Goal: Task Accomplishment & Management: Complete application form

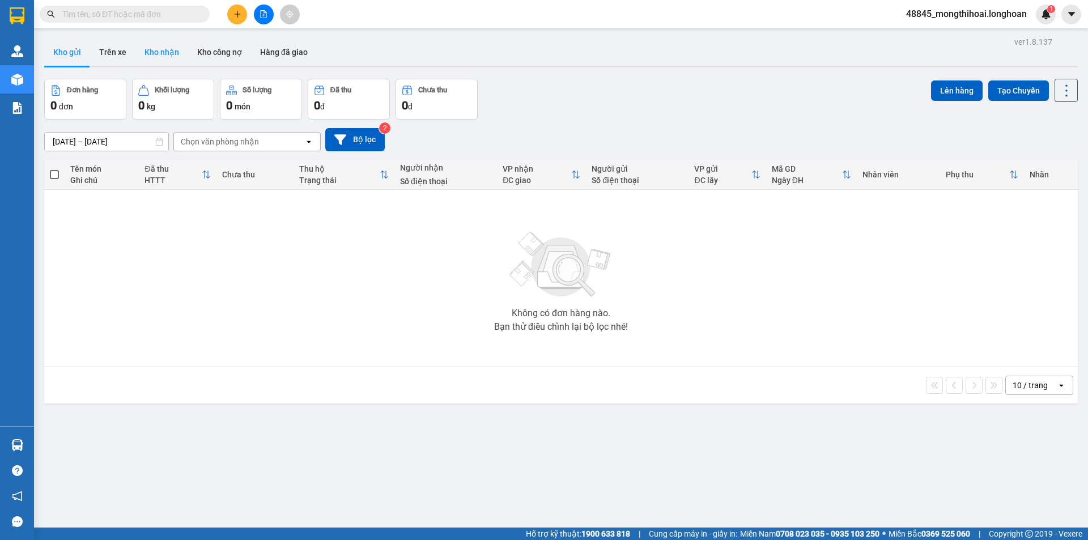
drag, startPoint x: 152, startPoint y: 52, endPoint x: 179, endPoint y: 48, distance: 26.5
click at [152, 52] on button "Kho nhận" at bounding box center [161, 52] width 53 height 27
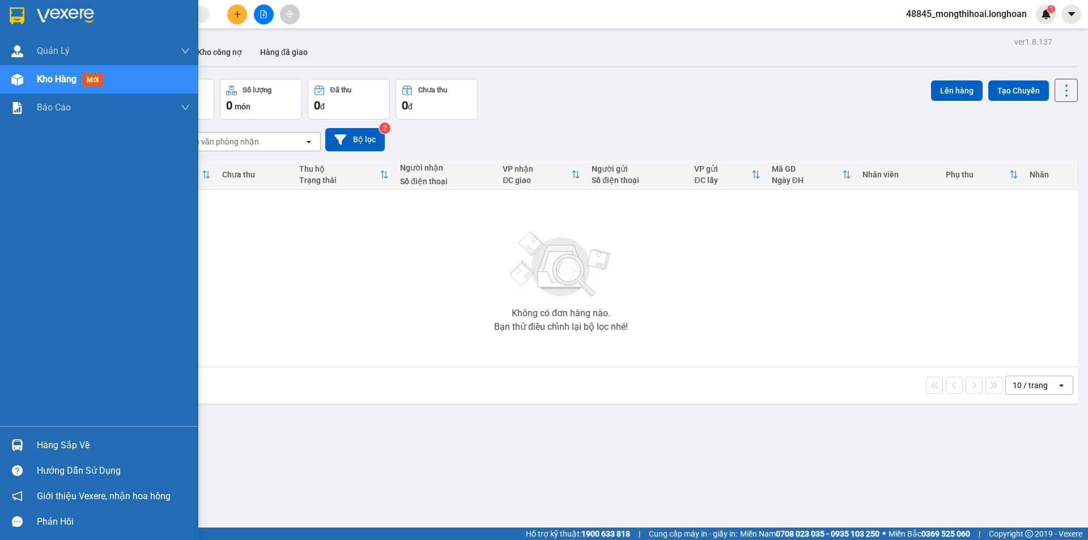
drag, startPoint x: 7, startPoint y: 27, endPoint x: 32, endPoint y: 7, distance: 31.5
click at [7, 26] on div at bounding box center [99, 18] width 198 height 37
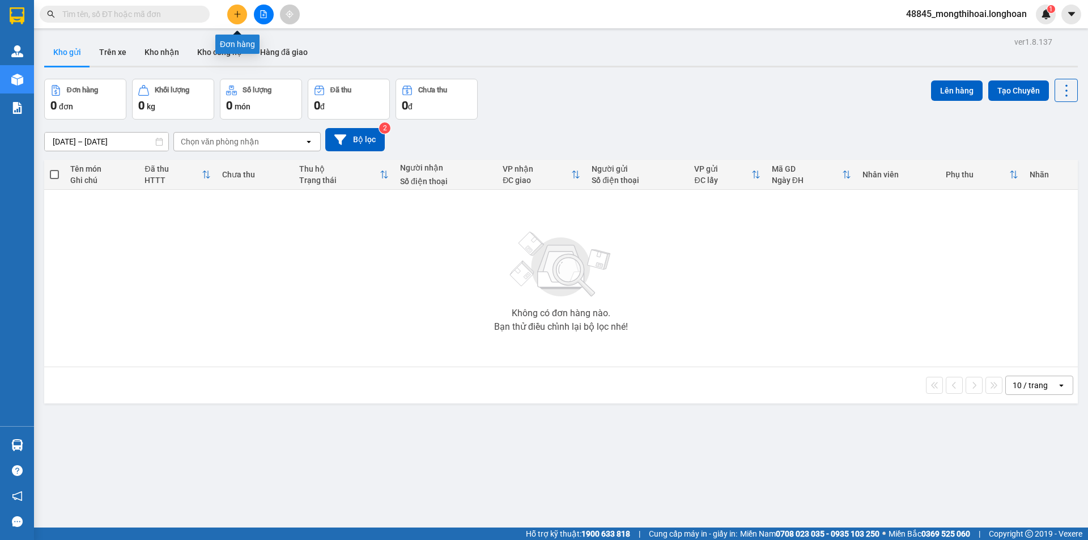
click at [233, 7] on button at bounding box center [237, 15] width 20 height 20
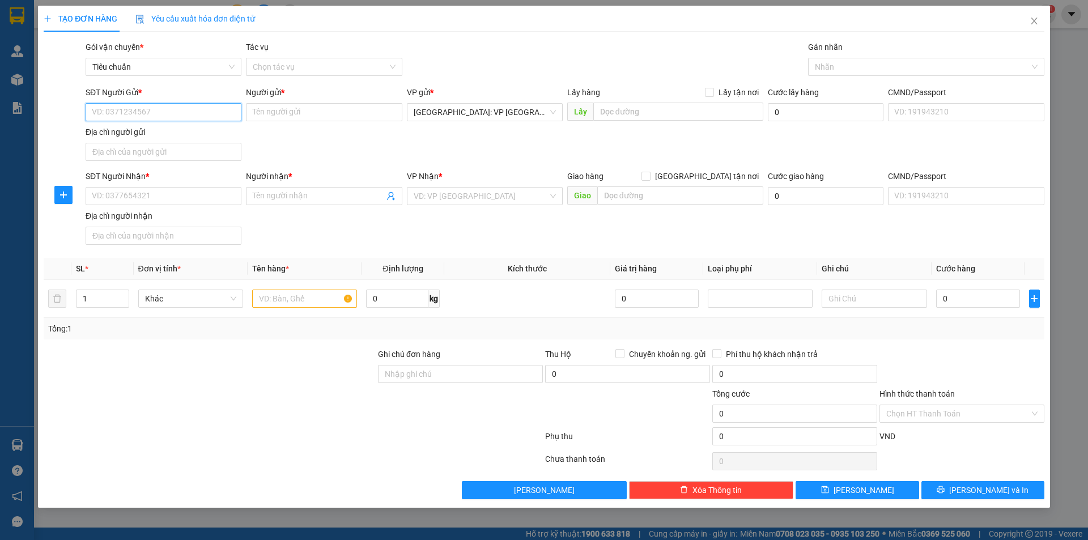
click at [219, 111] on input "SĐT Người Gửi *" at bounding box center [164, 112] width 156 height 18
type input "0976565555"
click at [277, 116] on input "Người gửi *" at bounding box center [324, 112] width 156 height 18
click at [279, 115] on input "trần xuâ vinh" at bounding box center [324, 112] width 156 height 18
type input "trần xuân vinh"
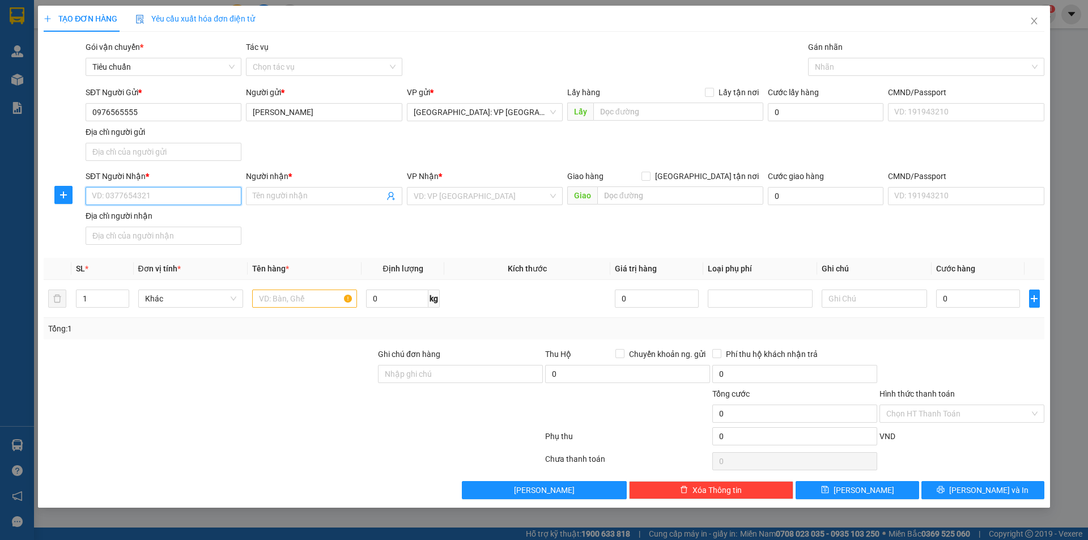
click at [208, 198] on input "SĐT Người Nhận *" at bounding box center [164, 196] width 156 height 18
click at [213, 198] on input "SĐT Người Nhận *" at bounding box center [164, 196] width 156 height 18
type input "0938009747"
click at [360, 198] on input "Người nhận *" at bounding box center [318, 196] width 131 height 12
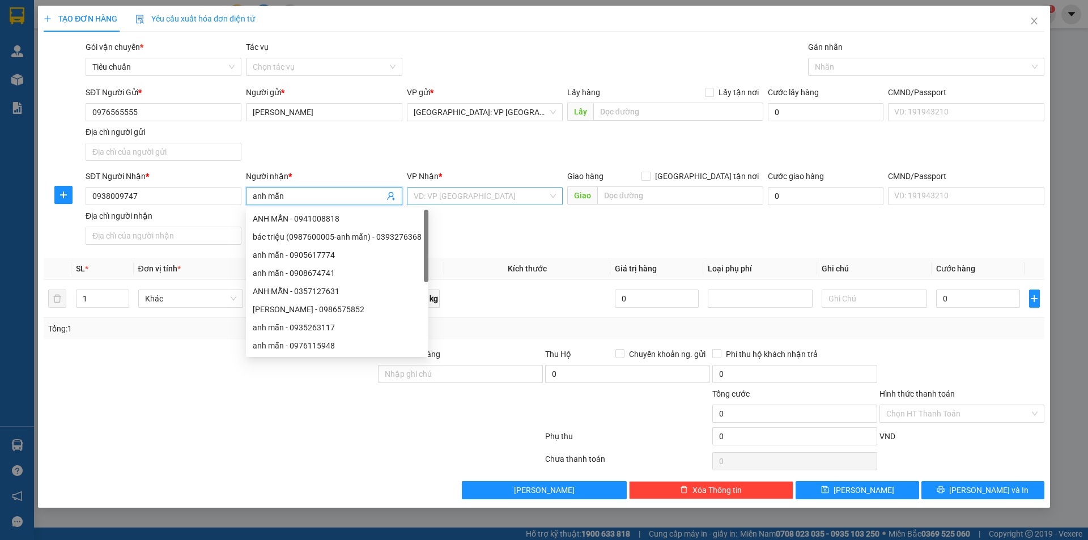
type input "anh mẫn"
click at [525, 197] on input "search" at bounding box center [481, 196] width 134 height 17
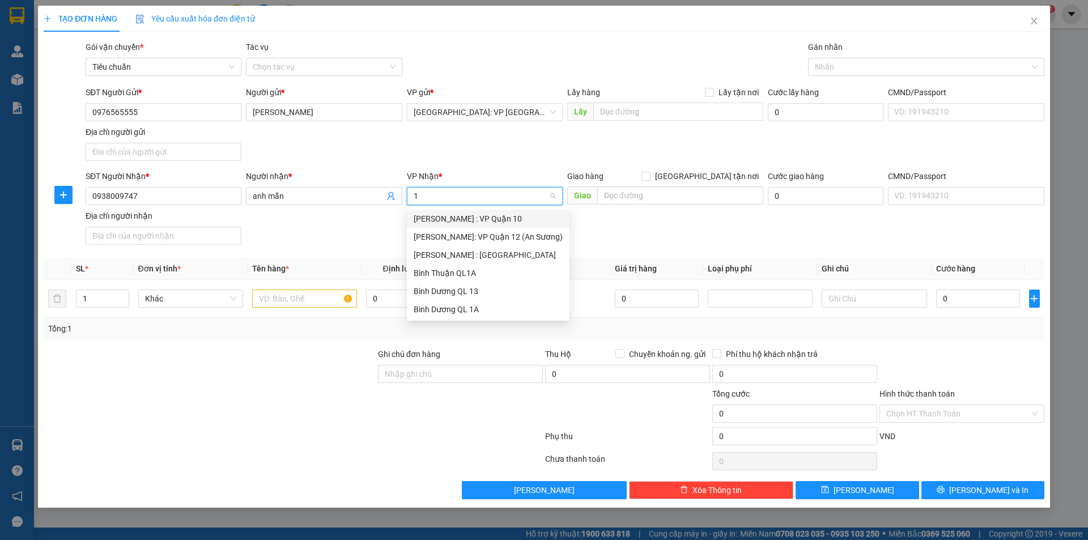
type input "12"
click at [484, 239] on div "Hồ Chí Minh : Kho Quận 12" at bounding box center [488, 237] width 149 height 12
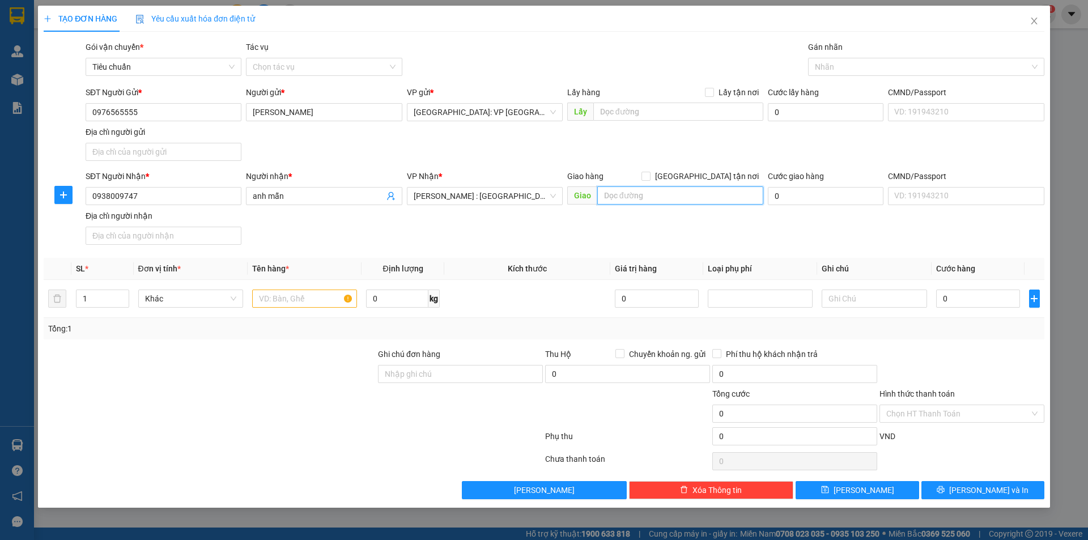
click at [699, 199] on input "text" at bounding box center [680, 195] width 166 height 18
type input "1"
click at [711, 198] on input "47 tân hương, tân phú hc," at bounding box center [680, 195] width 166 height 18
type input "47 tân hương, tân phú hcm"
click at [650, 176] on input "Giao tận nơi" at bounding box center [646, 176] width 8 height 8
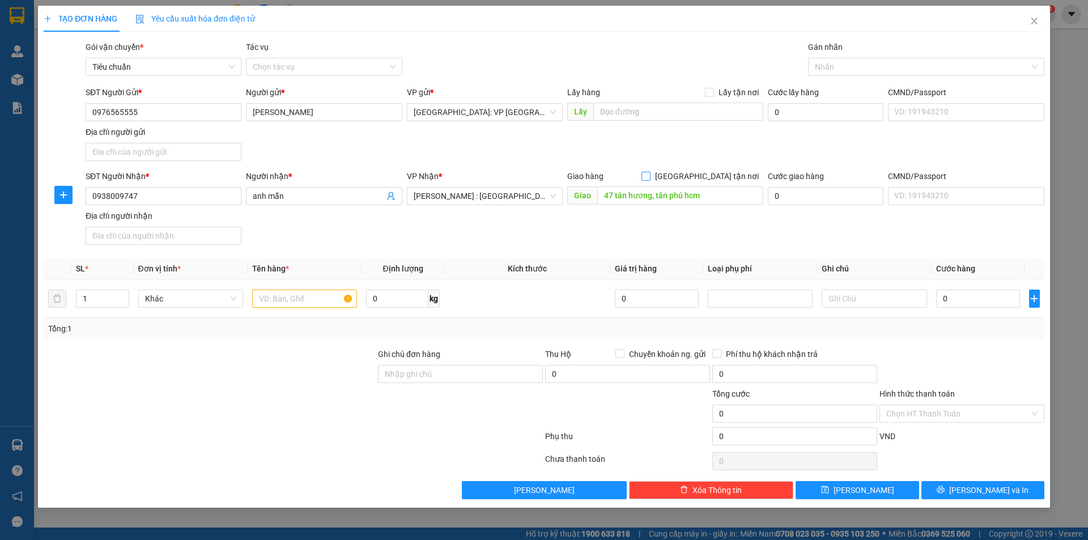
checkbox input "true"
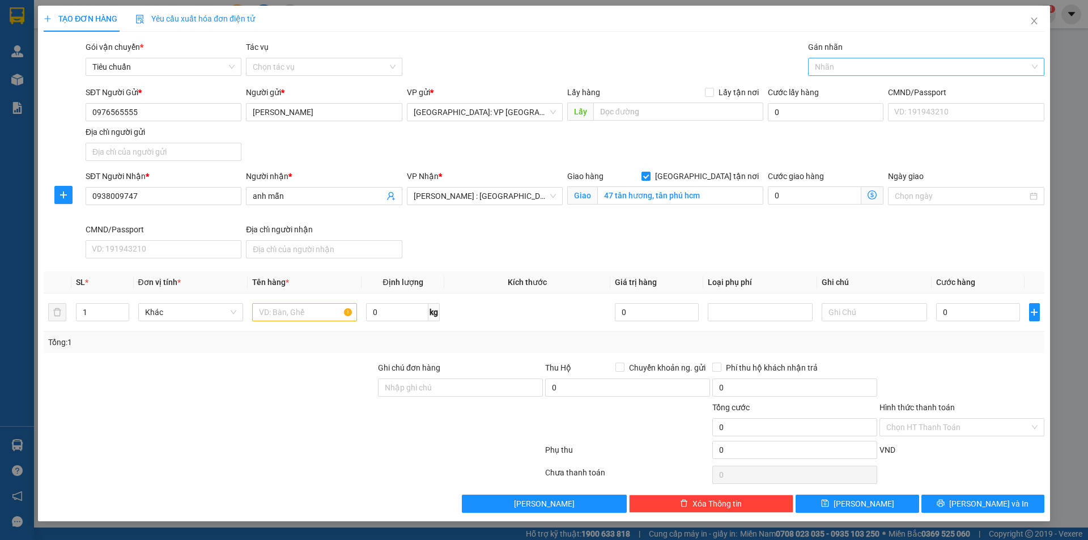
click at [847, 66] on div at bounding box center [920, 67] width 219 height 14
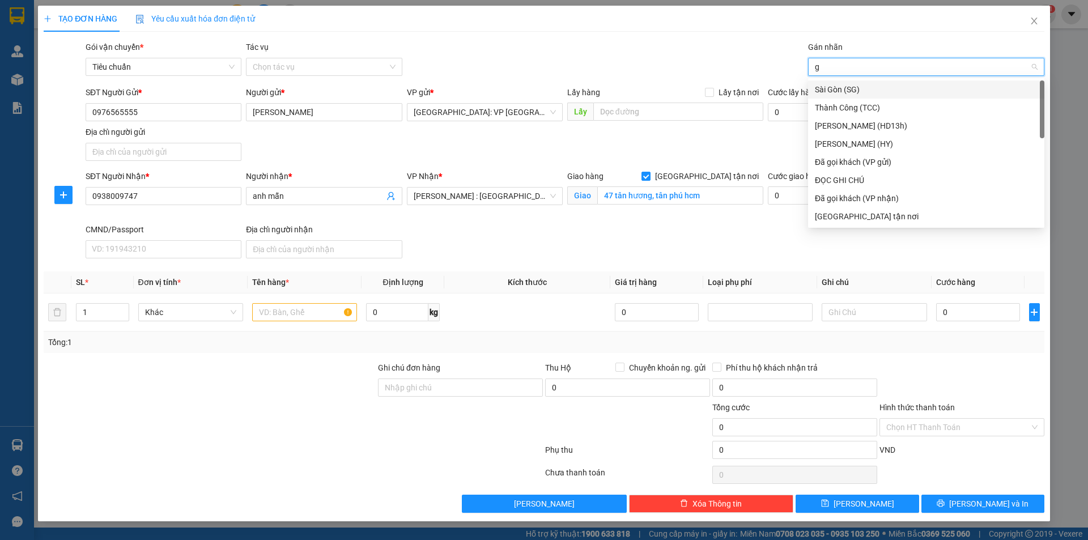
type input "gi"
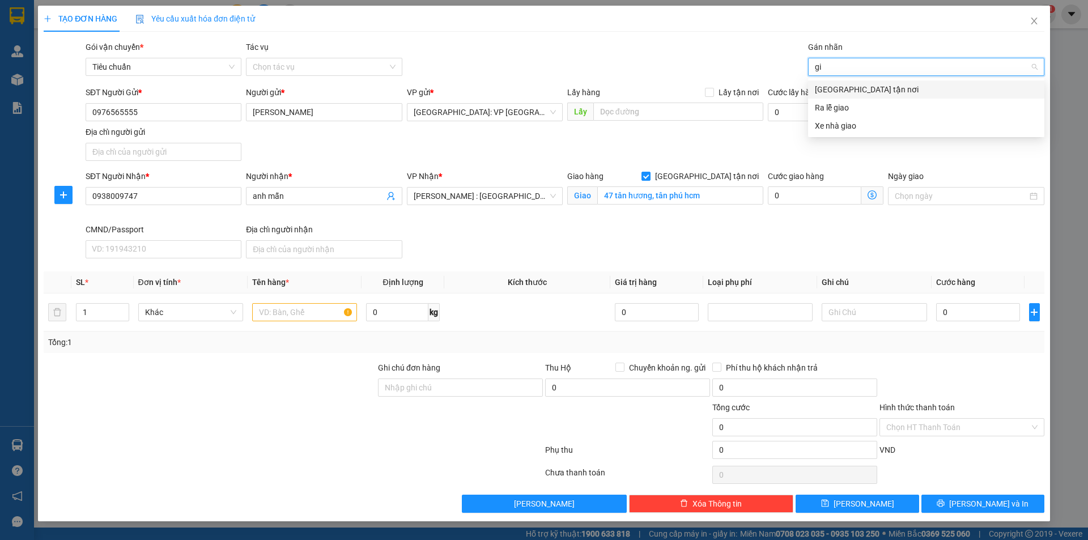
click at [848, 89] on div "Giao tận nơi" at bounding box center [926, 89] width 223 height 12
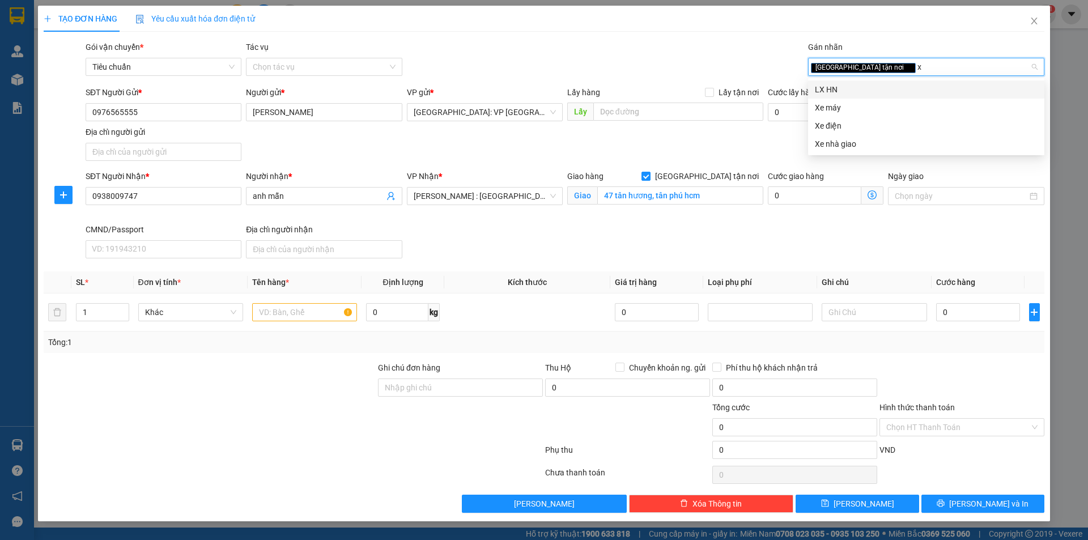
type input "xe"
click at [867, 95] on div "Xe máy" at bounding box center [926, 89] width 223 height 12
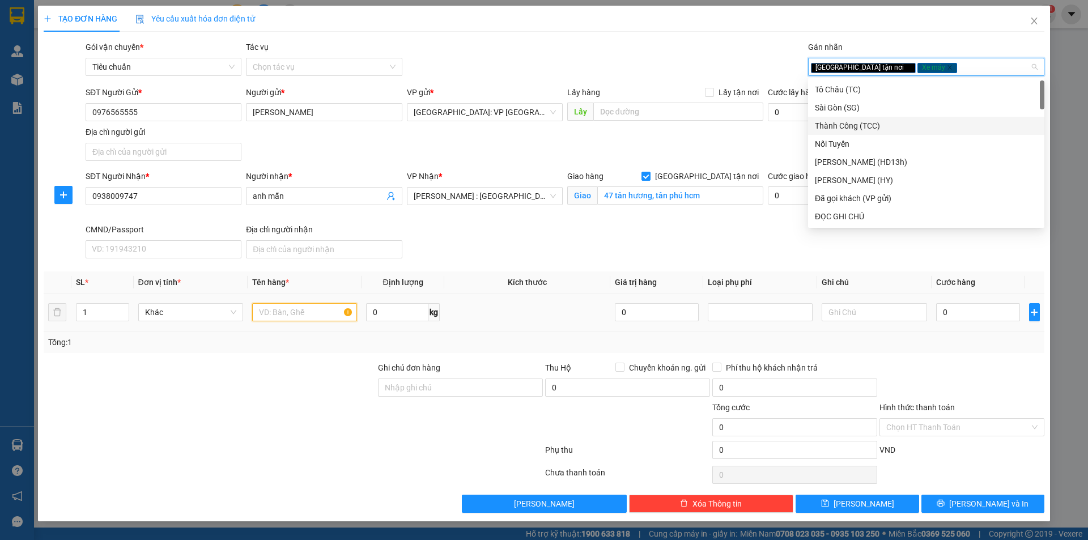
click at [310, 313] on input "text" at bounding box center [304, 312] width 105 height 18
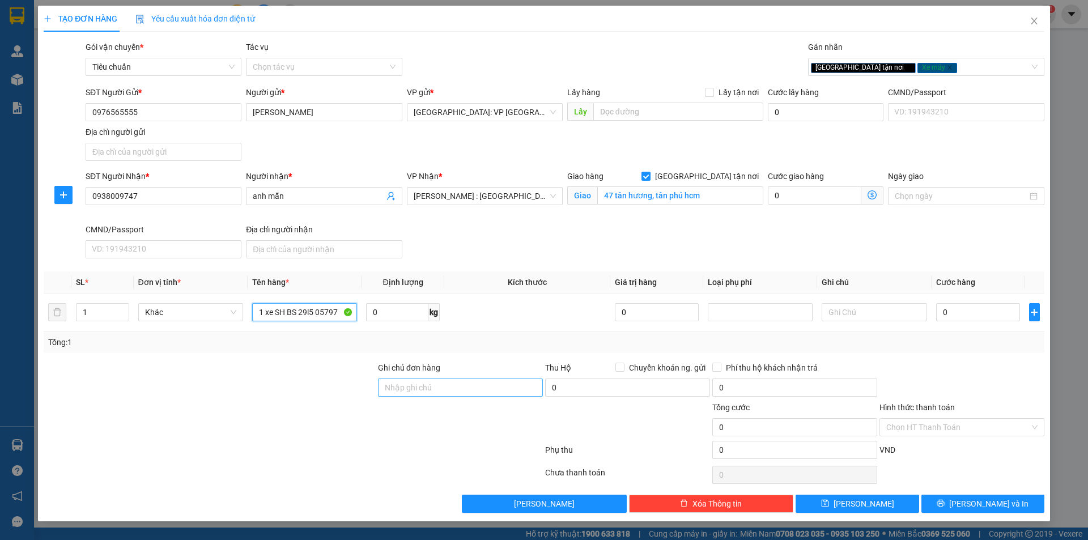
type input "1 xe SH BS 29l5 05797"
click at [469, 385] on input "Ghi chú đơn hàng" at bounding box center [460, 388] width 165 height 18
type input "2 gương 1 cvet, 1 chìa khoá quấn tay lái"
click at [959, 308] on input "0" at bounding box center [978, 312] width 84 height 18
click at [978, 307] on input "0" at bounding box center [978, 312] width 84 height 18
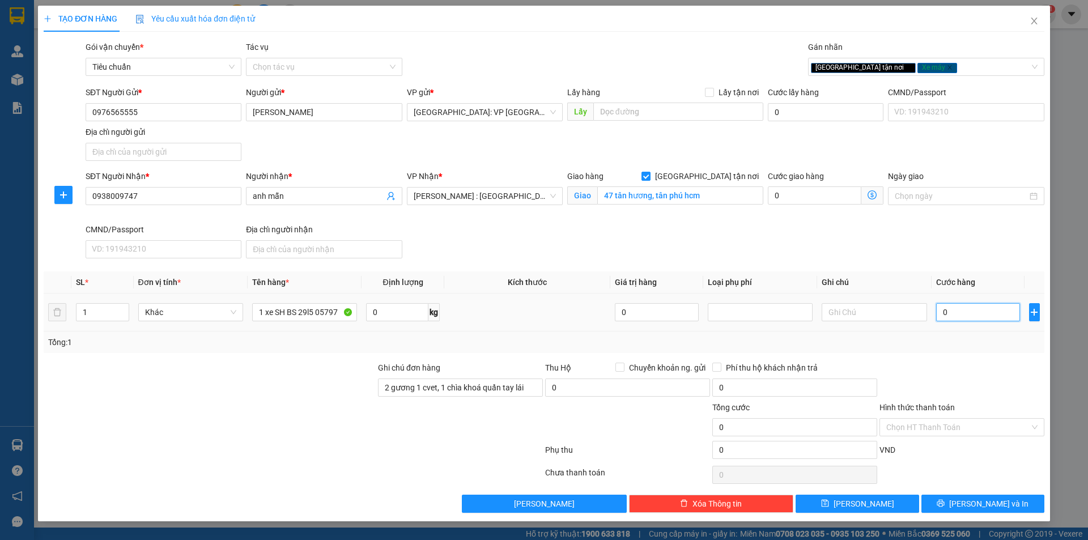
type input "01"
type input "1"
type input "017"
type input "17"
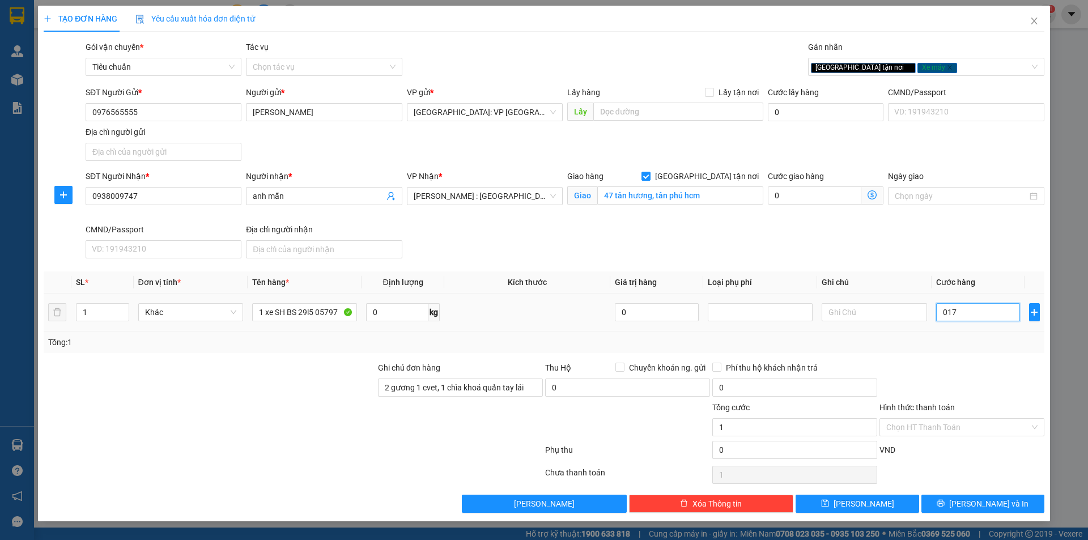
type input "17"
type input "0.173"
type input "173"
type input "01.730"
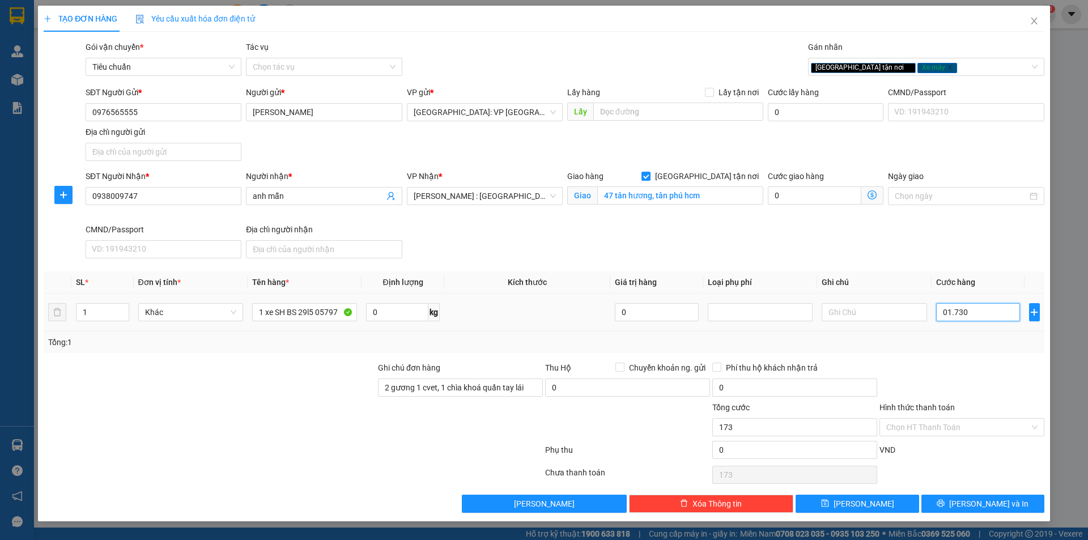
type input "1.730"
type input "017.300"
type input "17.300"
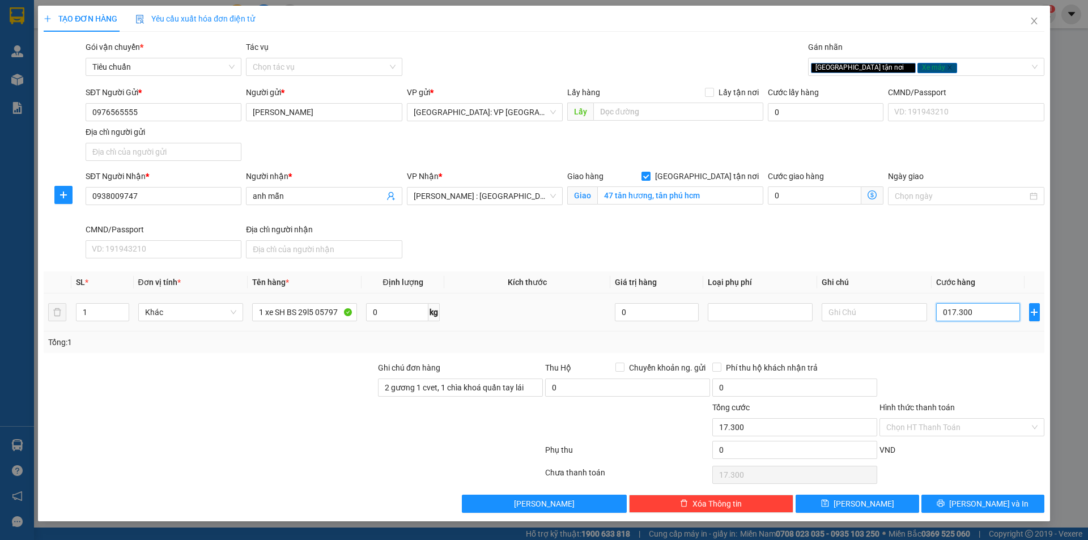
type input "0.173.000"
type input "173.000"
type input "01.730.000"
type input "1.730.000"
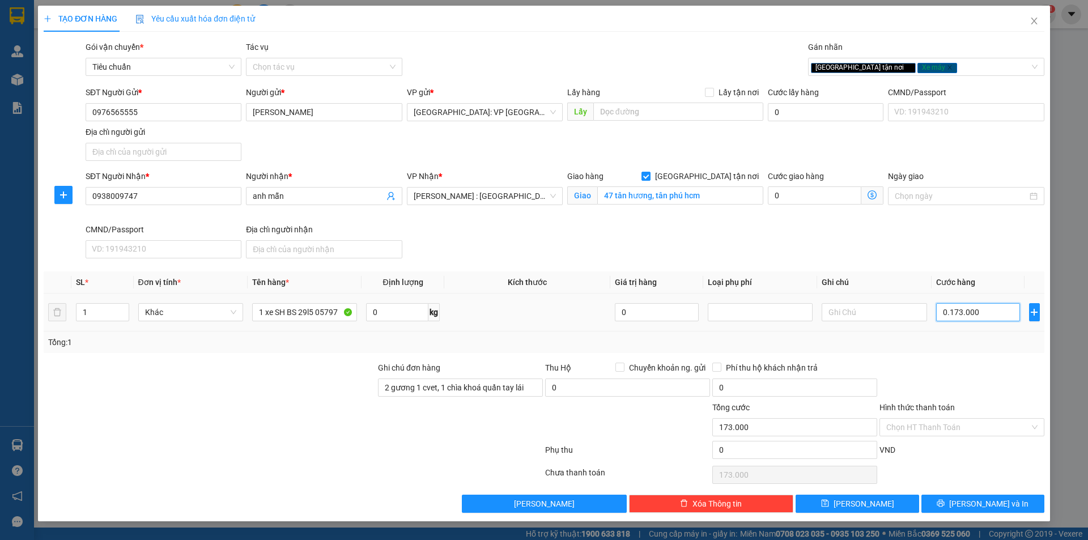
type input "1.730.000"
click at [941, 418] on div "Chọn HT Thanh Toán" at bounding box center [962, 427] width 165 height 18
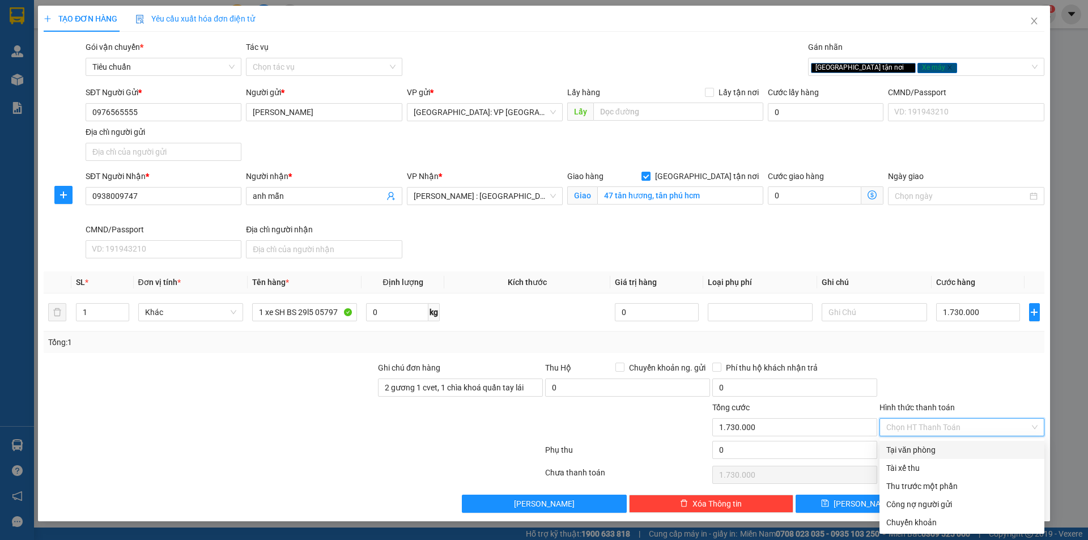
click at [916, 452] on div "Tại văn phòng" at bounding box center [961, 450] width 151 height 12
type input "0"
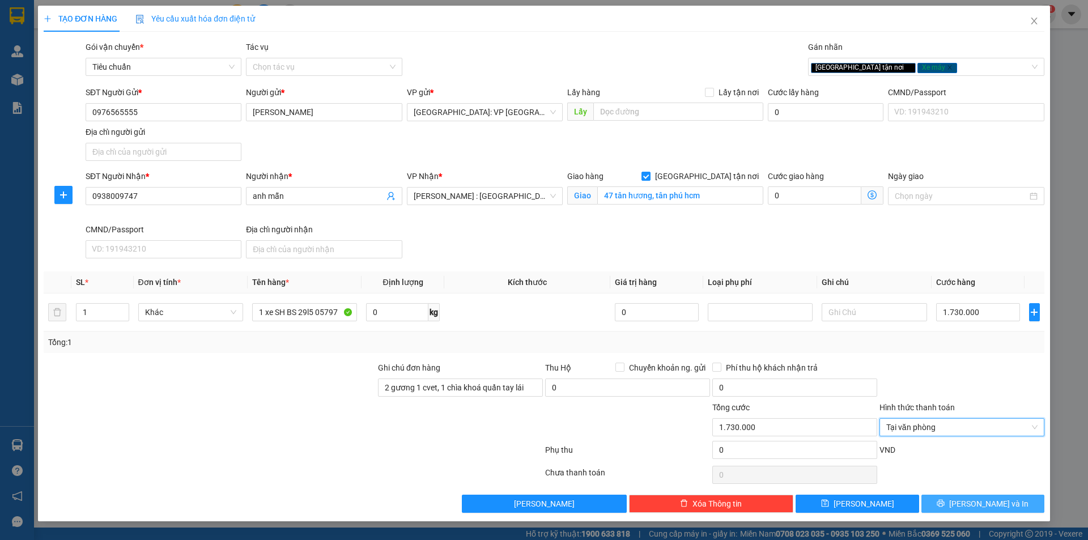
click at [945, 502] on icon "printer" at bounding box center [940, 503] width 7 height 7
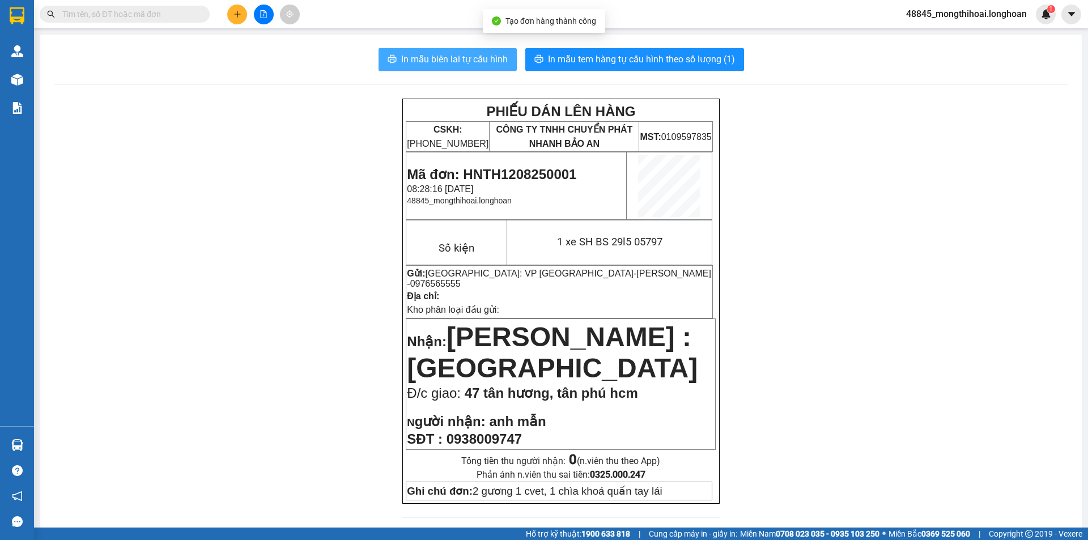
click at [472, 60] on span "In mẫu biên lai tự cấu hình" at bounding box center [454, 59] width 107 height 14
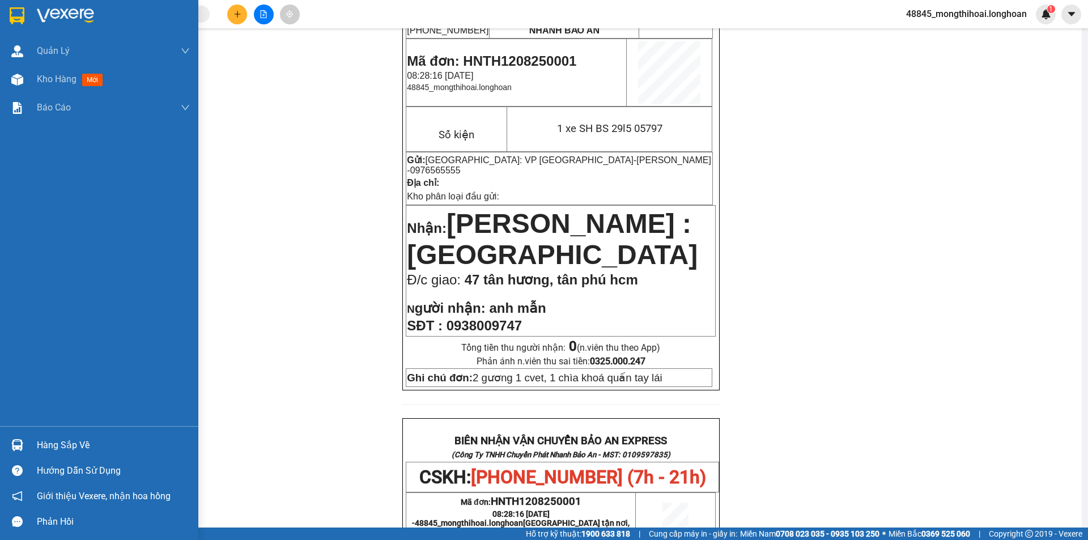
drag, startPoint x: 12, startPoint y: 16, endPoint x: 562, endPoint y: 18, distance: 549.8
click at [13, 15] on img at bounding box center [17, 15] width 15 height 17
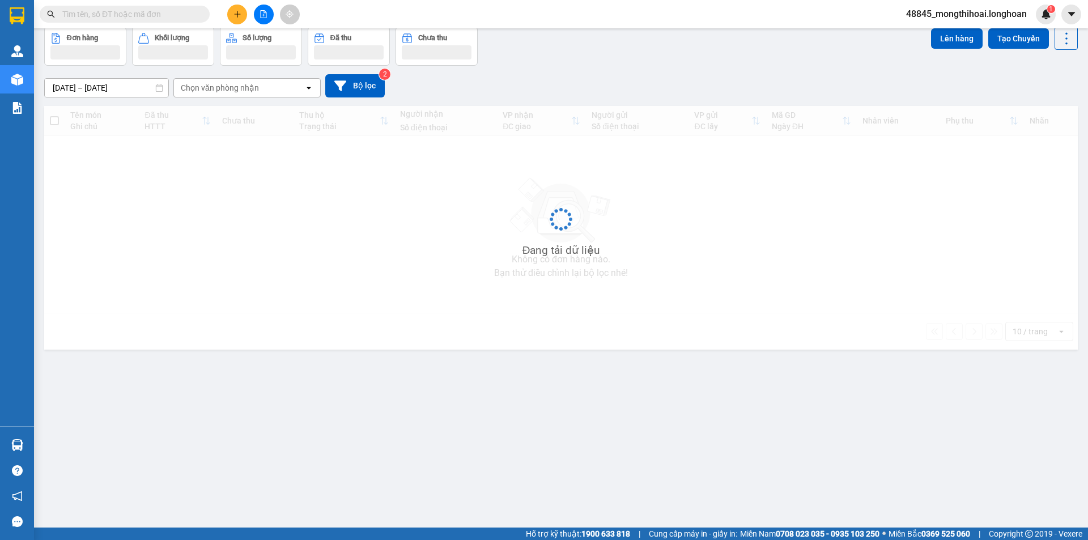
scroll to position [52, 0]
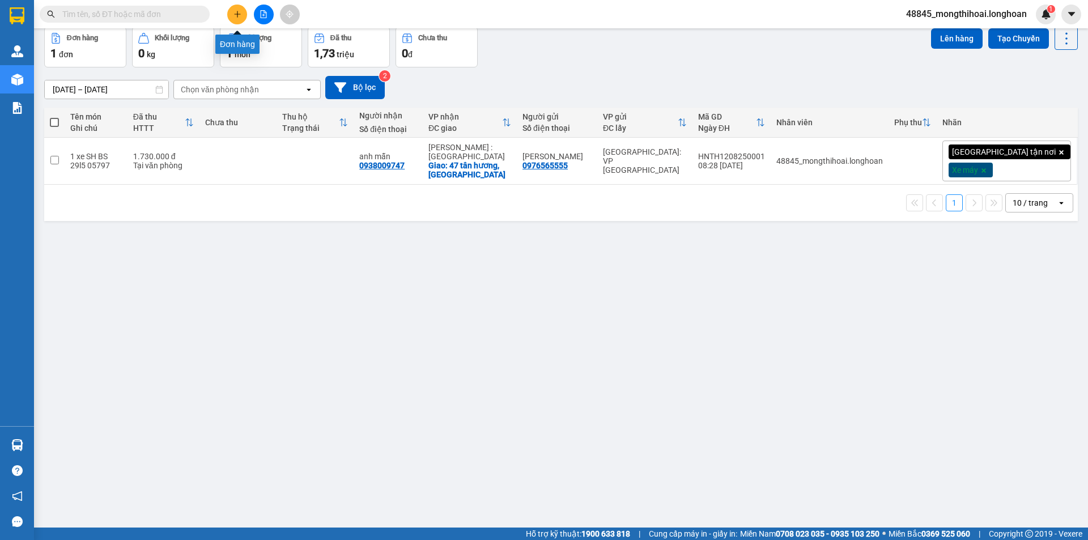
click at [239, 14] on icon "plus" at bounding box center [238, 14] width 8 height 8
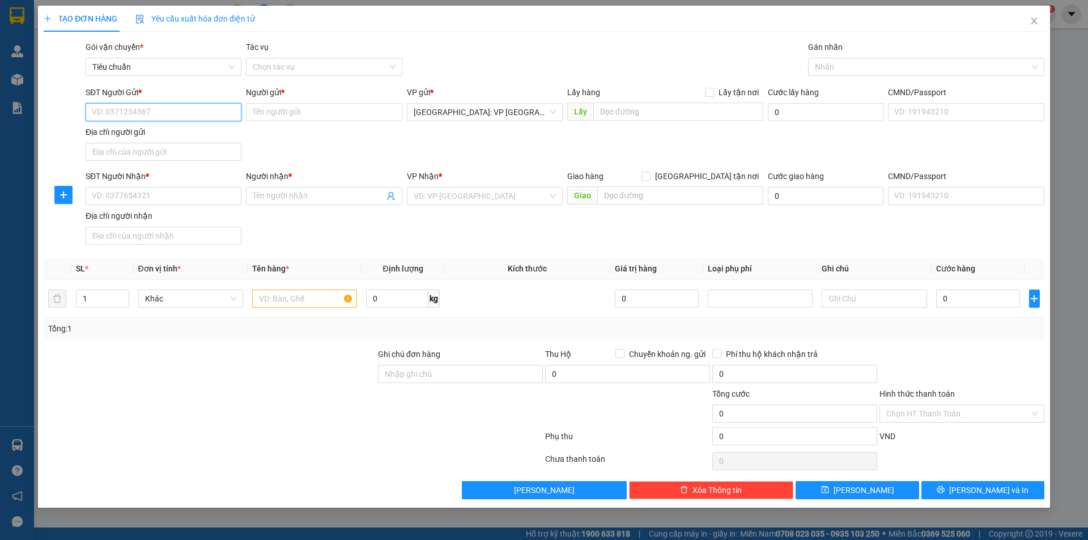
click at [201, 117] on input "SĐT Người Gửi *" at bounding box center [164, 112] width 156 height 18
click at [178, 137] on div "0925388222 - Phượng" at bounding box center [163, 135] width 142 height 12
type input "0925388222"
type input "Phượng"
checkbox input "true"
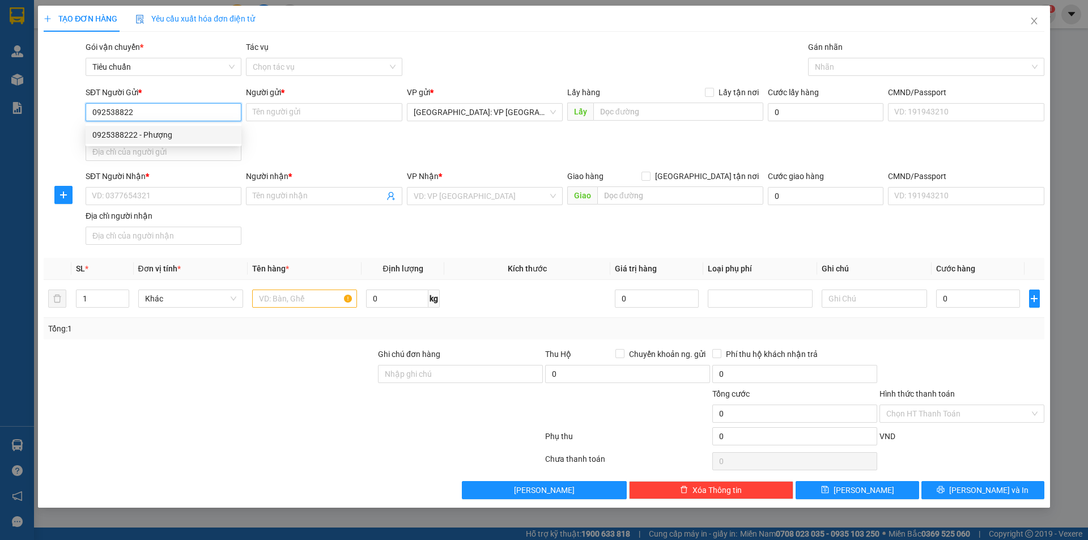
type input "321 đường Hoàng Tăng bí, phường đức thắng, quận Bắc từ Liêm, Hà Nội"
type input "100.000"
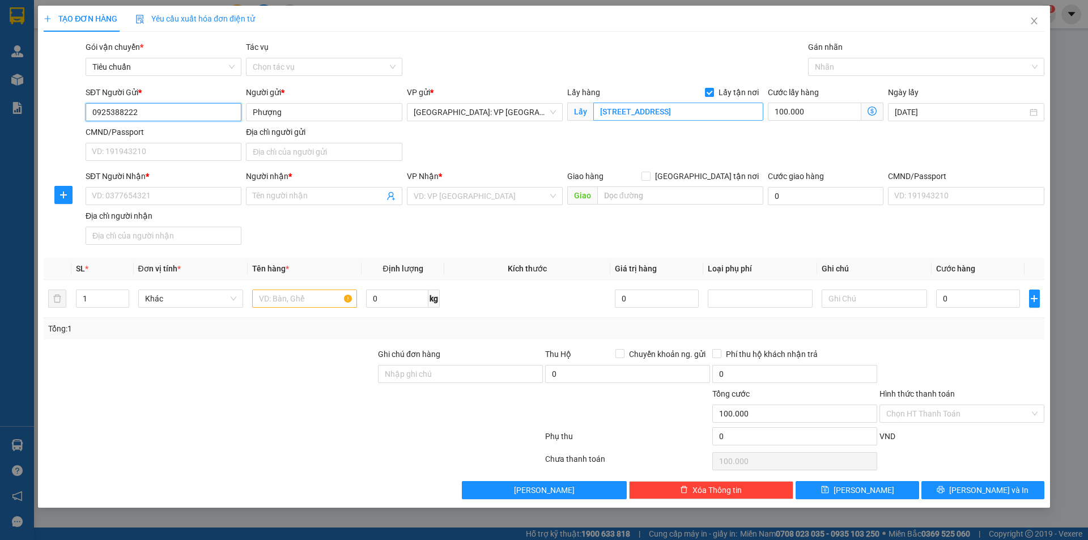
type input "0925388222"
click at [719, 118] on input "321 đường Hoàng Tăng bí, phường đức thắng, quận Bắc từ Liêm, Hà Nội" at bounding box center [678, 112] width 170 height 18
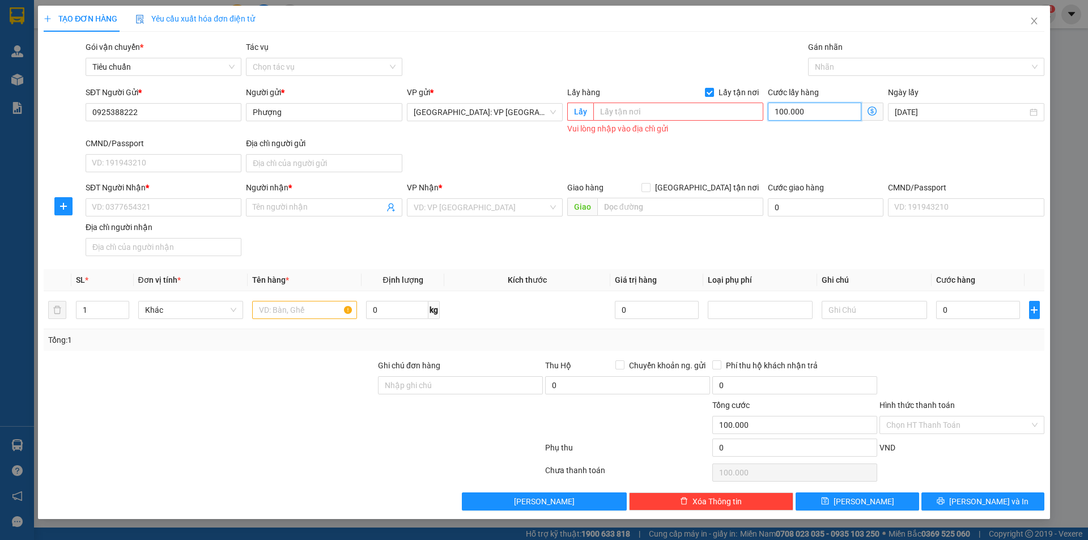
click at [821, 111] on input "100.000" at bounding box center [815, 112] width 94 height 18
type input "0"
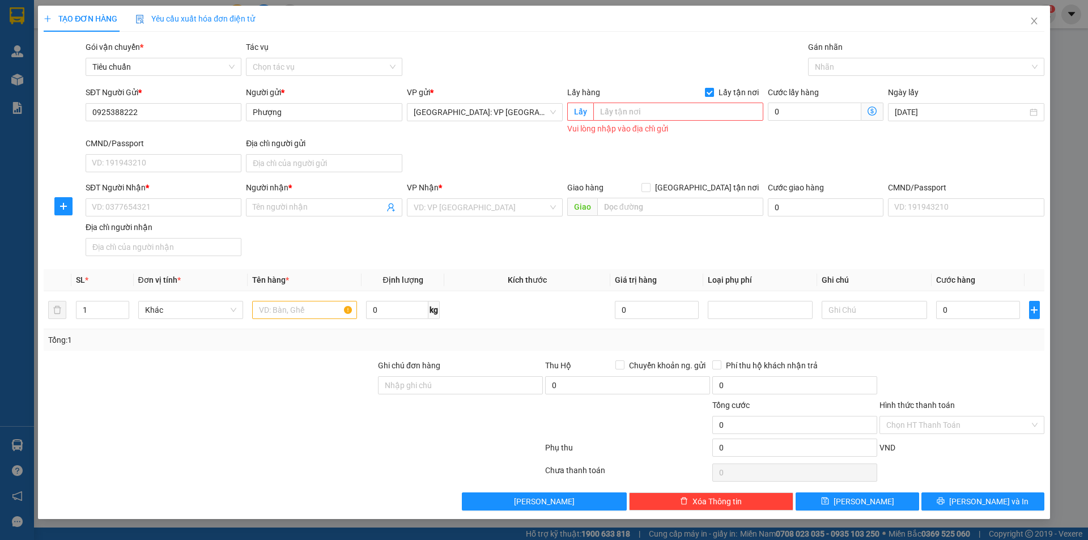
click at [714, 92] on span at bounding box center [709, 92] width 9 height 9
click at [713, 92] on input "Lấy tận nơi" at bounding box center [709, 92] width 8 height 8
checkbox input "false"
click at [168, 211] on input "SĐT Người Nhận *" at bounding box center [164, 207] width 156 height 18
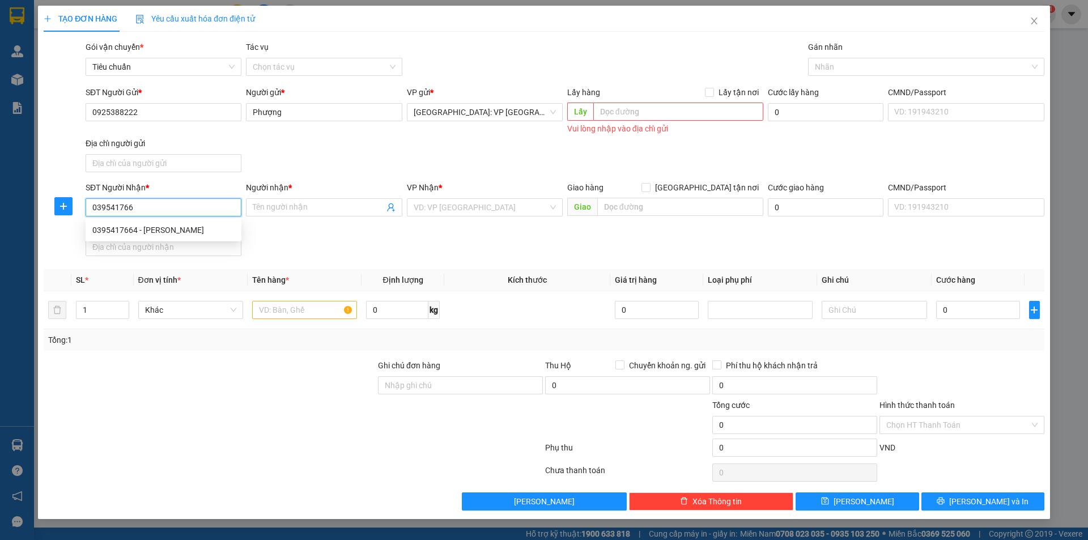
type input "0395417664"
click at [172, 230] on div "0395417664 - Nguyễn Thị Thùy Dung" at bounding box center [163, 230] width 142 height 12
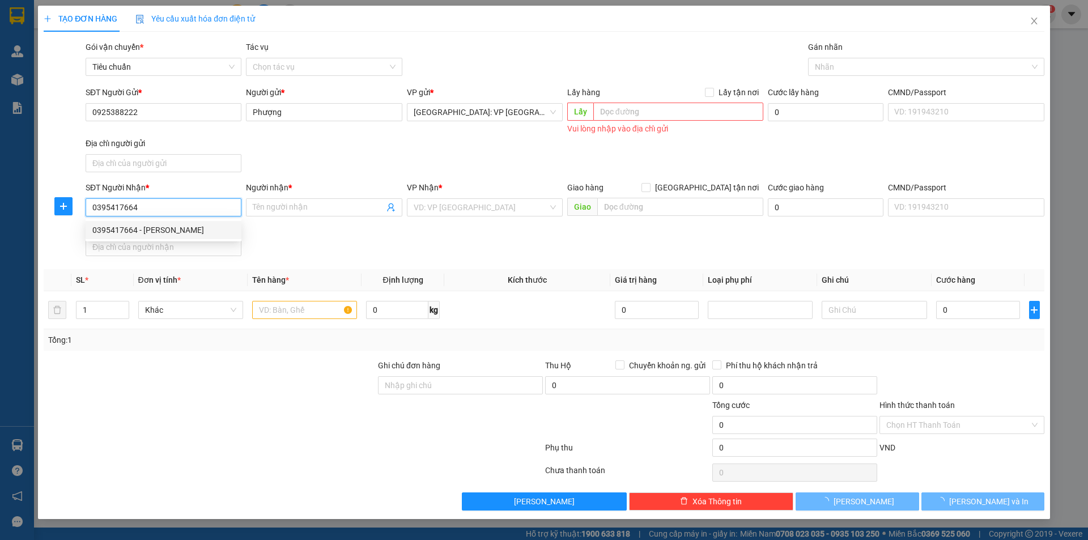
type input "Nguyễn Thị Thùy Dung"
checkbox input "true"
type input "Số km87+600 Đường 5 mới, Thôn Cách Thượng, Xã Nam Sơn, Huyện An Dương, TP Hải P…"
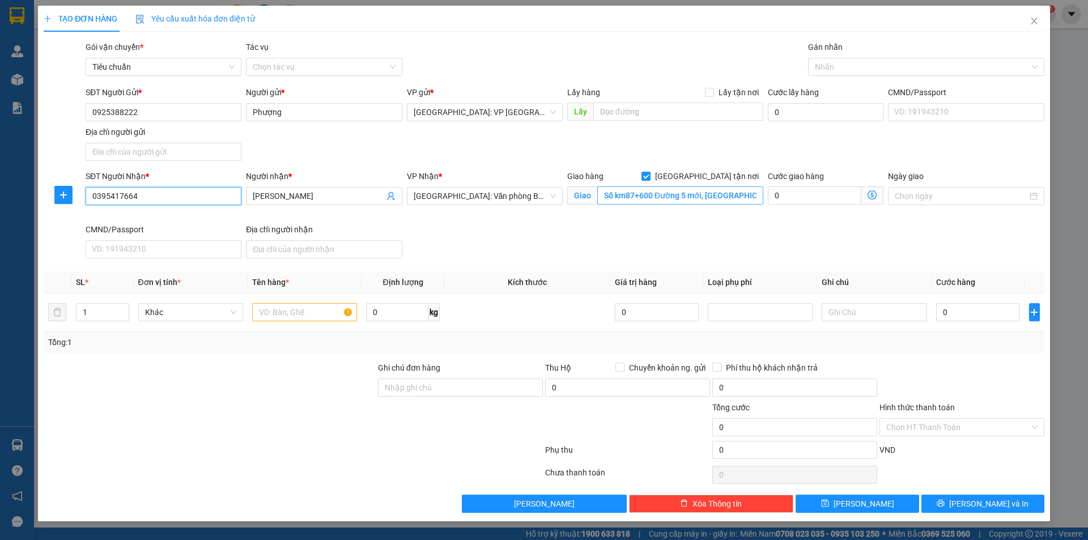
type input "0395417664"
click at [711, 197] on input "Số km87+600 Đường 5 mới, Thôn Cách Thượng, Xã Nam Sơn, Huyện An Dương, TP Hải P…" at bounding box center [680, 195] width 166 height 18
click at [712, 189] on input "Số km87+600 Đường 5 mới, Thôn Cách Thượng, Xã Nam Sơn, Huyện An Dương, TP Hải P…" at bounding box center [680, 195] width 166 height 18
click at [818, 67] on div at bounding box center [920, 67] width 219 height 14
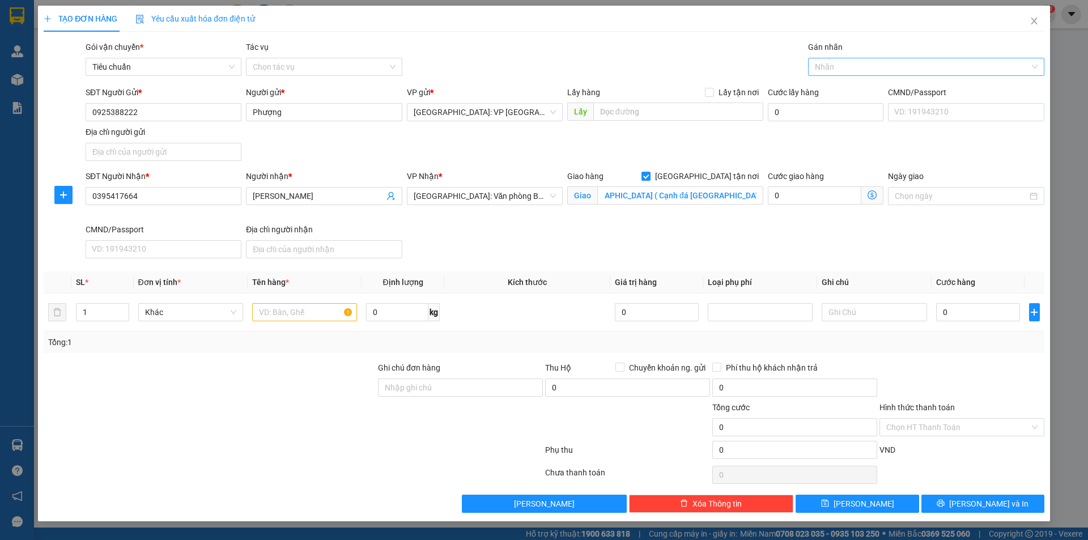
scroll to position [0, 0]
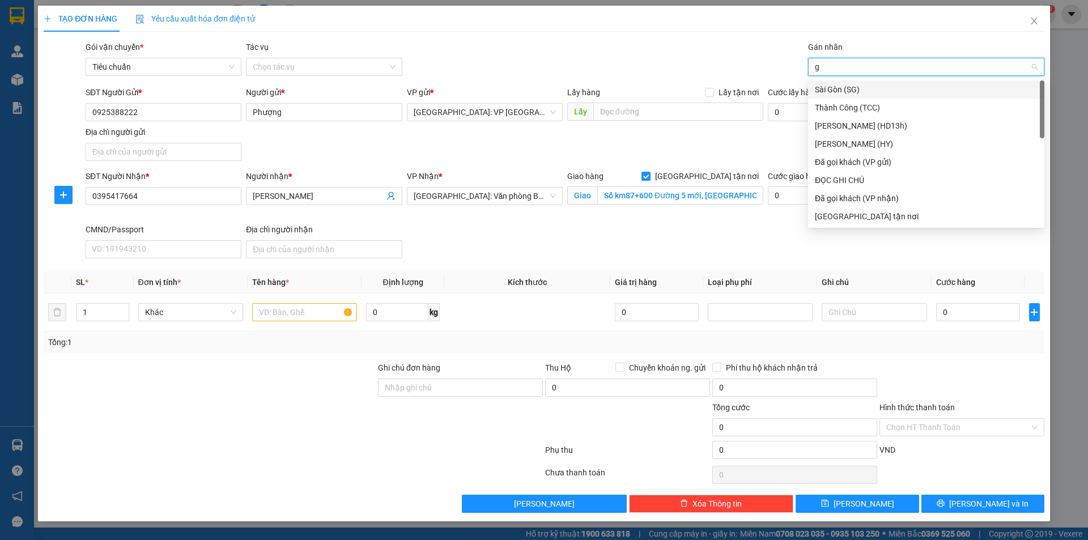
type input "gi"
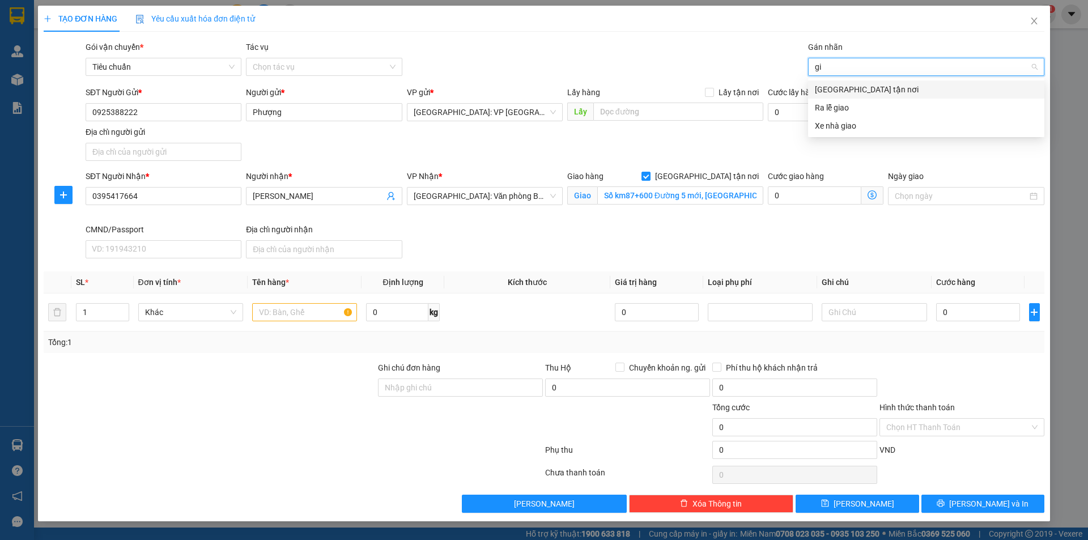
click at [828, 91] on div "Giao tận nơi" at bounding box center [926, 89] width 223 height 12
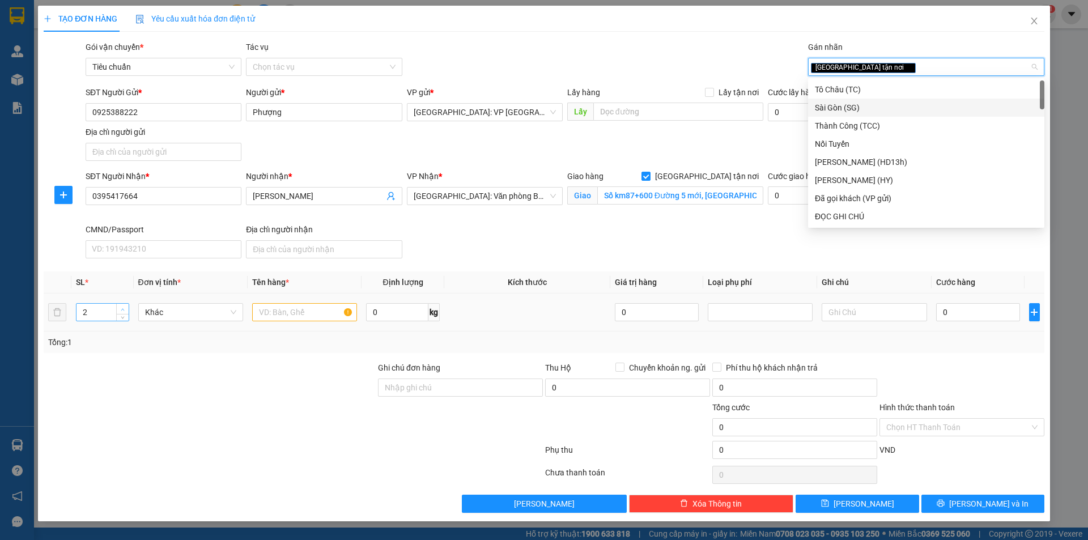
click at [122, 305] on span "Increase Value" at bounding box center [122, 309] width 12 height 10
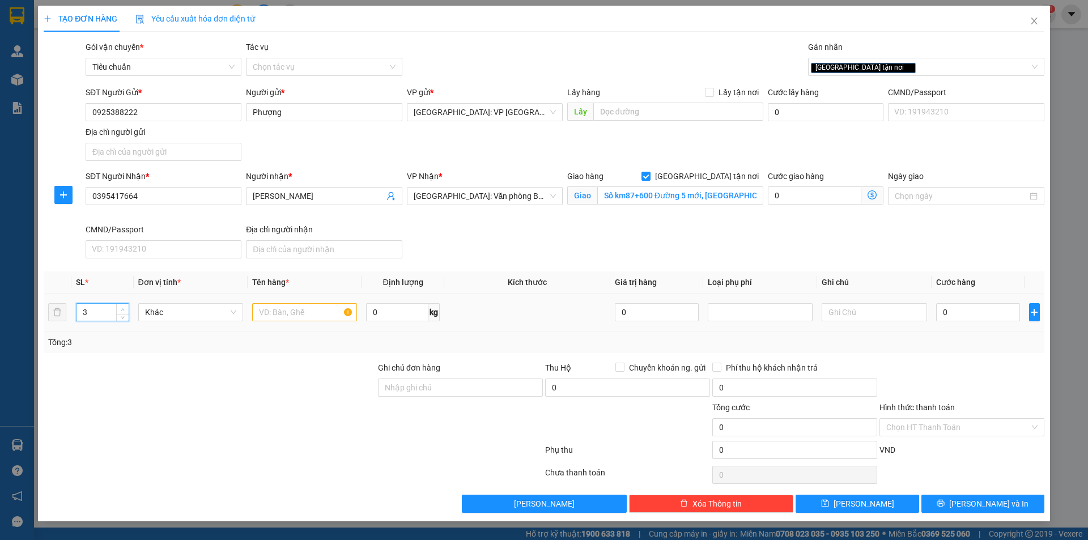
click at [122, 305] on span "Increase Value" at bounding box center [122, 309] width 12 height 10
click at [123, 304] on span "Increase Value" at bounding box center [122, 309] width 12 height 10
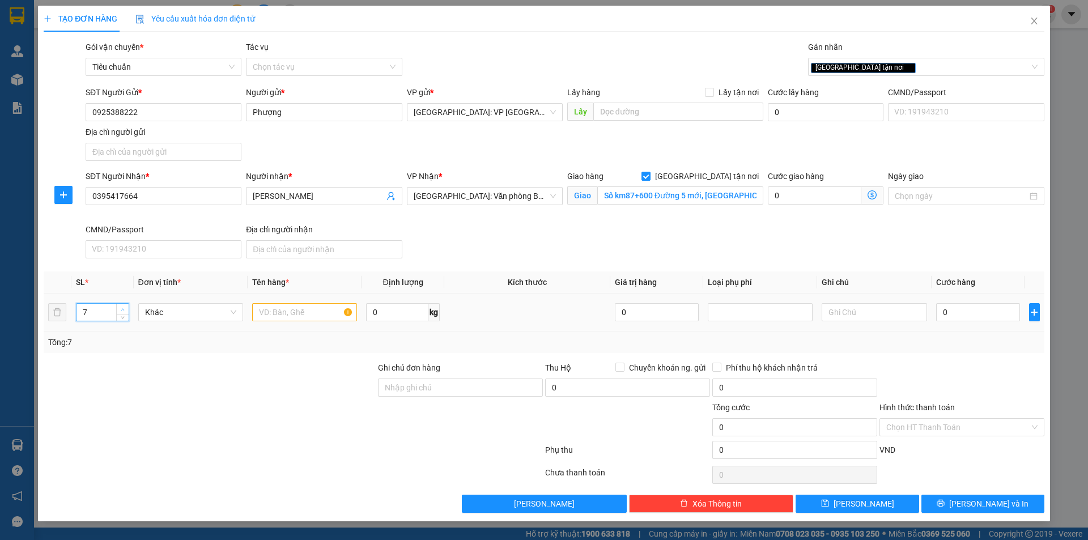
type input "8"
click at [123, 304] on span "Increase Value" at bounding box center [122, 309] width 12 height 10
click at [314, 320] on input "text" at bounding box center [304, 312] width 105 height 18
click at [317, 312] on input "text" at bounding box center [304, 312] width 105 height 18
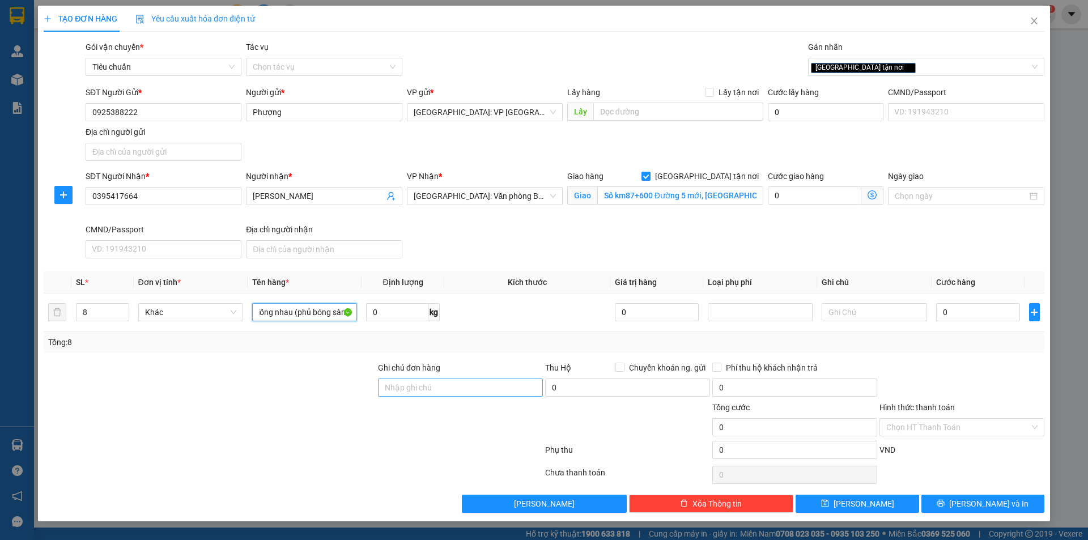
type input "8 thùng giấy giống nhau (phủ bóng sàn )"
click at [439, 387] on input "Ghi chú đơn hàng" at bounding box center [460, 388] width 165 height 18
type input "d"
type input "để đúng chiều"
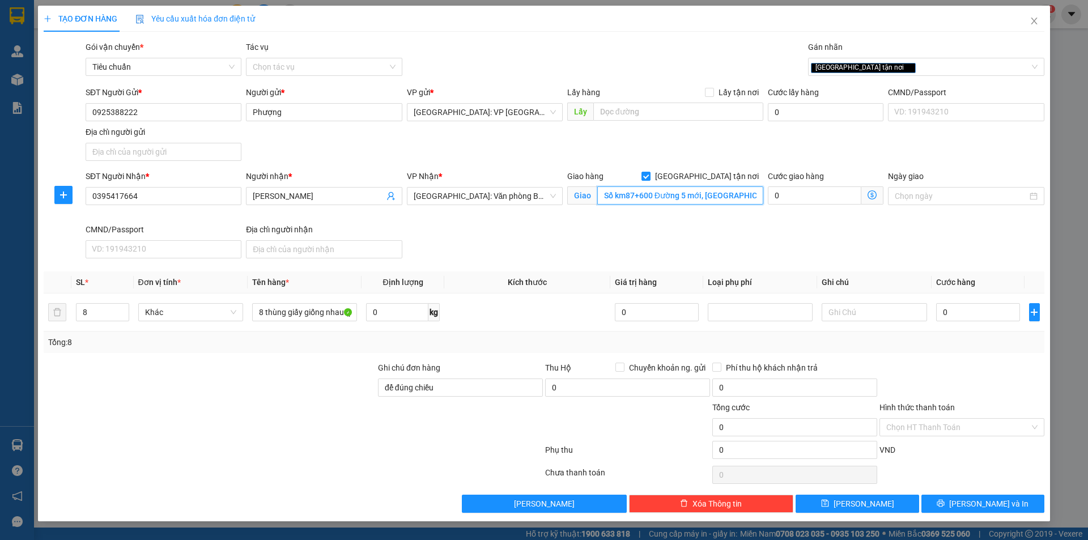
click at [728, 200] on input "Số km87+600 Đường 5 mới, Thôn Cách Thượng, Xã Nam Sơn, Huyện An Dương, TP Hải P…" at bounding box center [680, 195] width 166 height 18
click at [719, 197] on input "Số km87+600 Đường 5 mới, Thôn Cách Thượng, Xã Nam Sơn, Huyện An Dương, TP Hải P…" at bounding box center [680, 195] width 166 height 18
click at [974, 316] on input "0" at bounding box center [978, 312] width 84 height 18
type input "4"
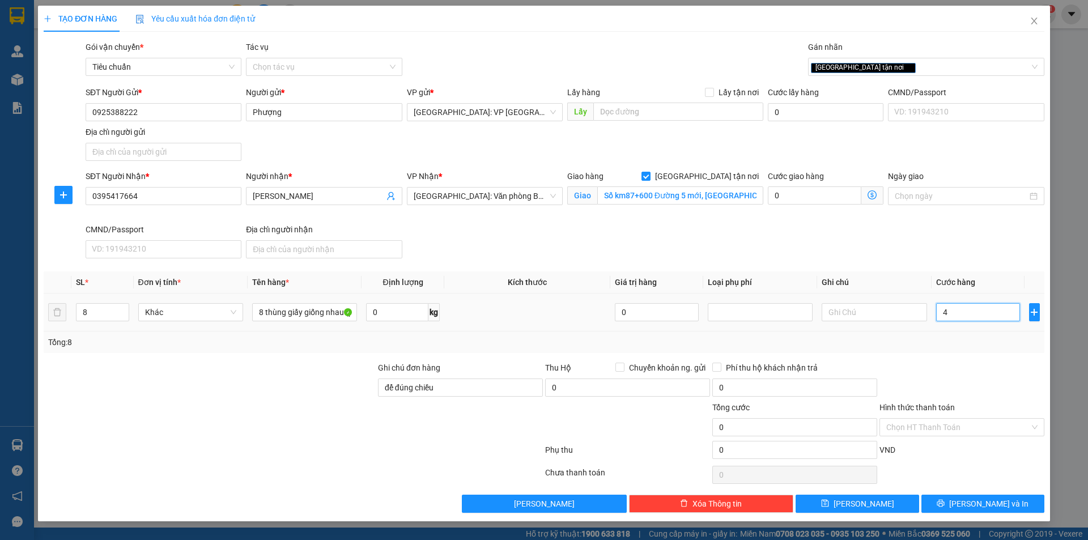
type input "4"
type input "42"
type input "420"
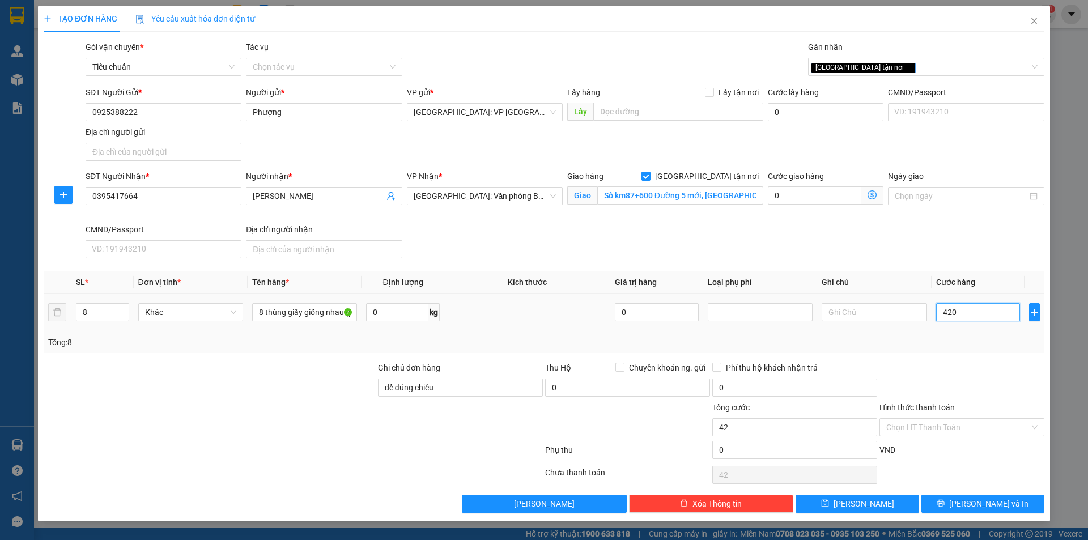
type input "420"
type input "4.200"
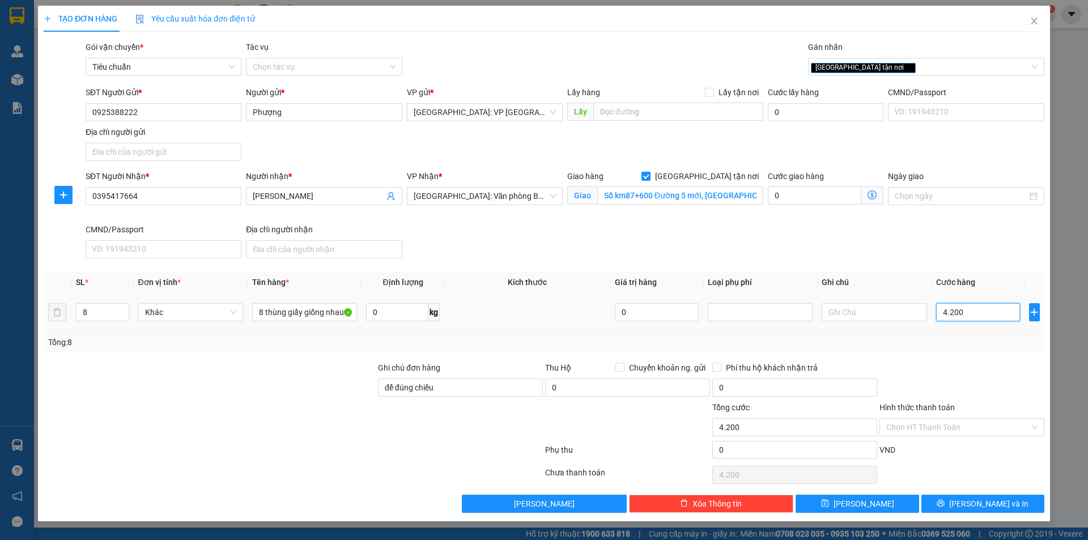
type input "42.000"
type input "420.000"
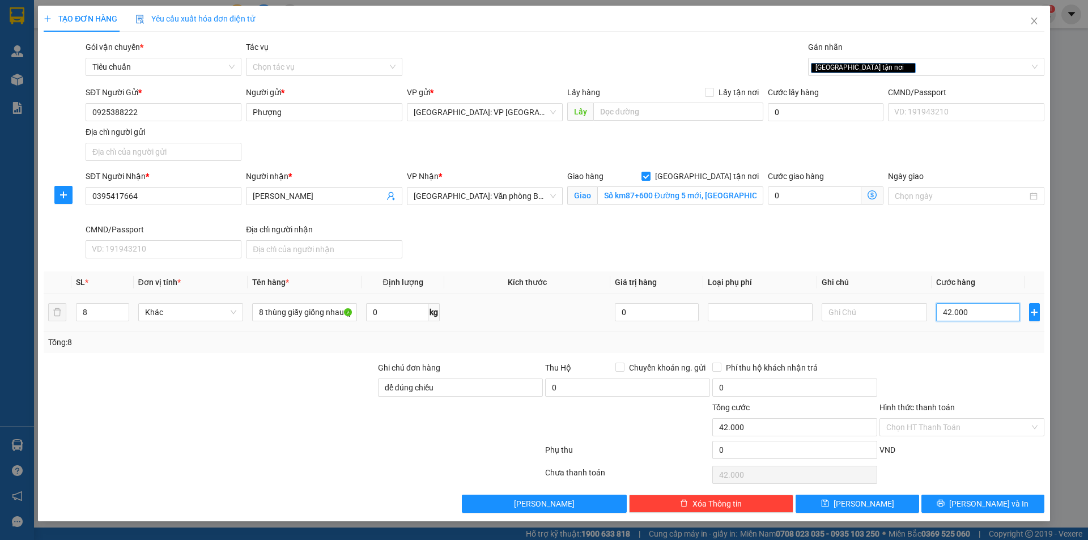
type input "420.000"
type input "4.200.000"
type input "420.000"
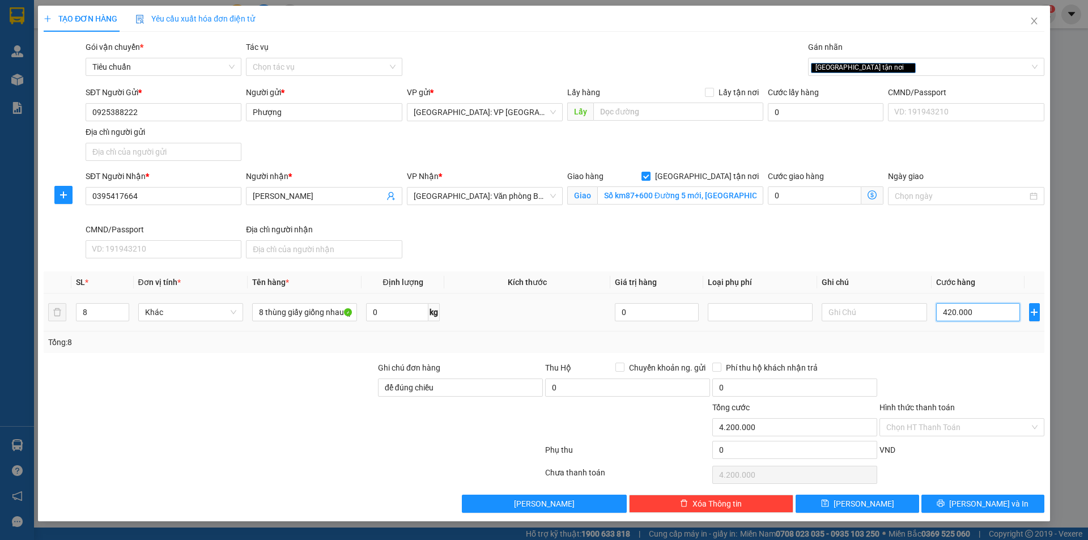
type input "420.000"
type input "42.000"
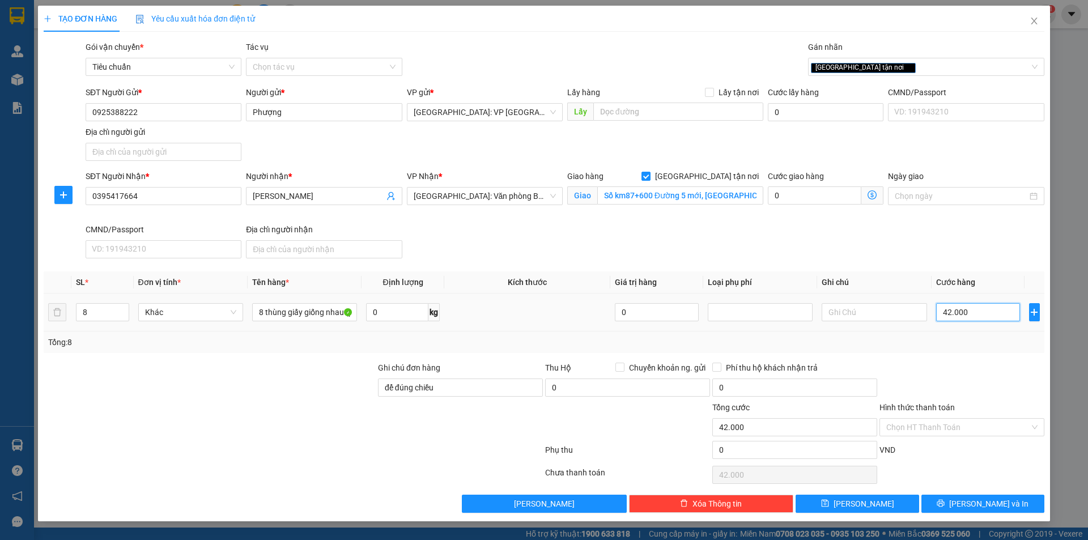
type input "4.200"
type input "420"
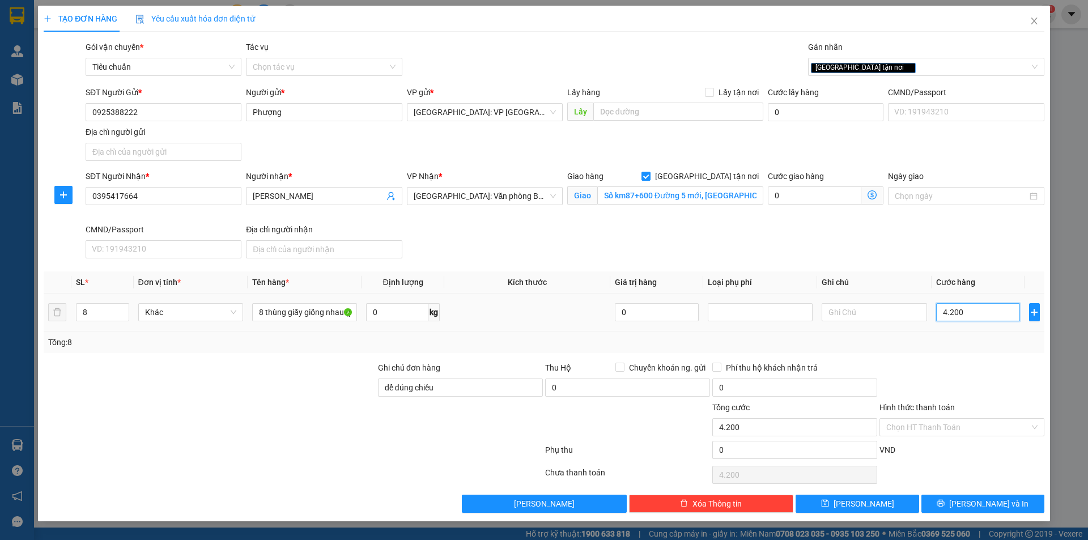
type input "420"
type input "42"
type input "4"
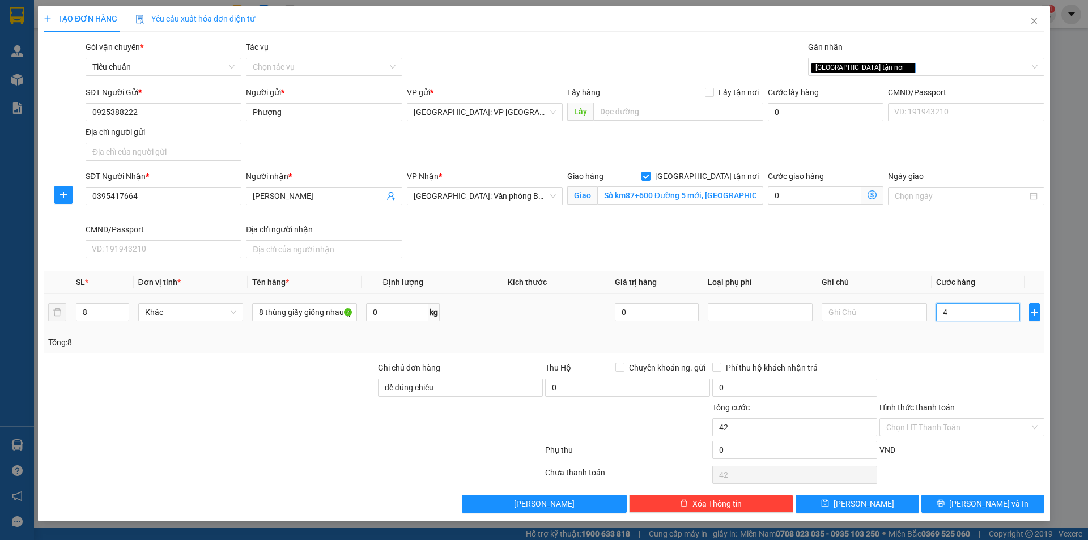
type input "4"
type input "40"
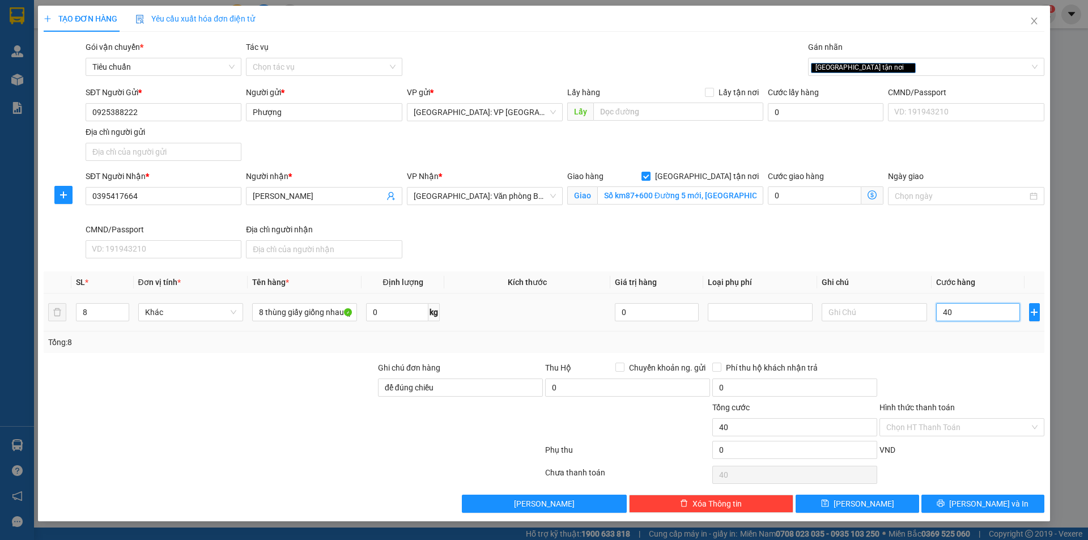
type input "400"
type input "4.000"
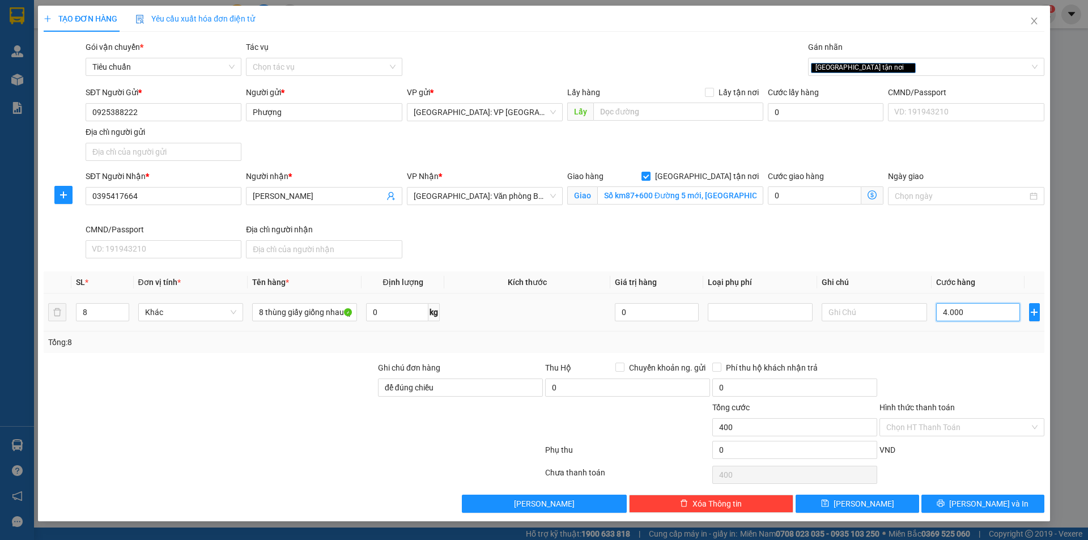
type input "4.000"
type input "40.000"
type input "400.000"
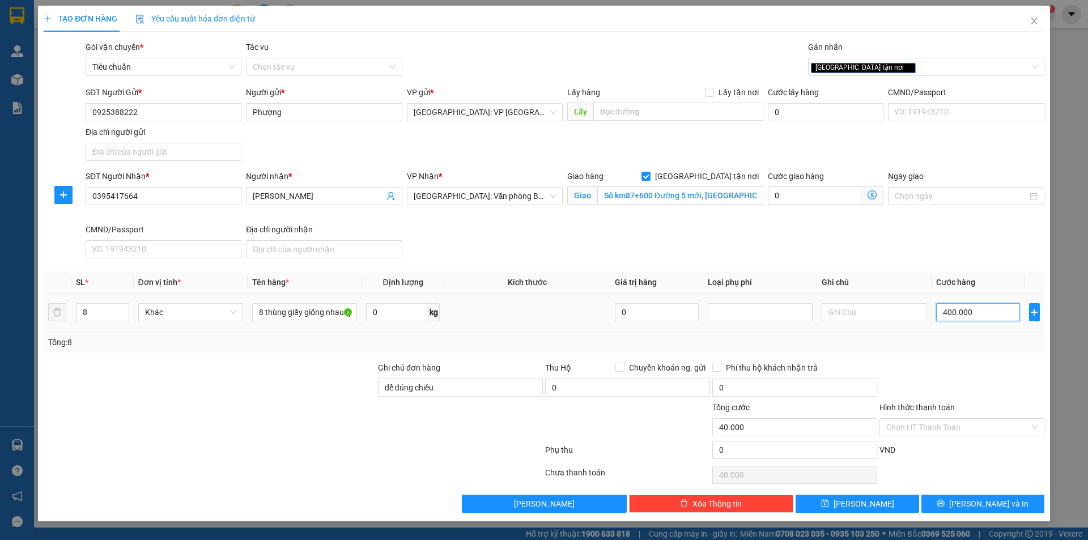
type input "400.000"
click at [996, 506] on span "Lưu và In" at bounding box center [988, 504] width 79 height 12
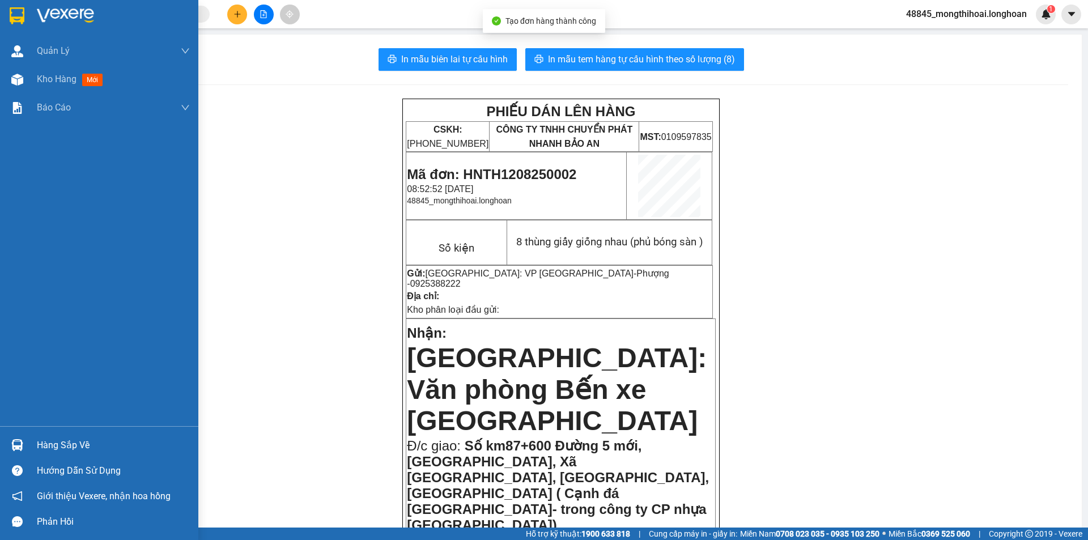
click at [2, 7] on div at bounding box center [99, 18] width 198 height 37
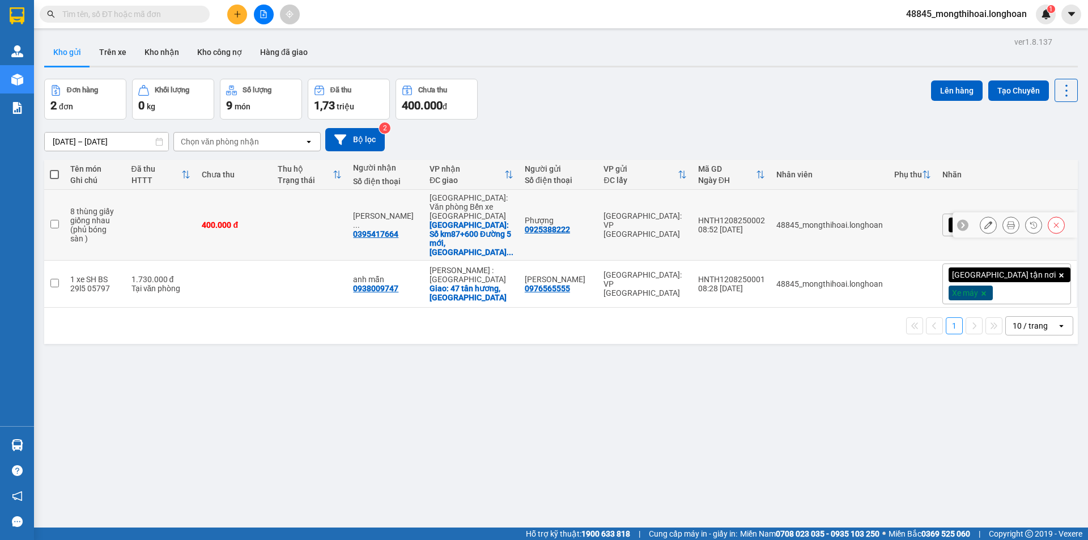
click at [984, 215] on button at bounding box center [989, 225] width 16 height 20
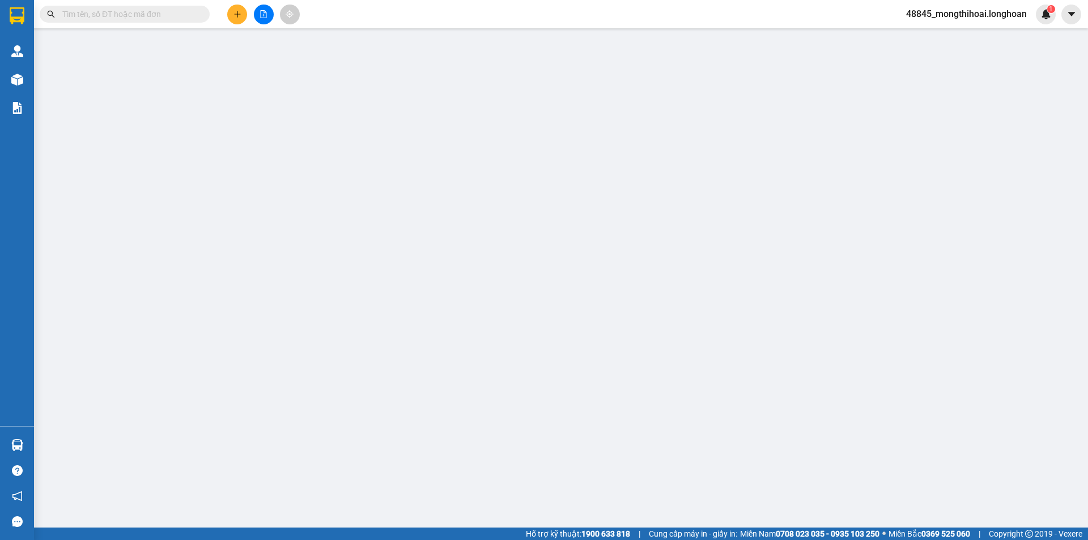
type input "0925388222"
type input "Phượng"
type input "0395417664"
type input "Nguyễn Thị Thùy Dung"
checkbox input "true"
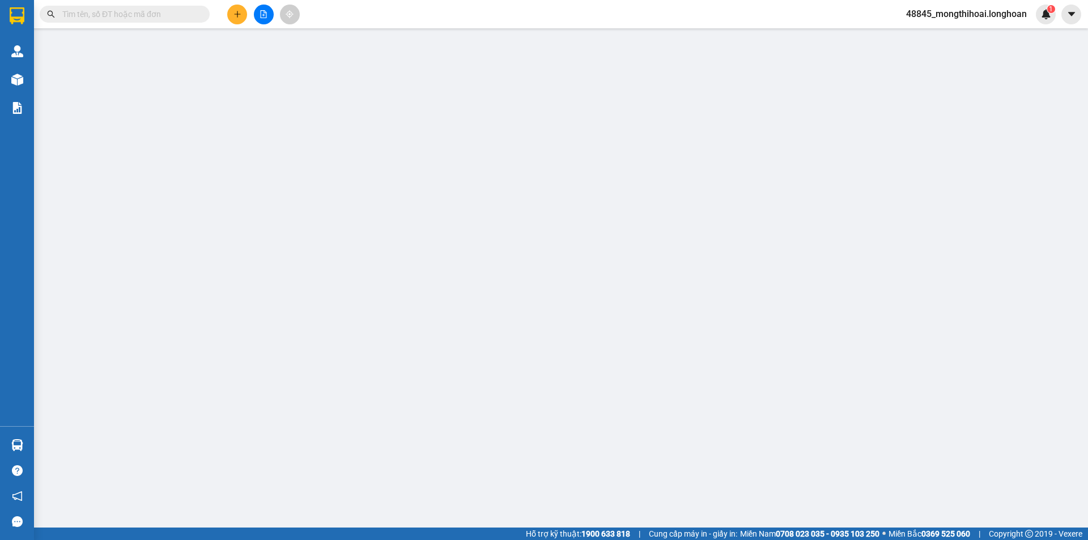
type input "Số km87+600 Đường 5 mới, Thôn Cách Thượng, Xã Nam Sơn, Huyện An Dương, TP Hải P…"
type input "để đúng chiều"
type input "400.000"
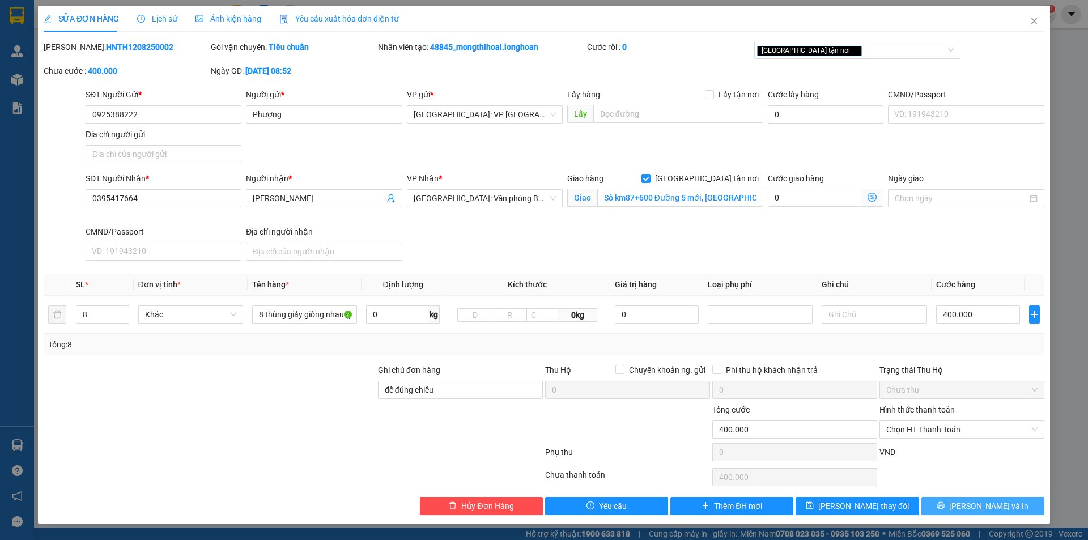
click at [945, 508] on icon "printer" at bounding box center [940, 505] width 7 height 7
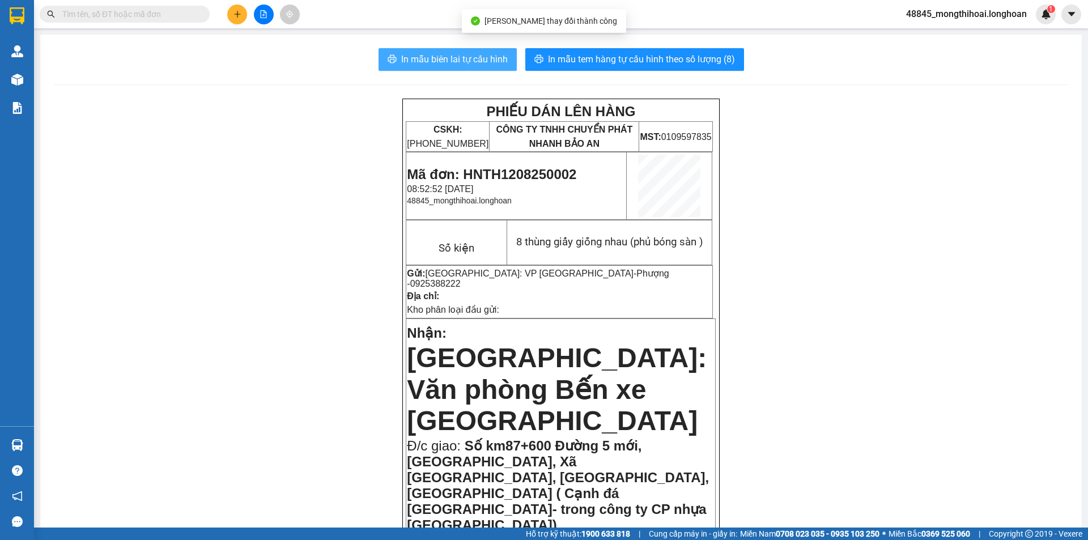
click at [474, 60] on span "In mẫu biên lai tự cấu hình" at bounding box center [454, 59] width 107 height 14
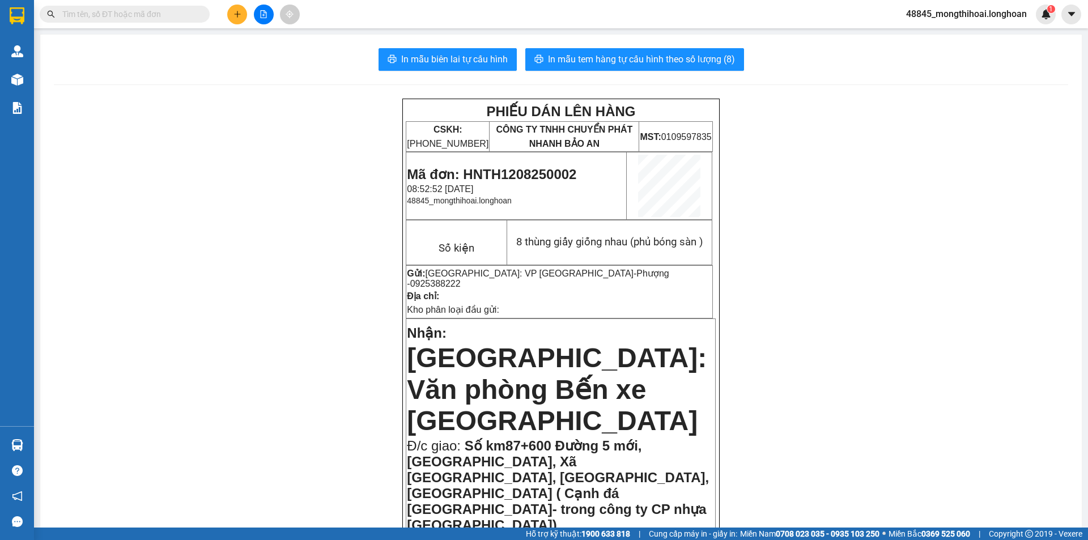
scroll to position [113, 0]
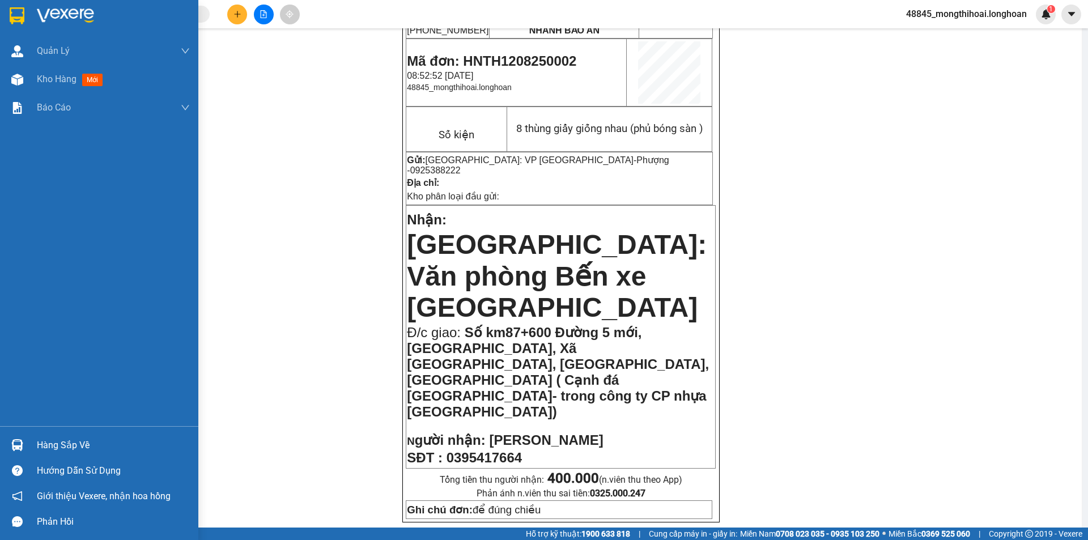
click at [14, 2] on div at bounding box center [99, 18] width 198 height 37
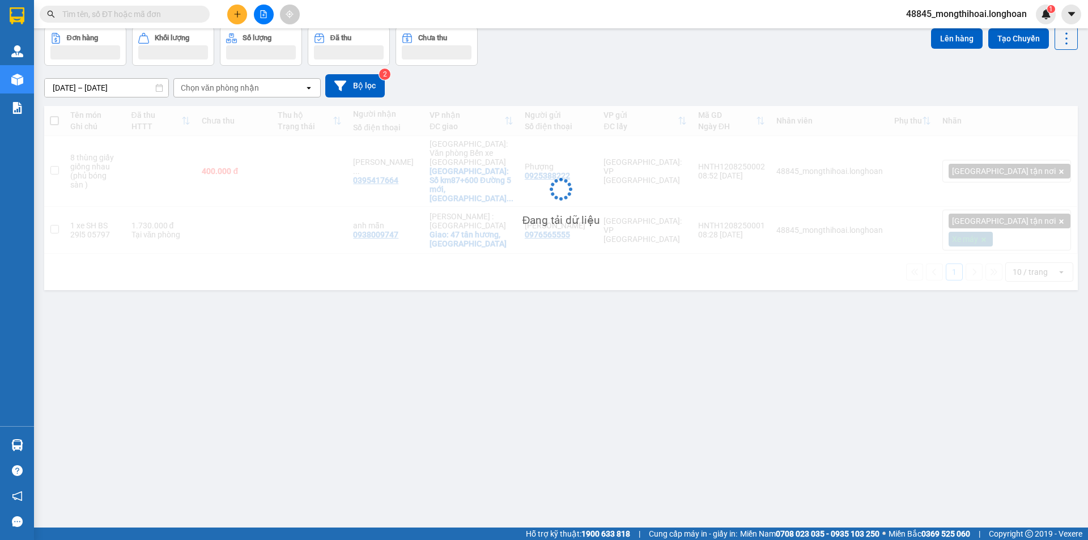
scroll to position [52, 0]
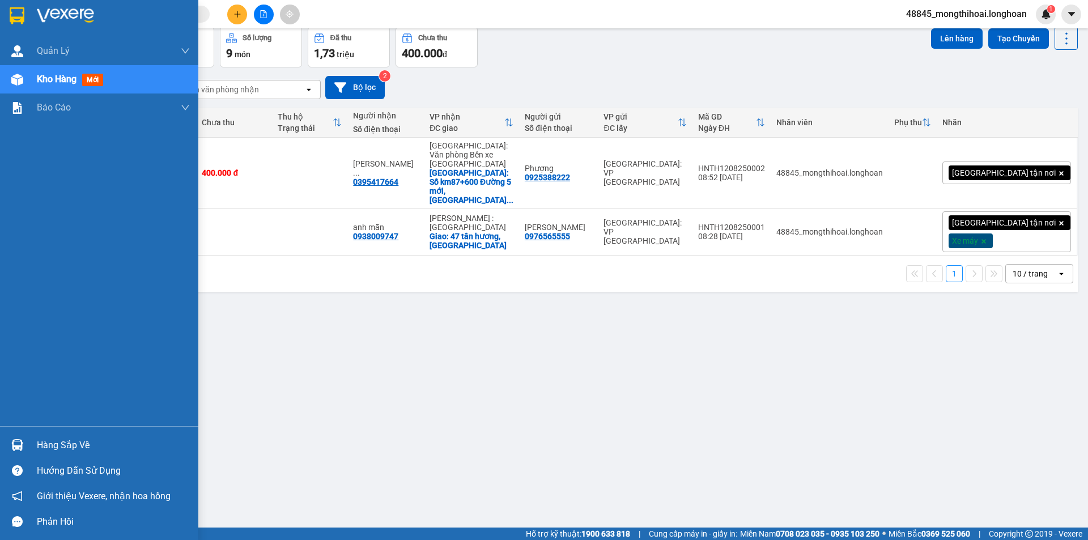
drag, startPoint x: 3, startPoint y: 15, endPoint x: 380, endPoint y: 19, distance: 376.9
click at [7, 14] on div at bounding box center [99, 18] width 198 height 37
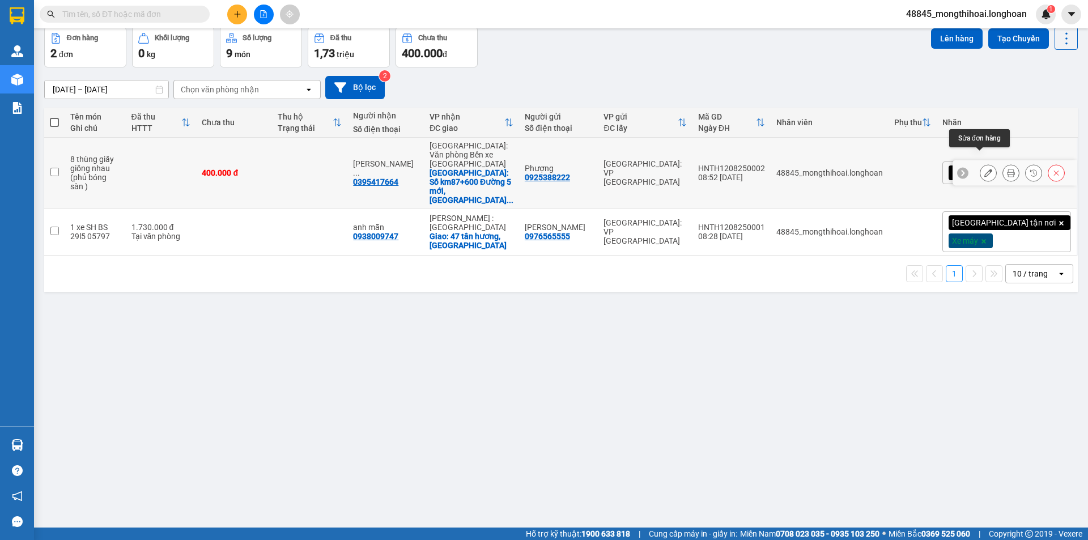
click at [984, 169] on icon at bounding box center [988, 173] width 8 height 8
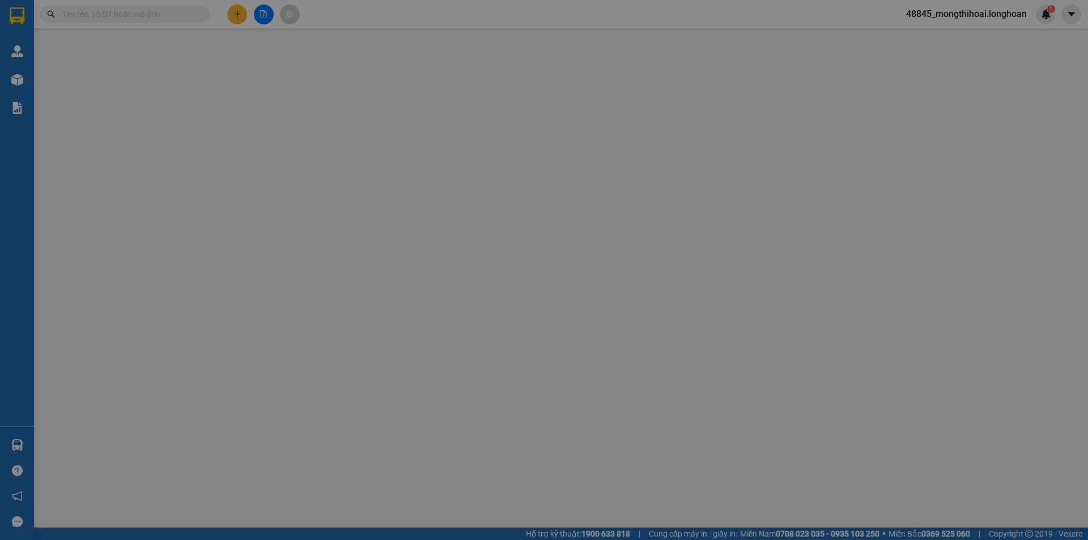
type input "0925388222"
type input "Phượng"
type input "0395417664"
type input "Nguyễn Thị Thùy Dung"
checkbox input "true"
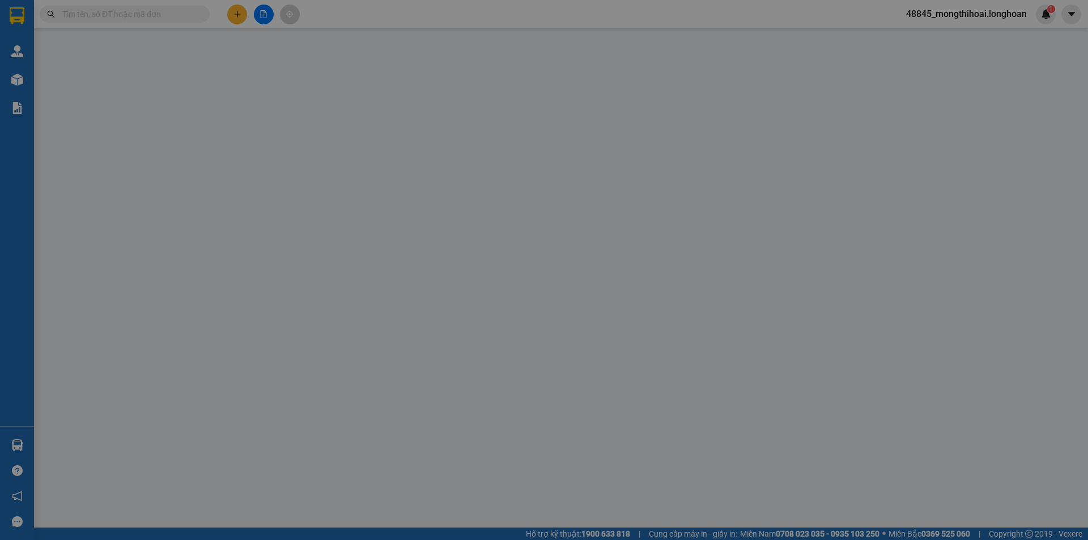
type input "Số km87+600 Đường 5 mới, Thôn Cách Thượng, Xã Nam Sơn, Huyện An Dương, TP Hải P…"
type input "để đúng chiều"
type input "400.000"
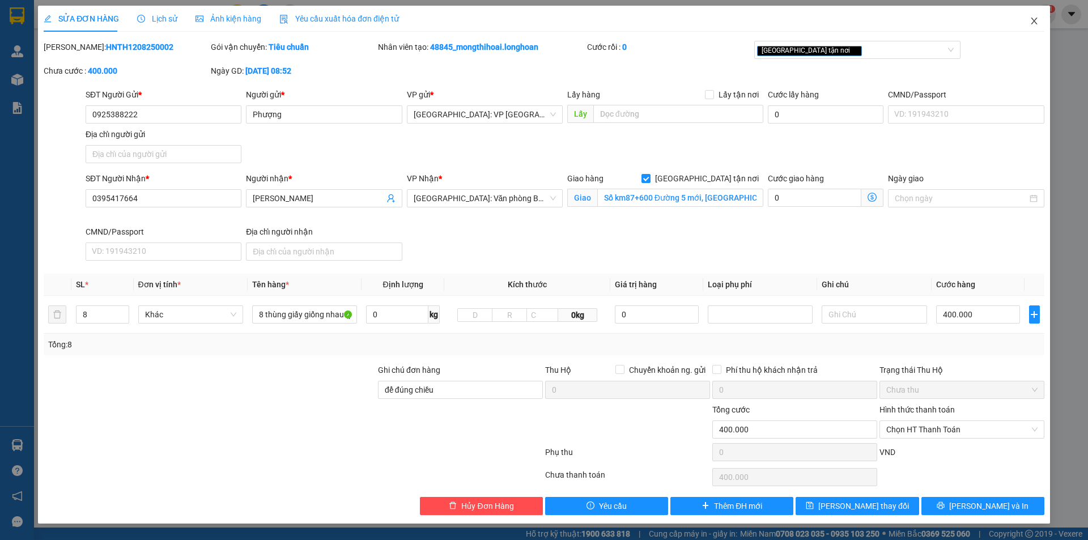
click at [1033, 18] on icon "close" at bounding box center [1034, 20] width 9 height 9
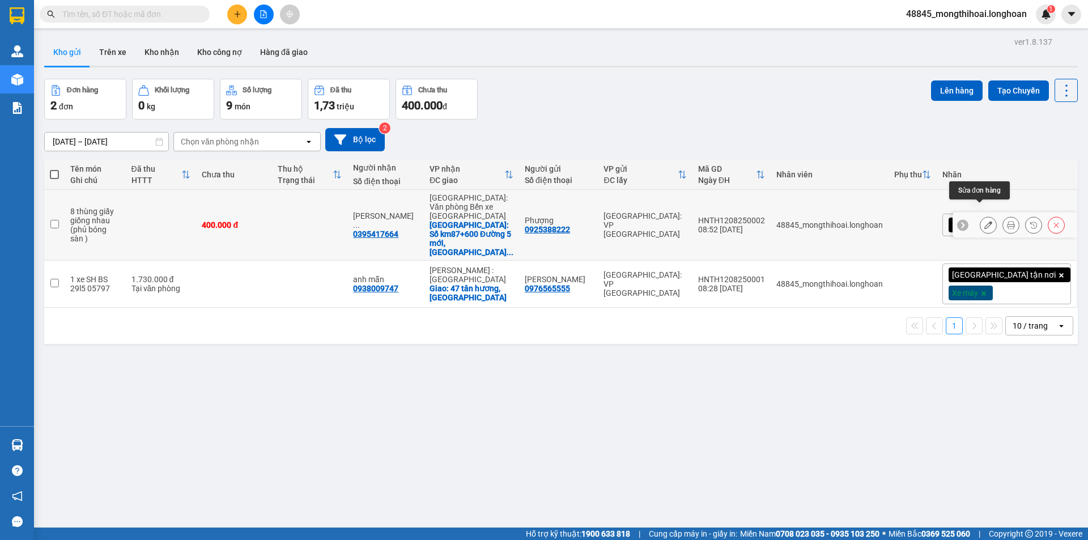
click at [984, 221] on icon at bounding box center [988, 225] width 8 height 8
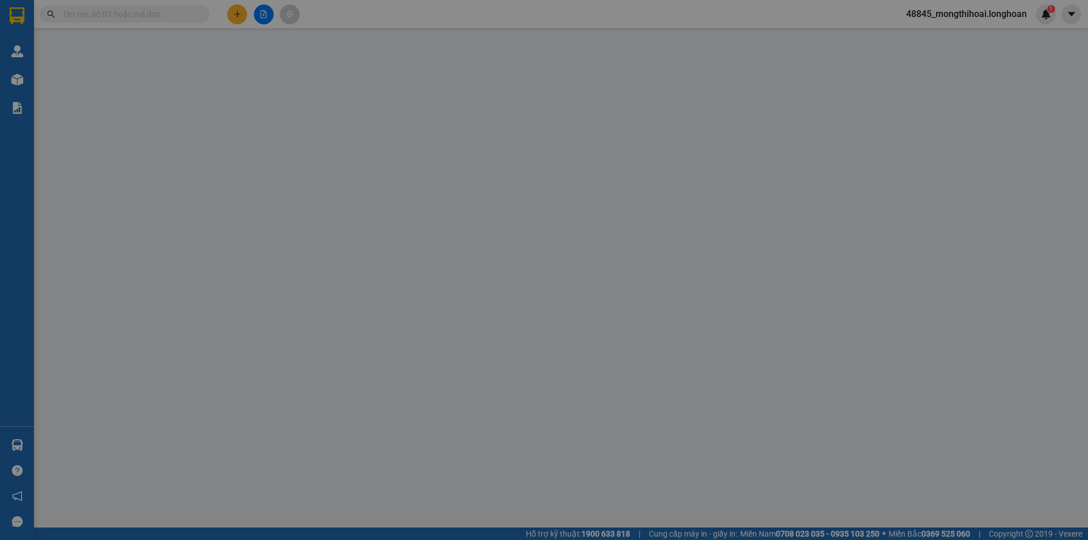
type input "0925388222"
type input "Phượng"
type input "0395417664"
type input "Nguyễn Thị Thùy Dung"
checkbox input "true"
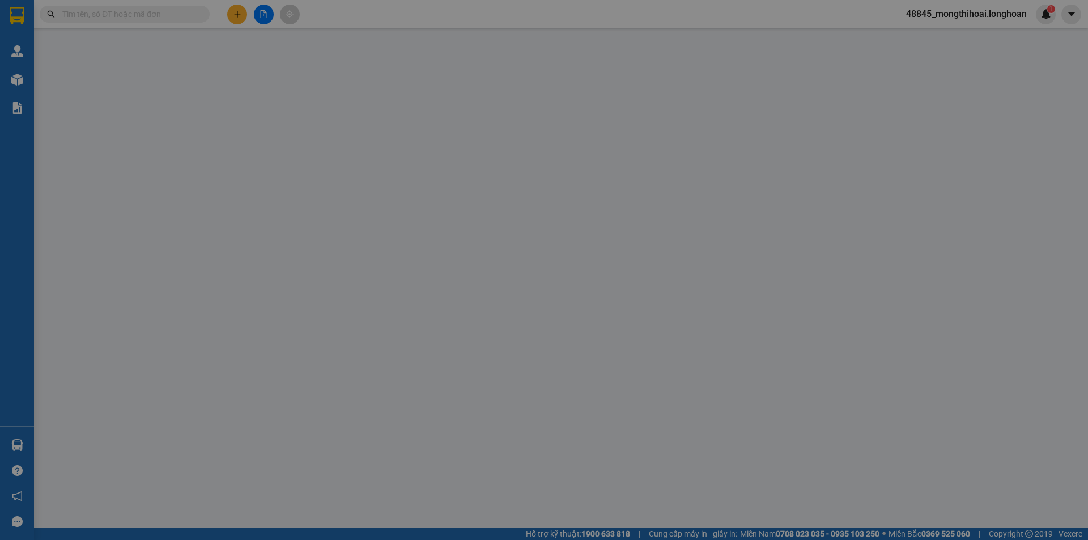
type input "Số km87+600 Đường 5 mới, Thôn Cách Thượng, Xã Nam Sơn, Huyện An Dương, TP Hải P…"
type input "để đúng chiều"
type input "400.000"
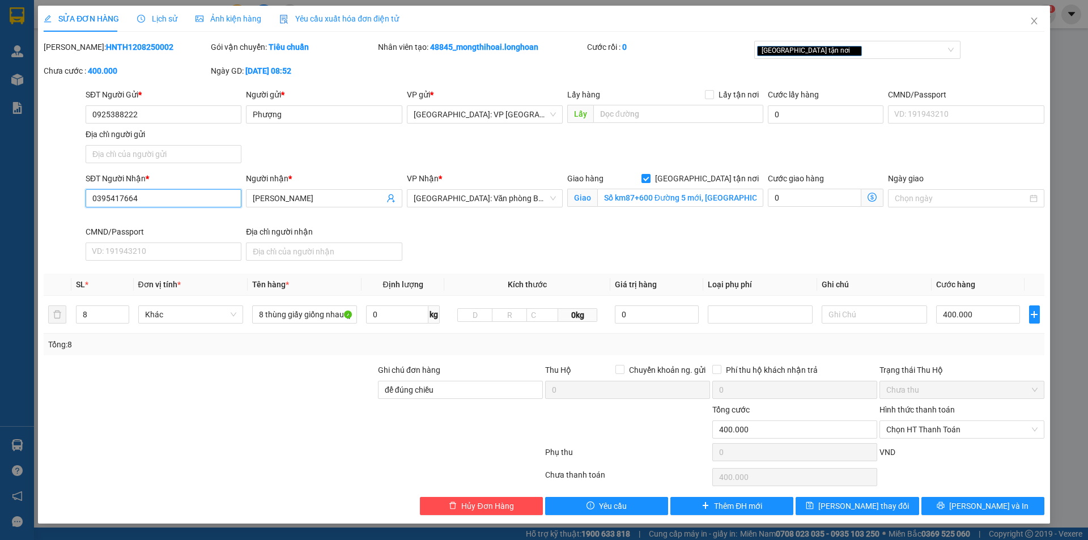
click at [209, 206] on input "0395417664" at bounding box center [164, 198] width 156 height 18
click at [976, 508] on span "Lưu và In" at bounding box center [988, 506] width 79 height 12
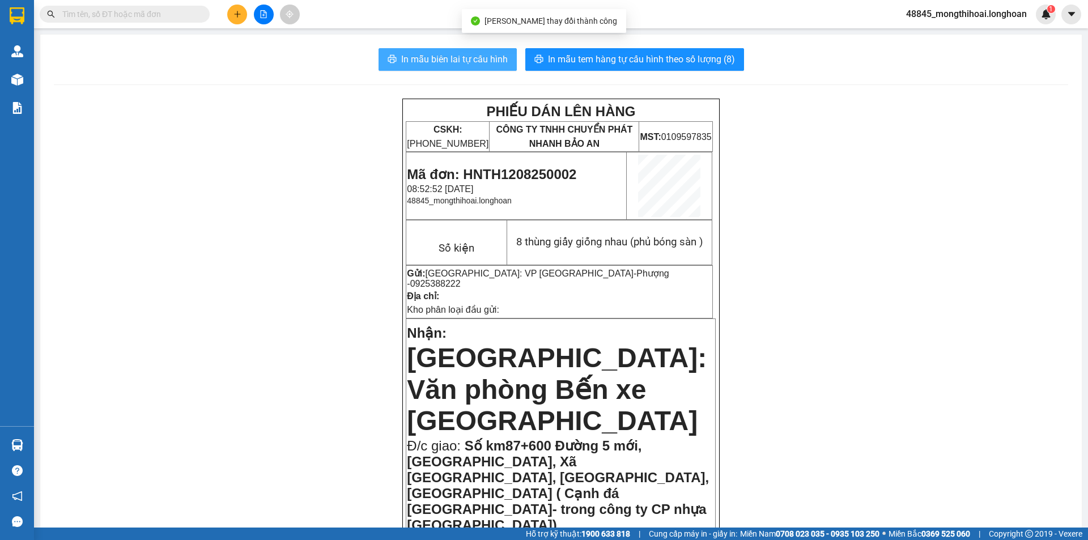
click at [481, 52] on span "In mẫu biên lai tự cấu hình" at bounding box center [454, 59] width 107 height 14
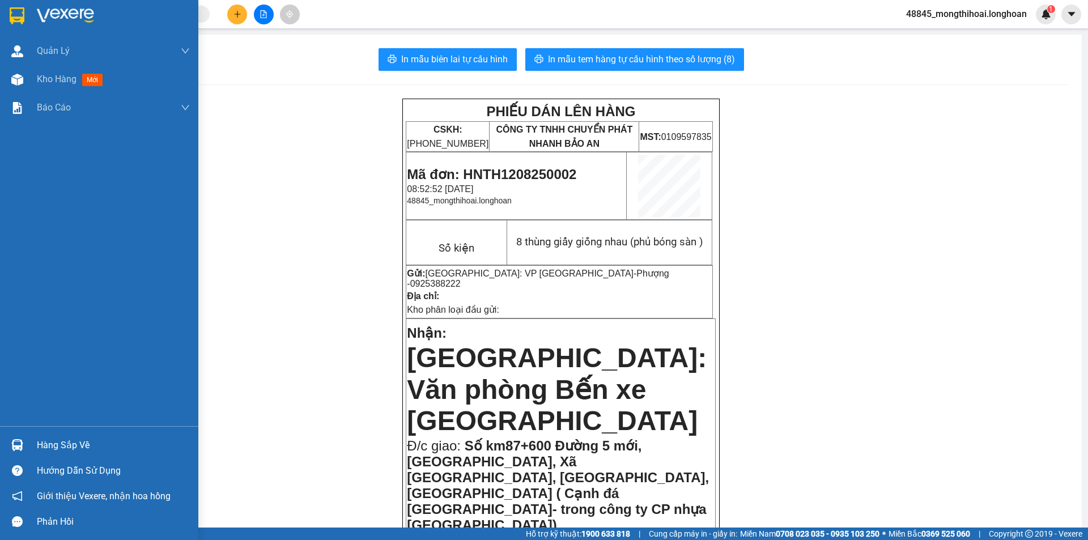
click at [7, 14] on div at bounding box center [17, 16] width 20 height 20
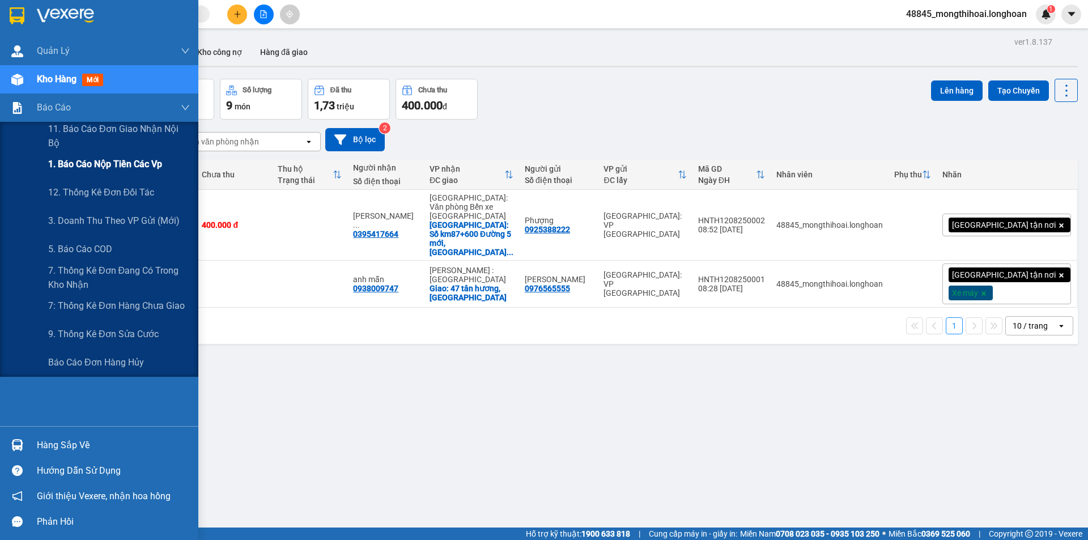
click at [124, 168] on span "1. Báo cáo nộp tiền các vp" at bounding box center [105, 164] width 114 height 14
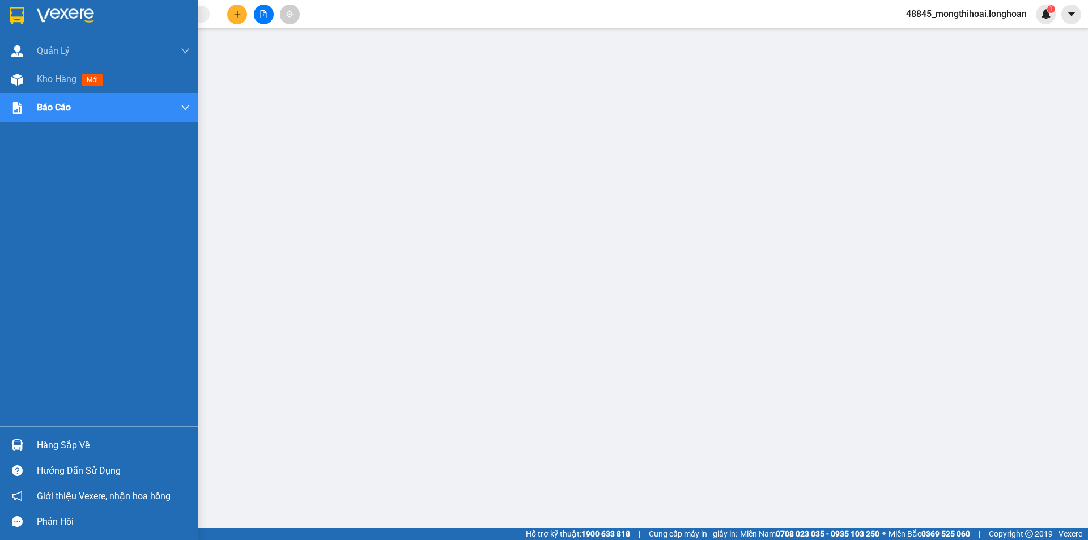
drag, startPoint x: 4, startPoint y: 22, endPoint x: 9, endPoint y: 0, distance: 22.1
click at [4, 21] on div at bounding box center [99, 18] width 198 height 37
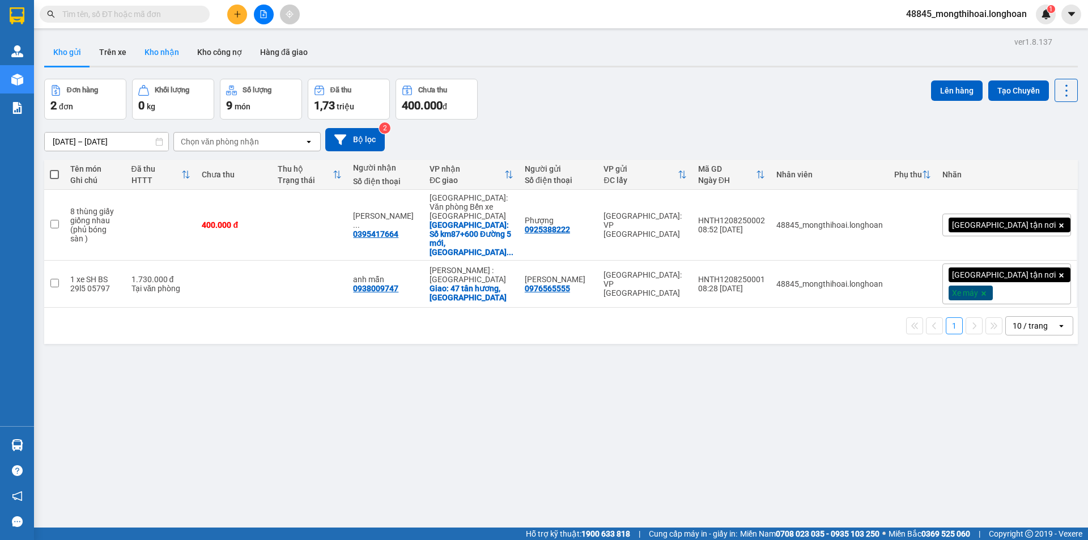
click at [148, 50] on button "Kho nhận" at bounding box center [161, 52] width 53 height 27
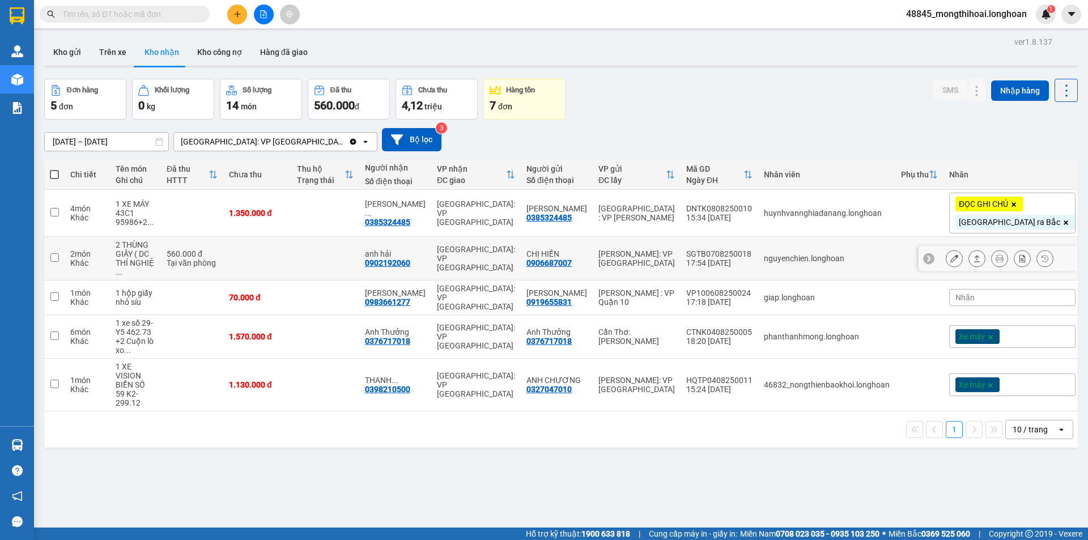
click at [947, 259] on button at bounding box center [955, 259] width 16 height 20
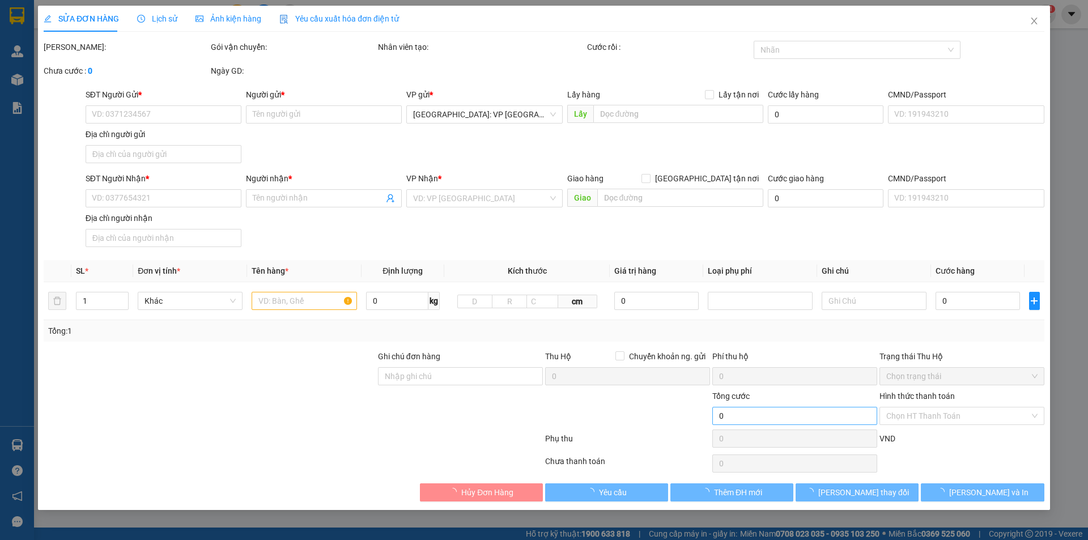
type input "0906687007"
type input "CHỊ HIỀN"
type input "0902192060"
type input "anh hải"
type input "NHẬN NGUYÊN KIỆN GIAO NGUYÊN KIỆN, HƯ VỠ K ĐỀN"
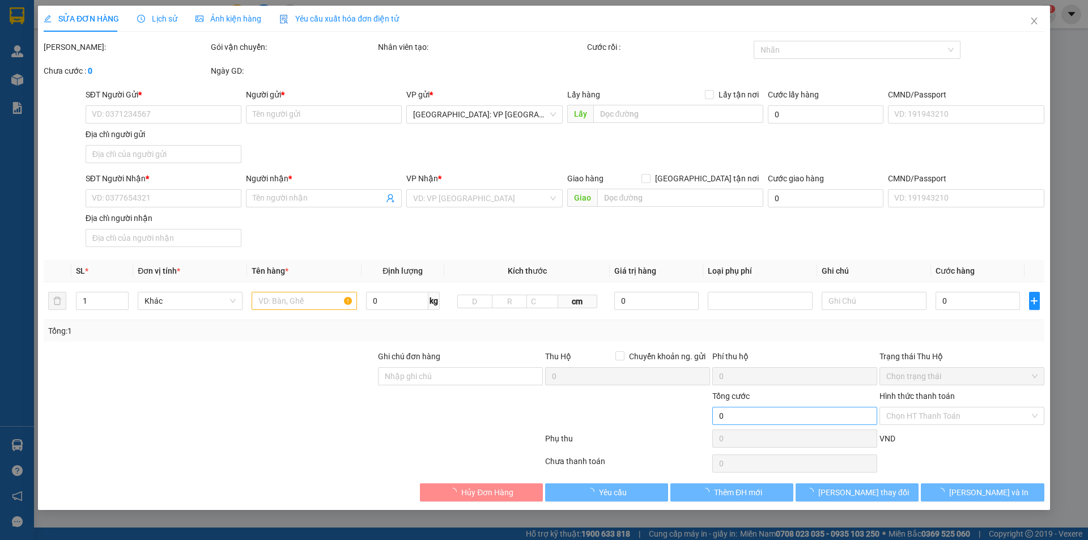
type input "560.000"
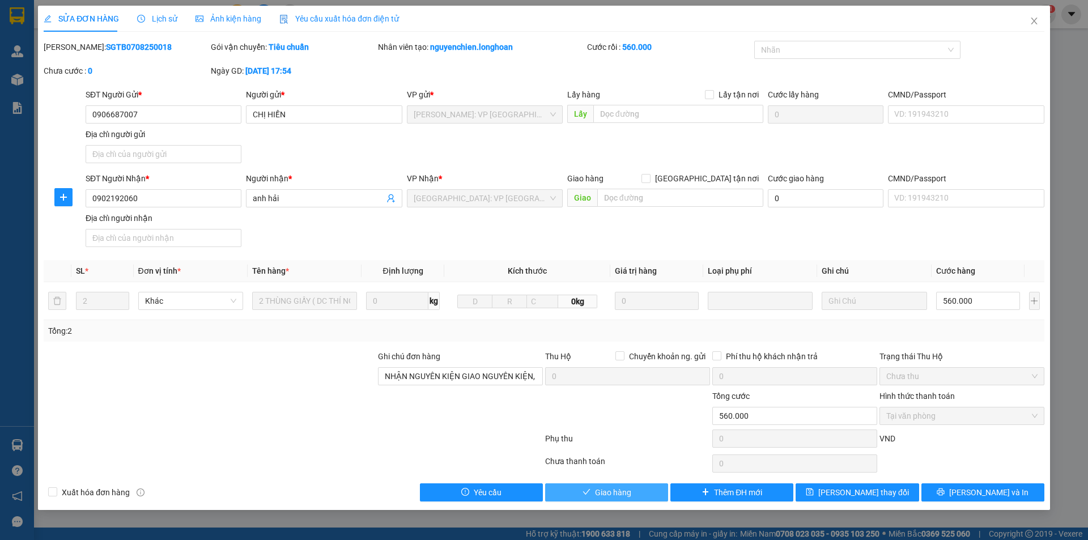
click at [630, 498] on span "Giao hàng" at bounding box center [613, 492] width 36 height 12
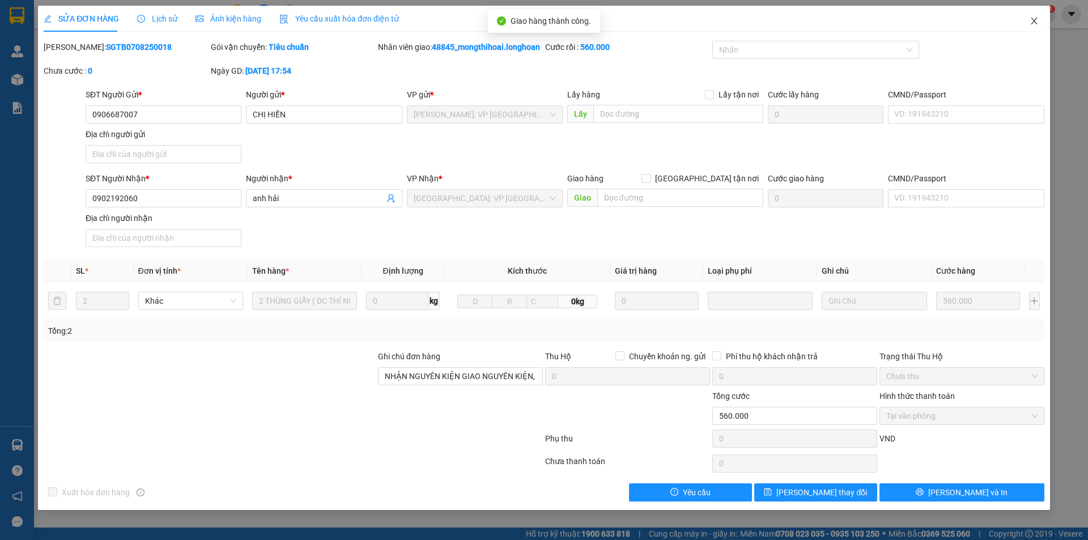
click at [1033, 11] on span "Close" at bounding box center [1034, 22] width 32 height 32
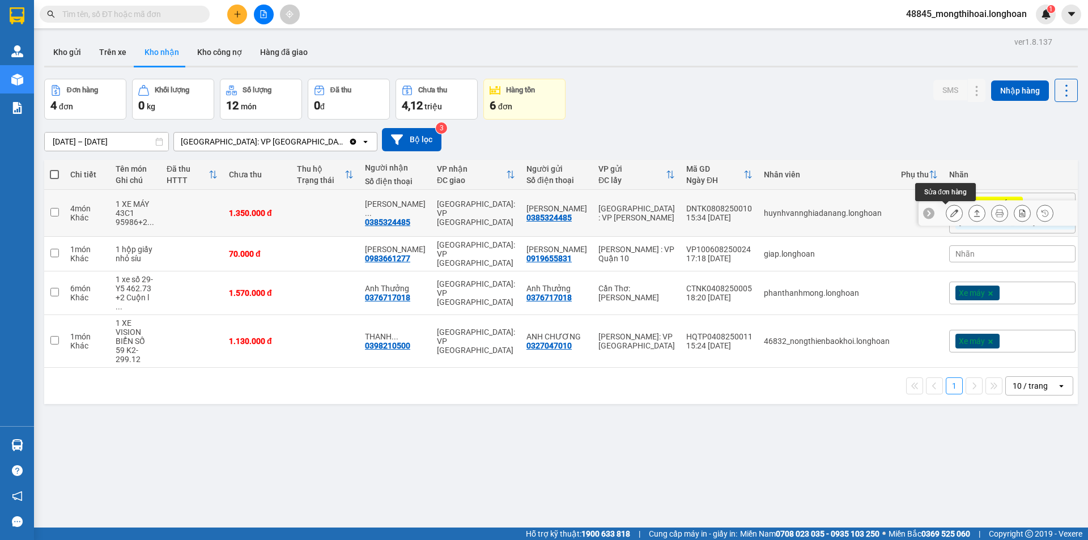
click at [950, 213] on icon at bounding box center [954, 213] width 8 height 8
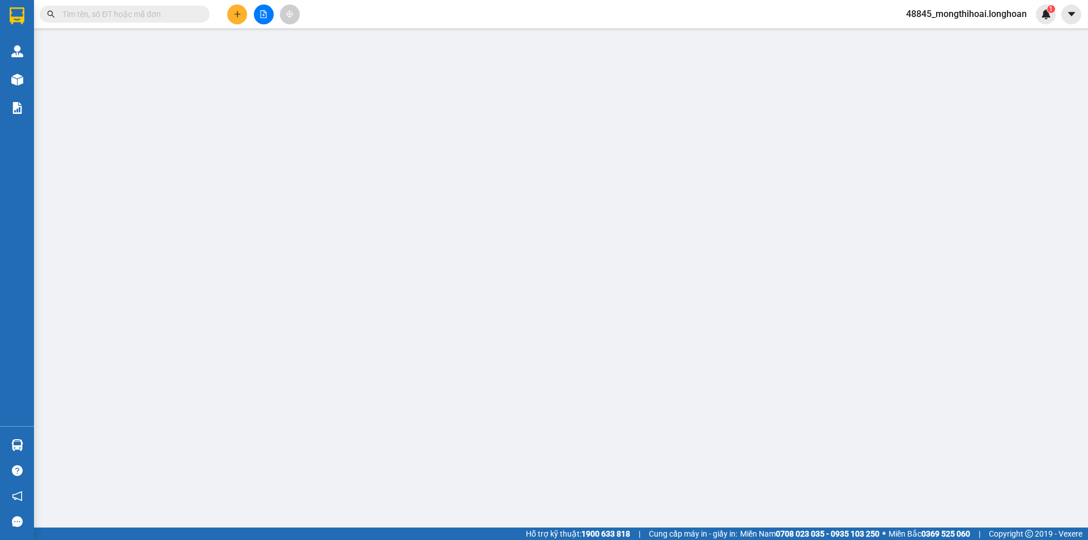
type input "0385324485"
type input "ELLIOT BURGESS"
type input "0385324485"
type input "ELLIOT BURGESS"
type input "KHÁCH NHẬN NGÀY 12.0 CHÌA KHÓA,2 GƯƠNG"
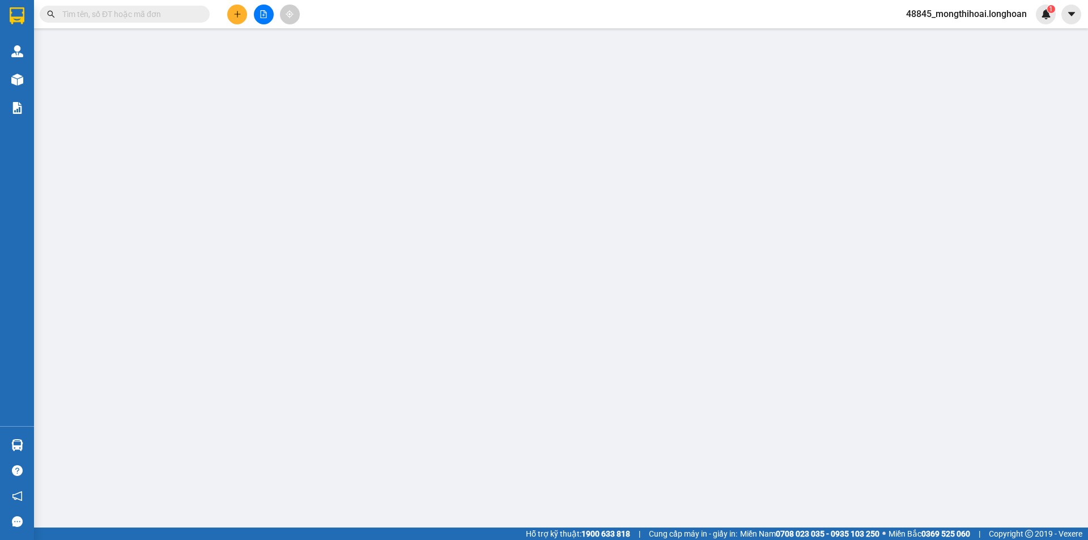
type input "1.350.000"
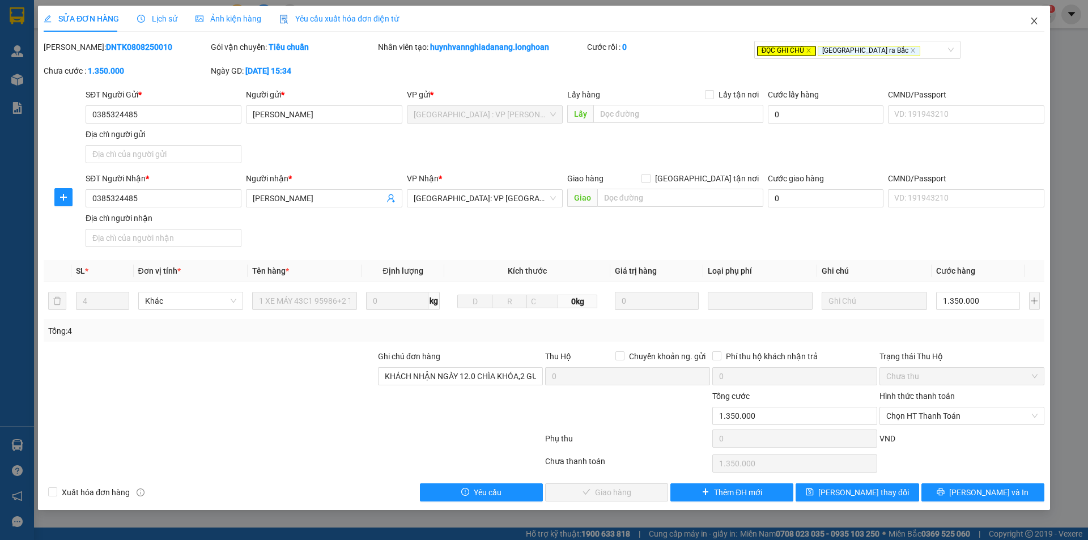
click at [1036, 24] on icon "close" at bounding box center [1034, 20] width 9 height 9
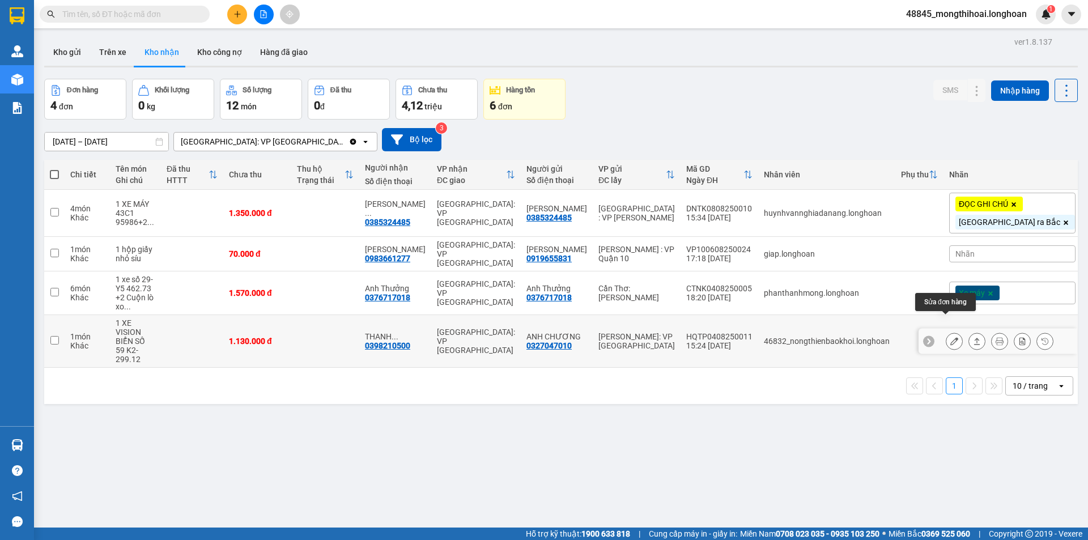
click at [950, 337] on icon at bounding box center [954, 341] width 8 height 8
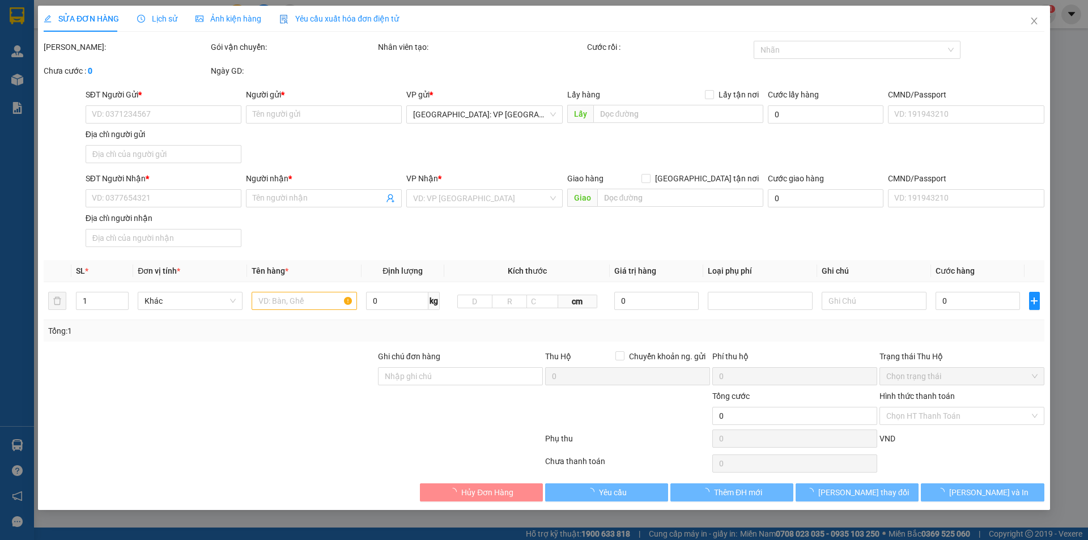
type input "0327047010"
type input "ANH CHƯƠNG"
type input "0398210500"
type input "THANH CƯỜNG"
type input "KHÔNG CHÌA KHÓA, KHÔNG CAVET"
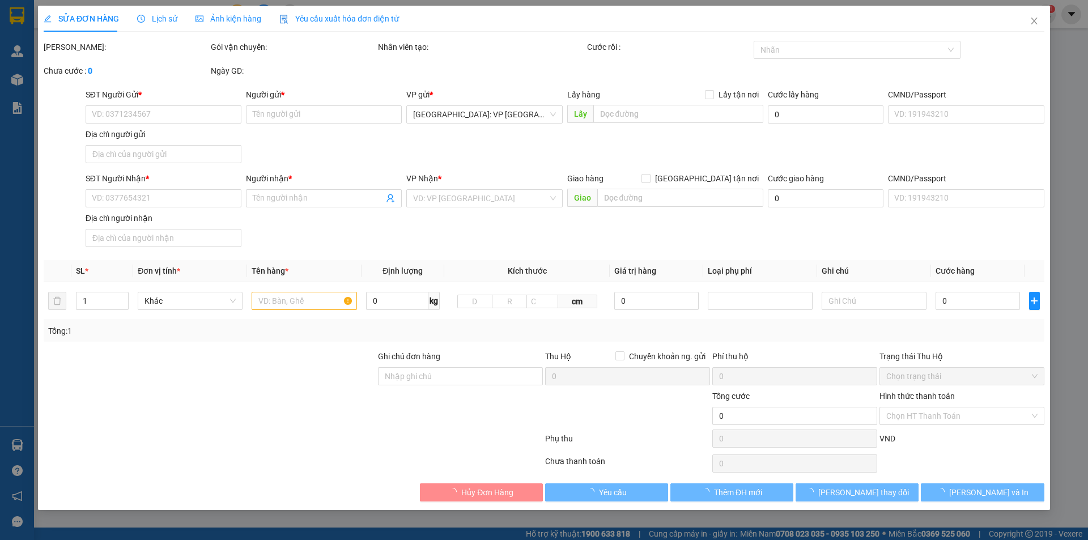
type input "1.130.000"
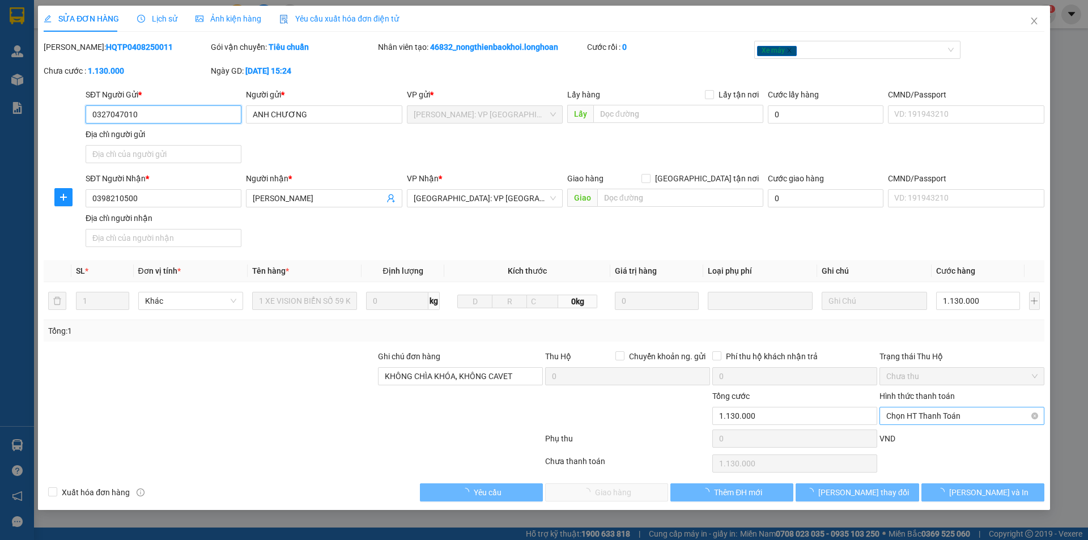
click at [929, 413] on span "Chọn HT Thanh Toán" at bounding box center [961, 416] width 151 height 17
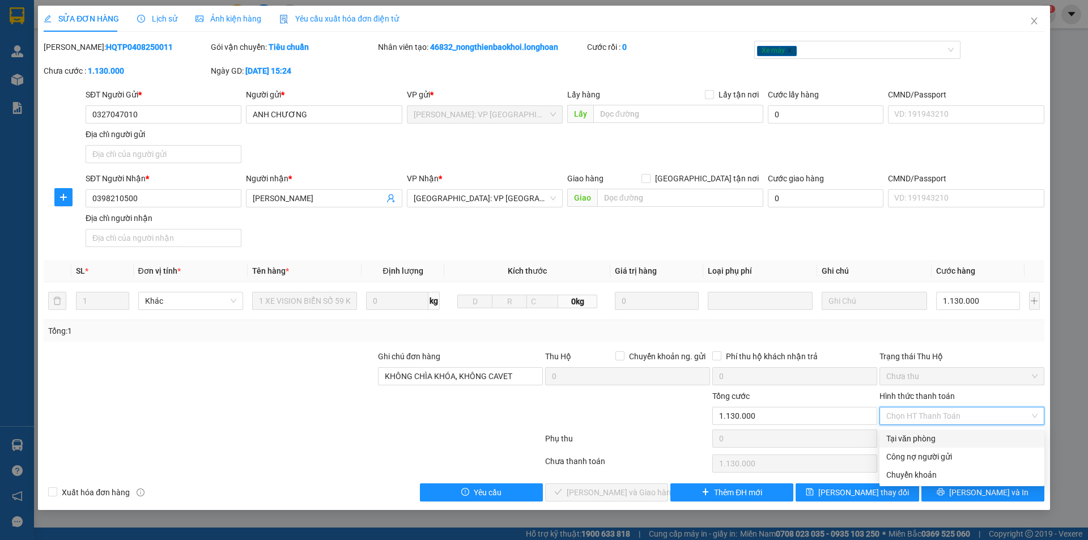
click at [918, 442] on div "Tại văn phòng" at bounding box center [961, 438] width 151 height 12
type input "0"
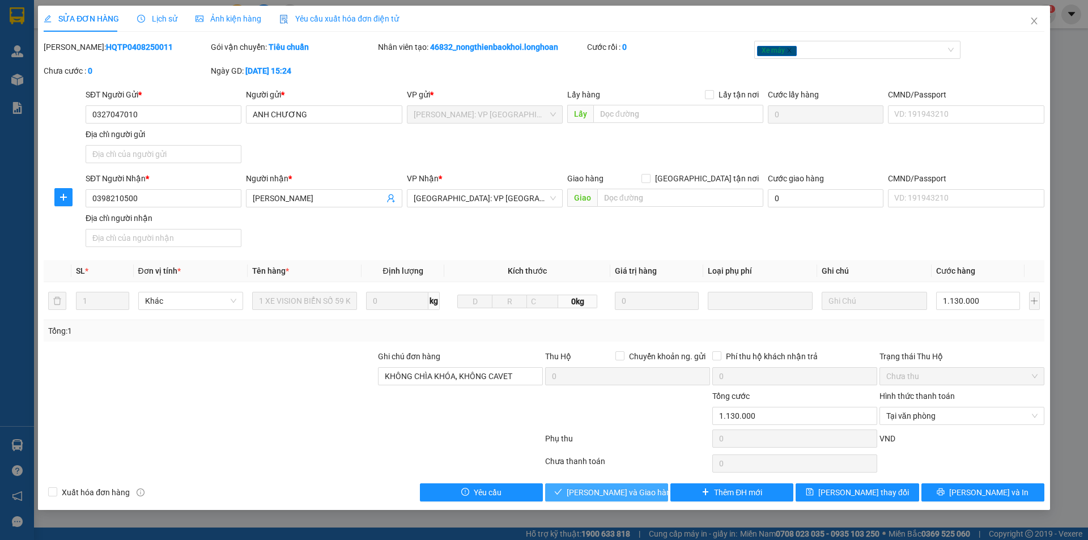
click at [636, 487] on span "Lưu và Giao hàng" at bounding box center [621, 492] width 109 height 12
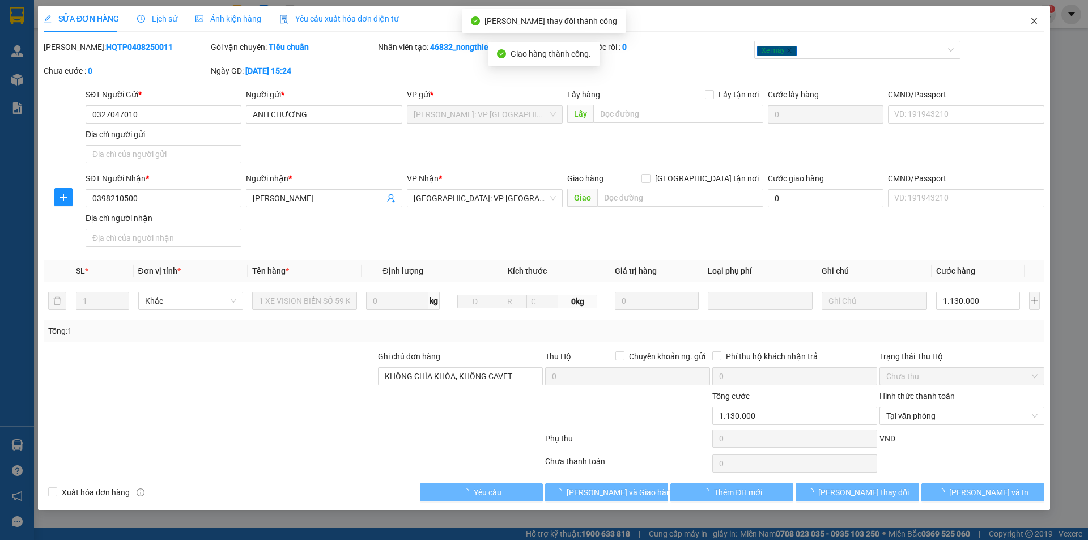
click at [1042, 27] on span "Close" at bounding box center [1034, 22] width 32 height 32
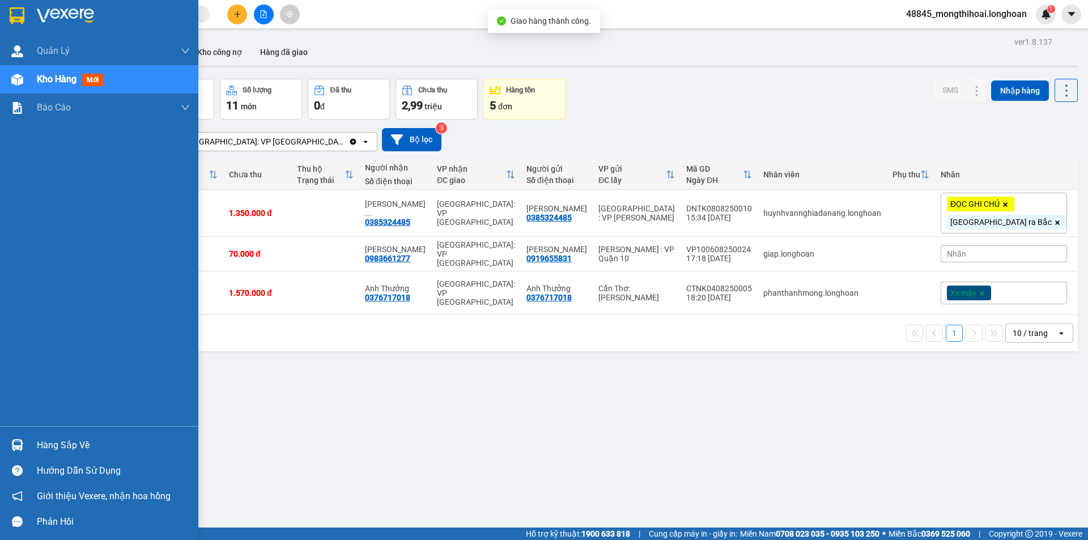
click at [8, 14] on div at bounding box center [17, 16] width 20 height 20
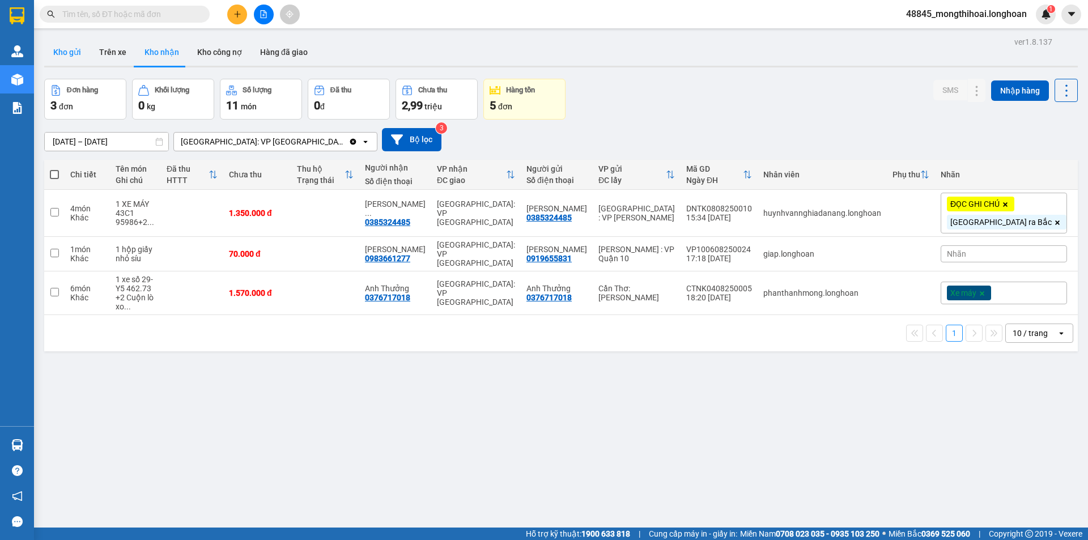
click at [73, 50] on button "Kho gửi" at bounding box center [67, 52] width 46 height 27
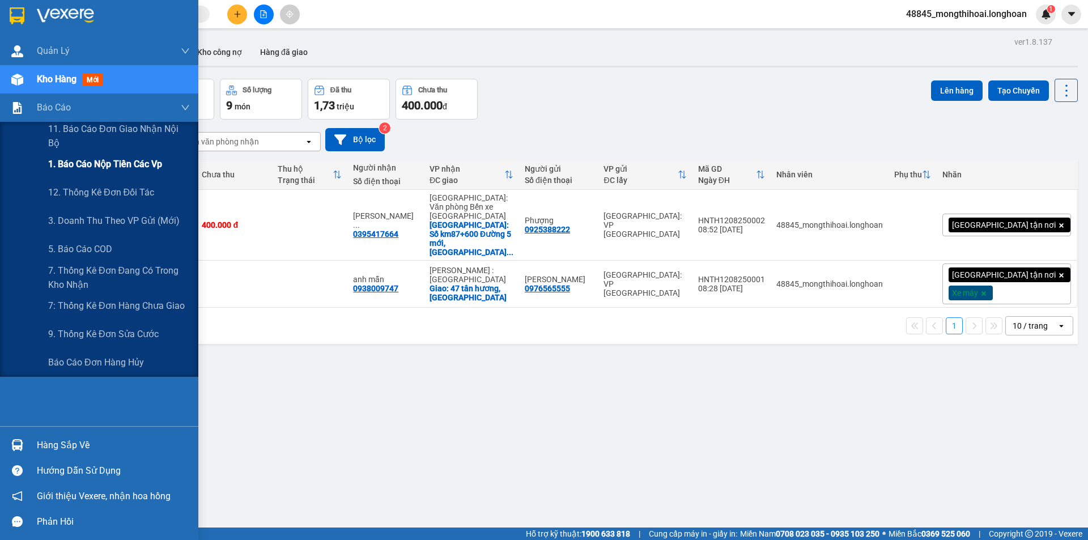
click at [107, 164] on span "1. Báo cáo nộp tiền các vp" at bounding box center [105, 164] width 114 height 14
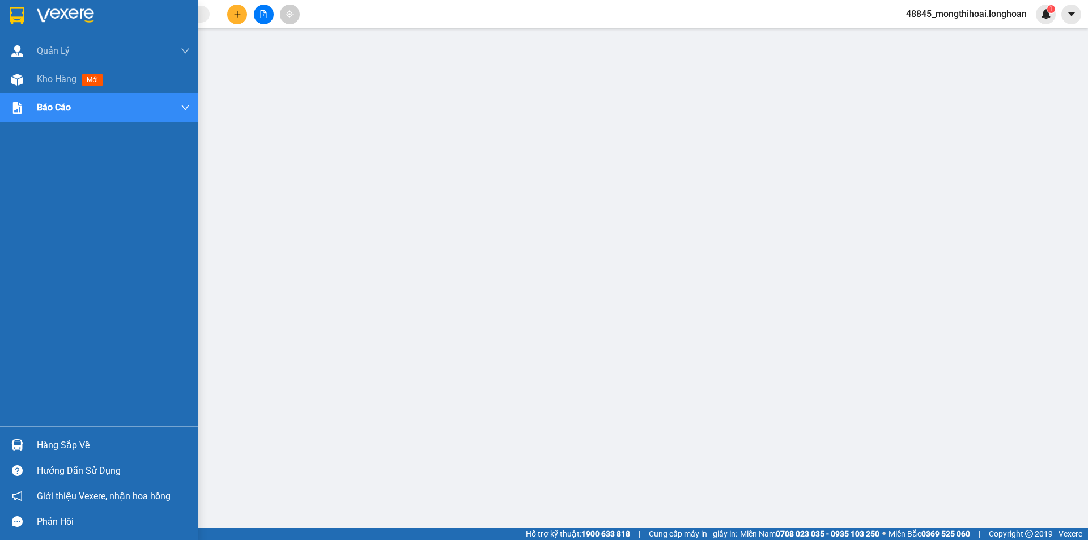
drag, startPoint x: 0, startPoint y: 24, endPoint x: 37, endPoint y: 0, distance: 44.3
click at [3, 20] on div at bounding box center [99, 18] width 198 height 37
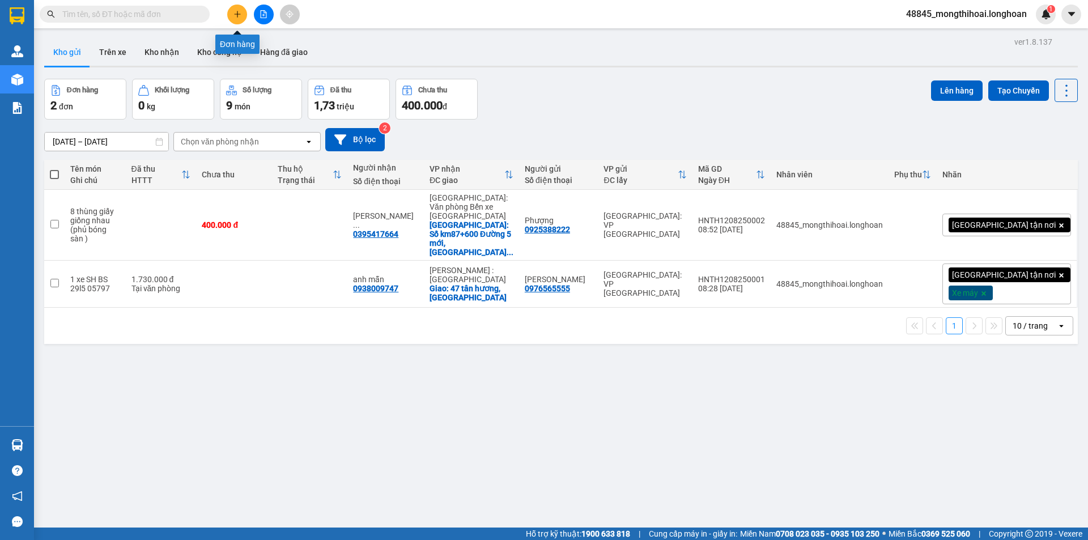
click at [239, 10] on icon "plus" at bounding box center [238, 14] width 8 height 8
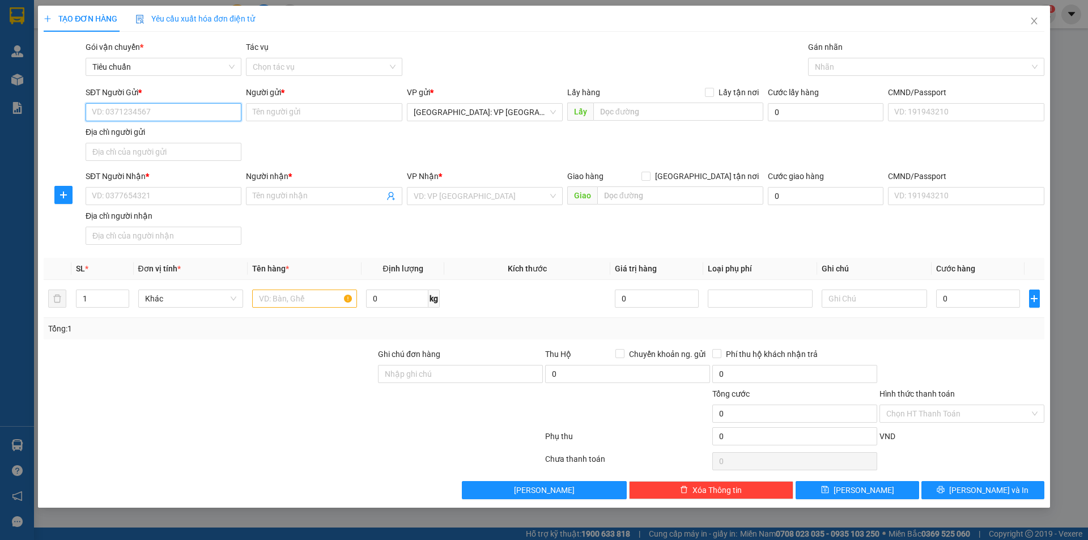
click at [228, 106] on input "SĐT Người Gửi *" at bounding box center [164, 112] width 156 height 18
type input "0906133986"
click at [272, 117] on input "Người gửi *" at bounding box center [324, 112] width 156 height 18
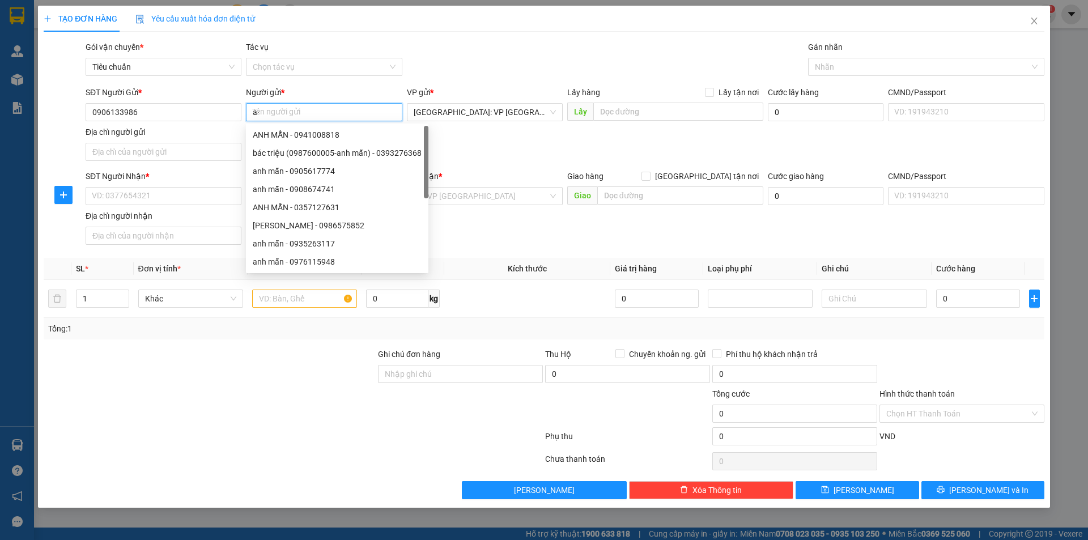
type input "a"
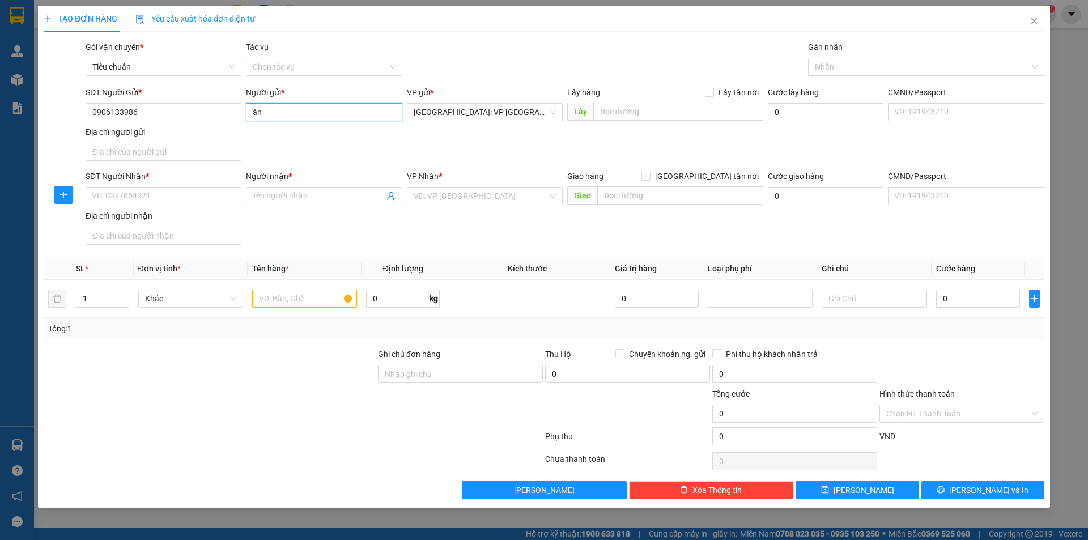
type input "á"
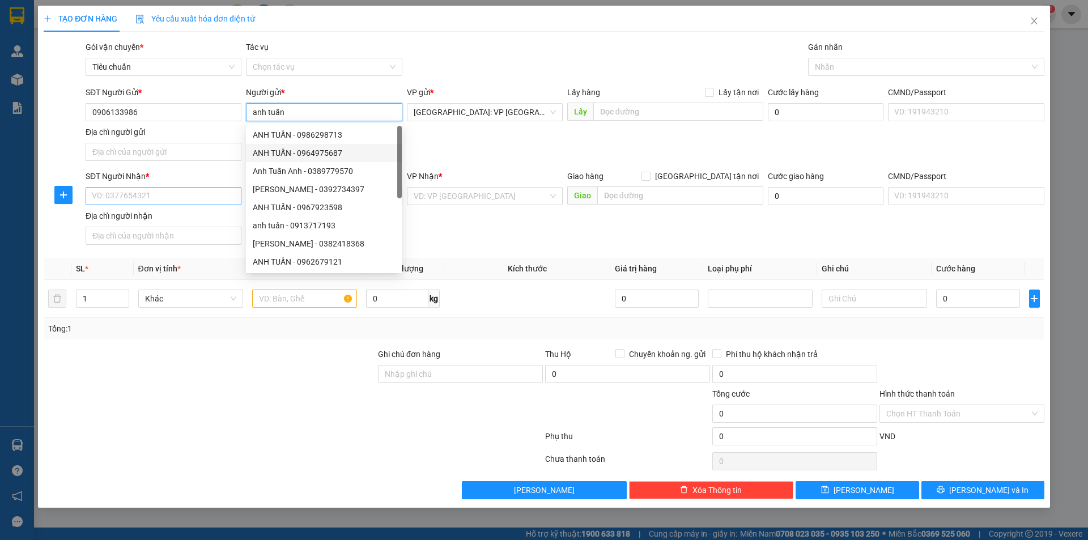
type input "anh tuấn"
click at [195, 202] on input "SĐT Người Nhận *" at bounding box center [164, 196] width 156 height 18
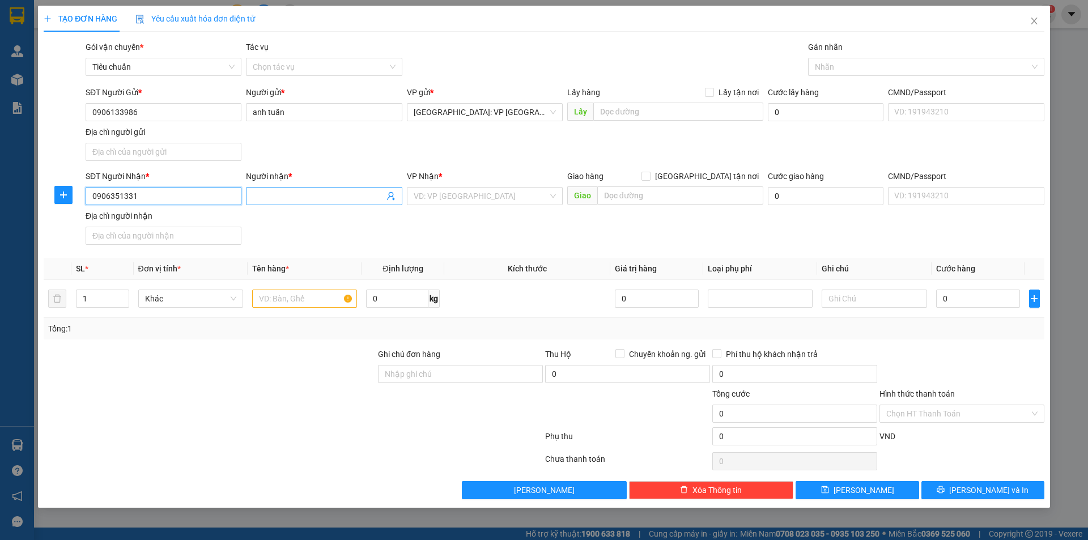
type input "0906351331"
click at [285, 194] on input "Người nhận *" at bounding box center [318, 196] width 131 height 12
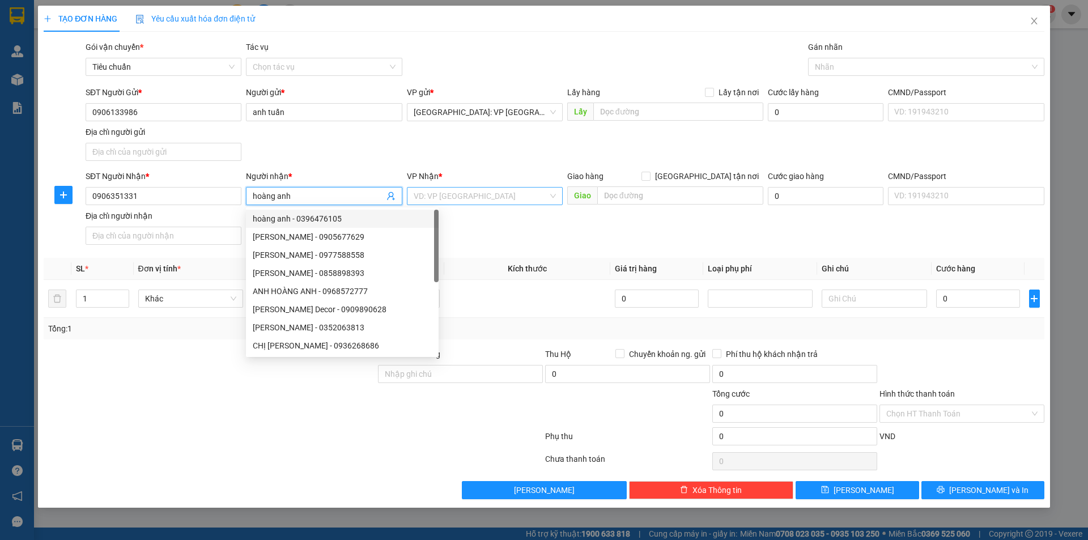
type input "hoàng anh"
click at [442, 196] on input "search" at bounding box center [481, 196] width 134 height 17
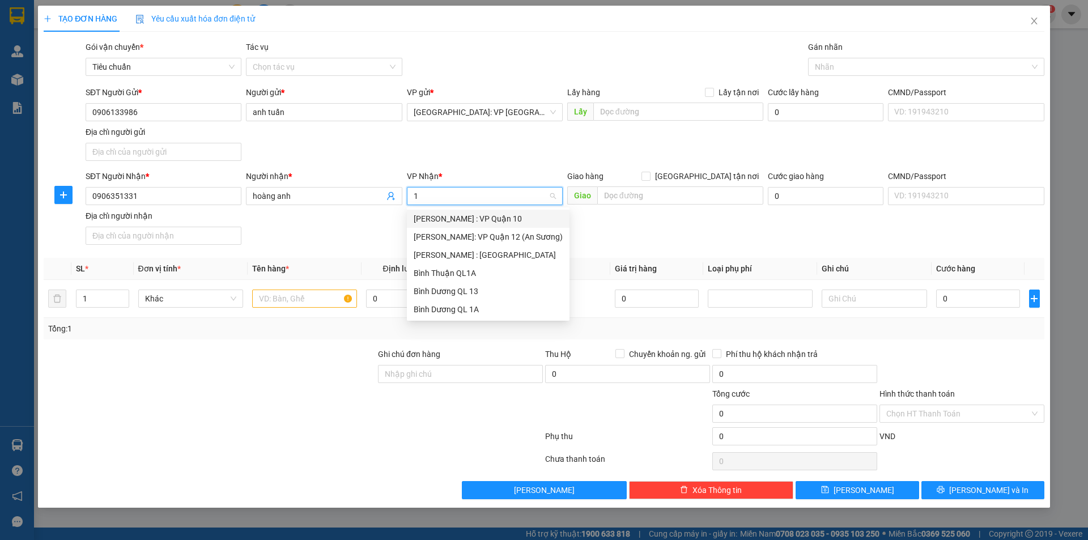
type input "12"
drag, startPoint x: 442, startPoint y: 237, endPoint x: 525, endPoint y: 208, distance: 87.7
click at [443, 237] on div "Hồ Chí Minh : Kho Quận 12" at bounding box center [488, 237] width 149 height 12
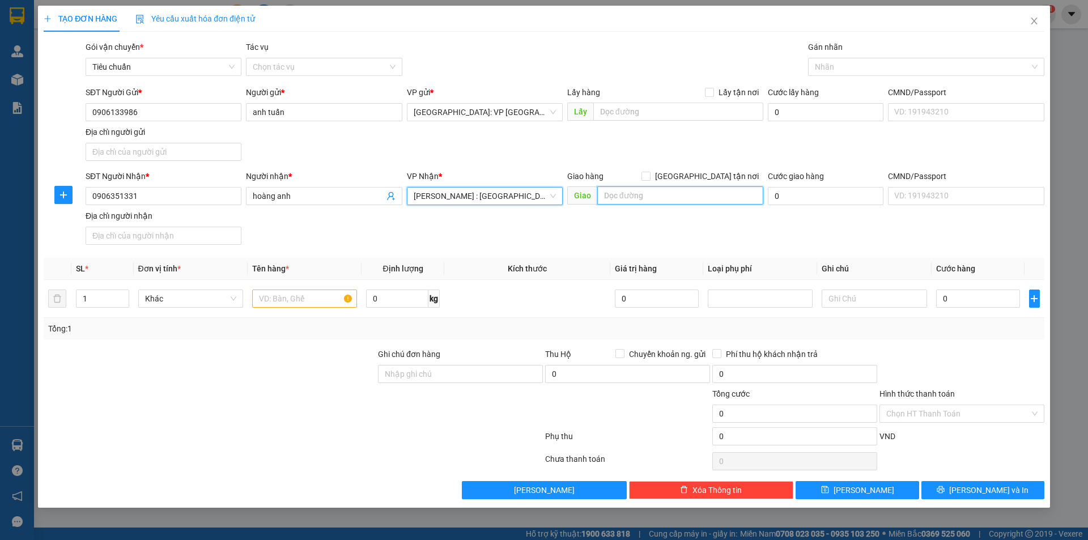
click at [633, 195] on input "text" at bounding box center [680, 195] width 166 height 18
click at [620, 193] on input "101-11 kp bình đường 2" at bounding box center [680, 195] width 166 height 18
click at [636, 189] on input "101/1711 kp bình đường 2" at bounding box center [680, 195] width 166 height 18
click at [701, 196] on input "101/17 kp bình đường 2" at bounding box center [680, 195] width 166 height 18
type input "101/17 kp bình đường 2"
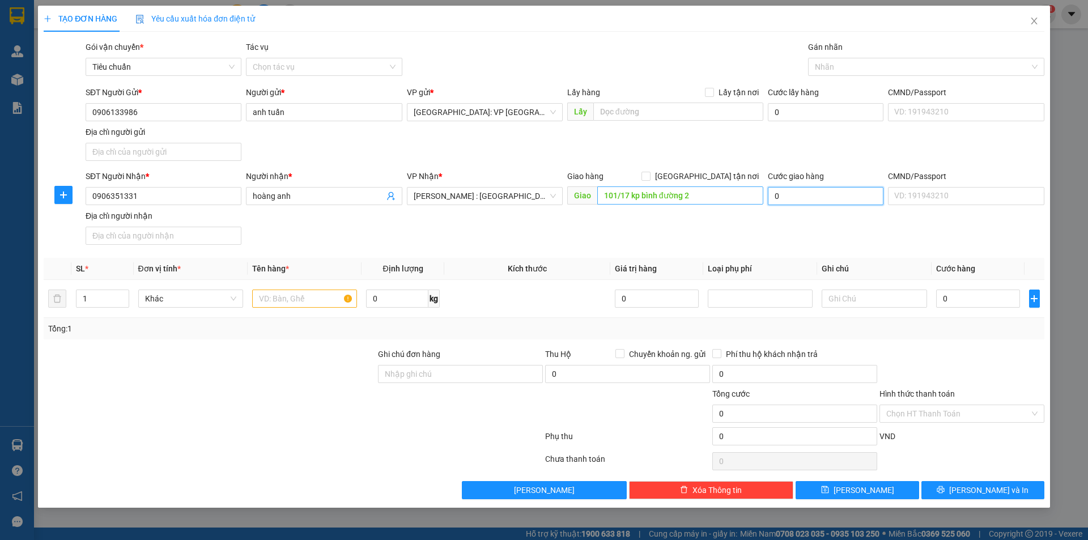
type input "0"
click at [691, 197] on input "101/17 kp bình đường 2" at bounding box center [680, 195] width 166 height 18
click at [703, 192] on input "101/17 kp bình đường 2" at bounding box center [680, 195] width 166 height 18
type input "101/17 kp bình đường 2 an bình dĩ an bình dương"
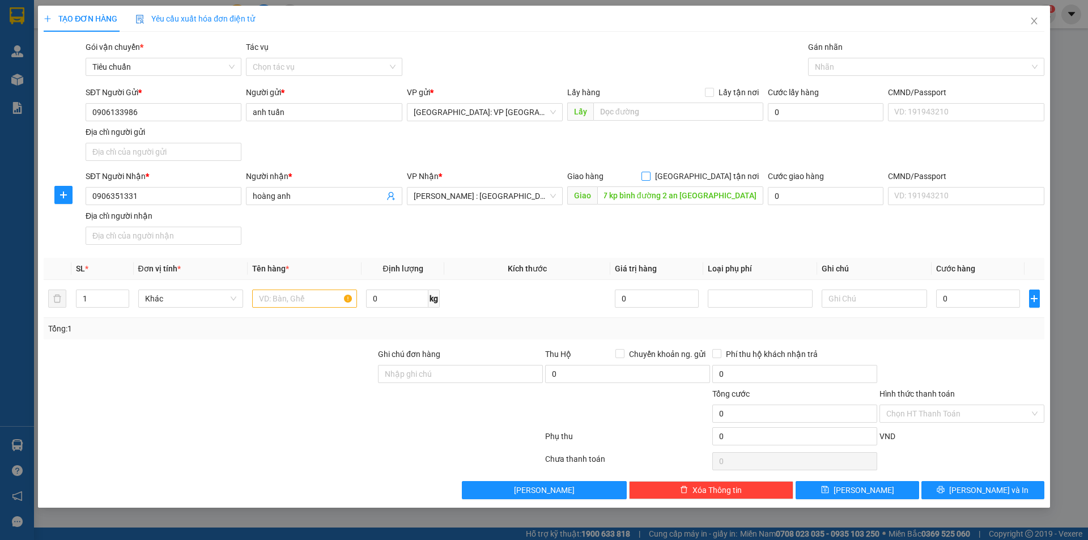
click at [650, 172] on input "Giao tận nơi" at bounding box center [646, 176] width 8 height 8
checkbox input "true"
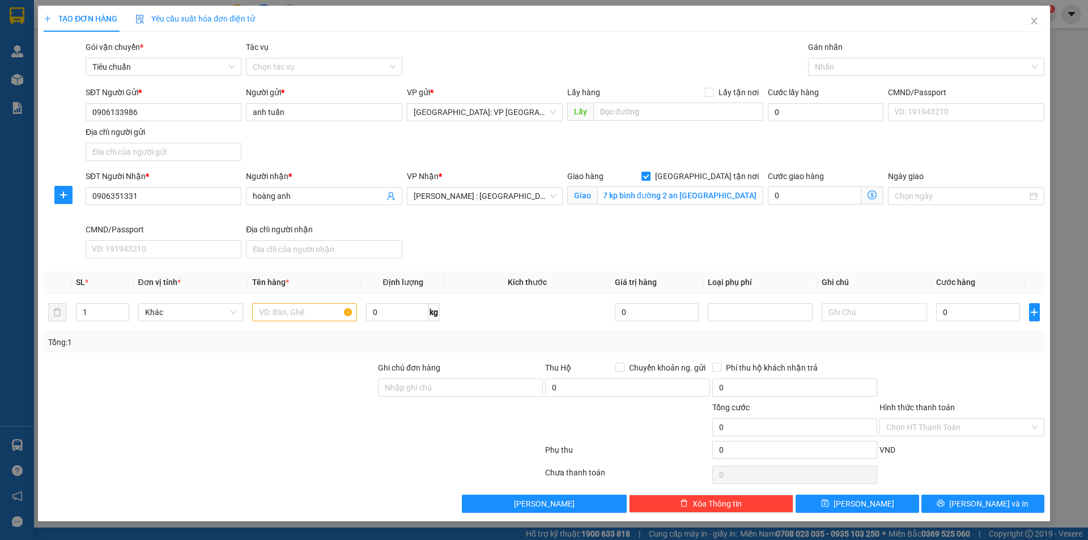
scroll to position [0, 0]
click at [857, 66] on div at bounding box center [920, 67] width 219 height 14
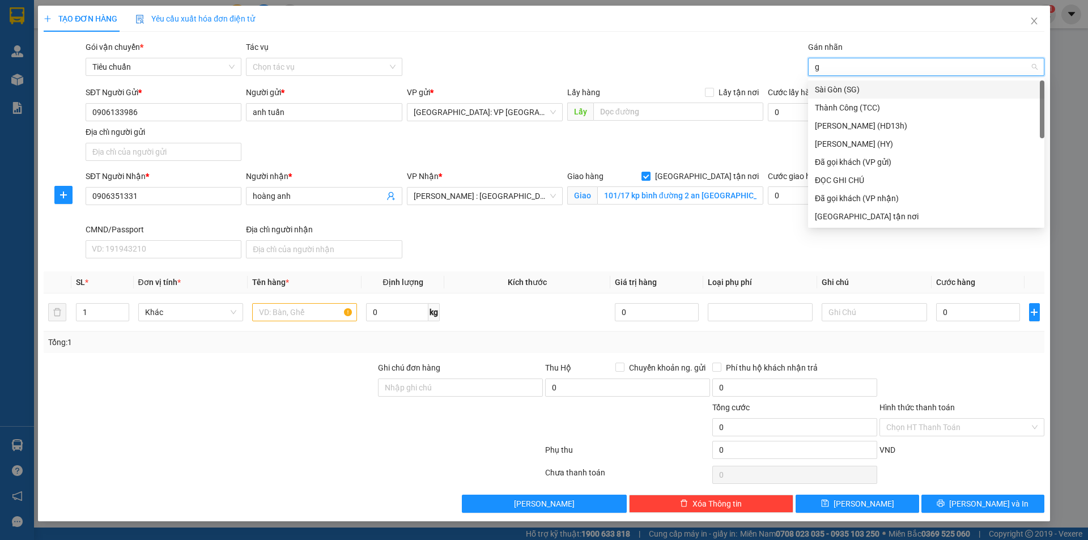
type input "gi"
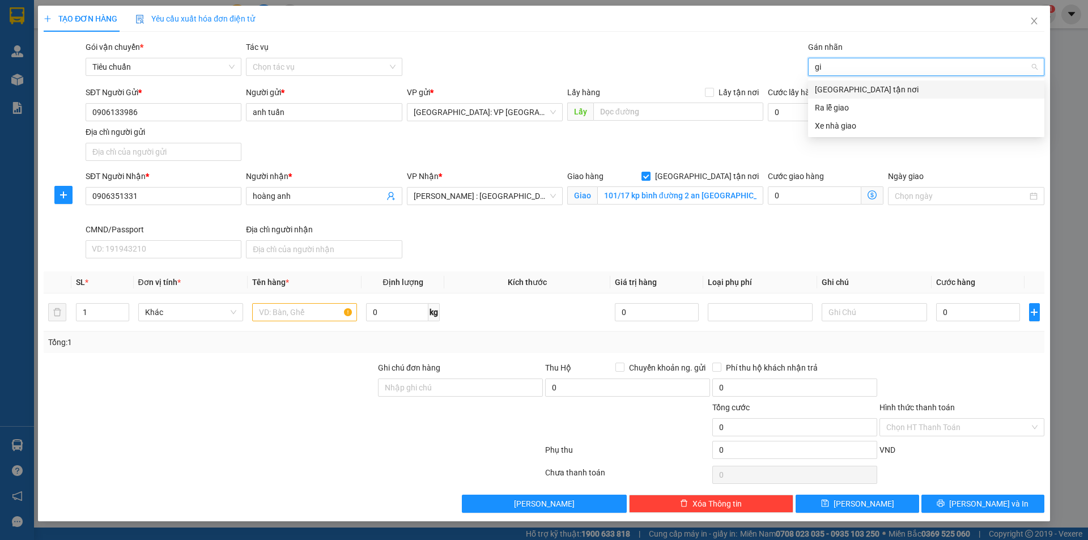
click at [851, 91] on div "Giao tận nơi" at bounding box center [926, 89] width 223 height 12
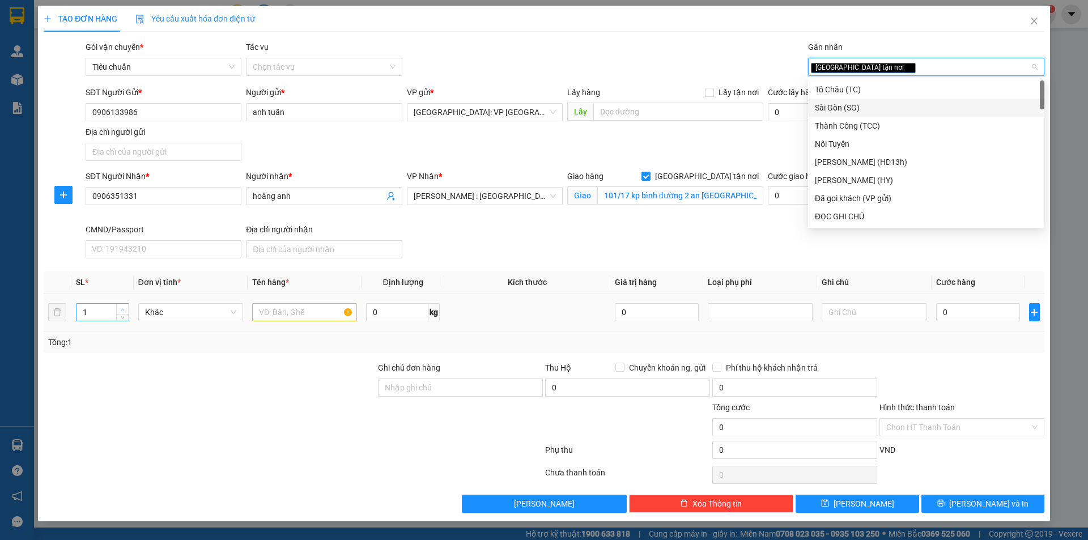
click at [124, 308] on icon "up" at bounding box center [123, 310] width 4 height 4
type input "2"
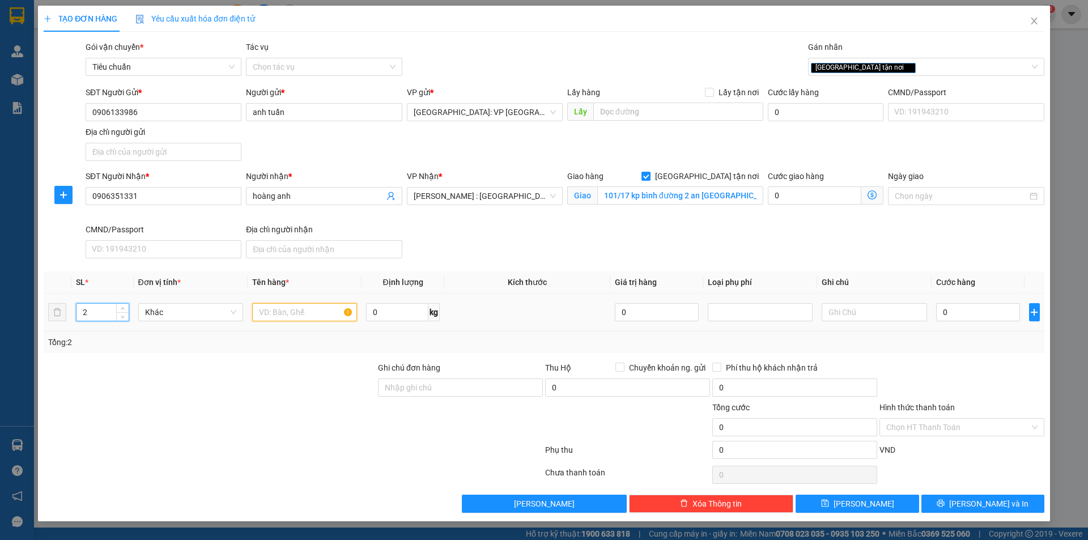
click at [278, 310] on input "text" at bounding box center [304, 312] width 105 height 18
type input "2 kiện giấy giống nhau"
click at [970, 305] on input "0" at bounding box center [978, 312] width 84 height 18
type input "1"
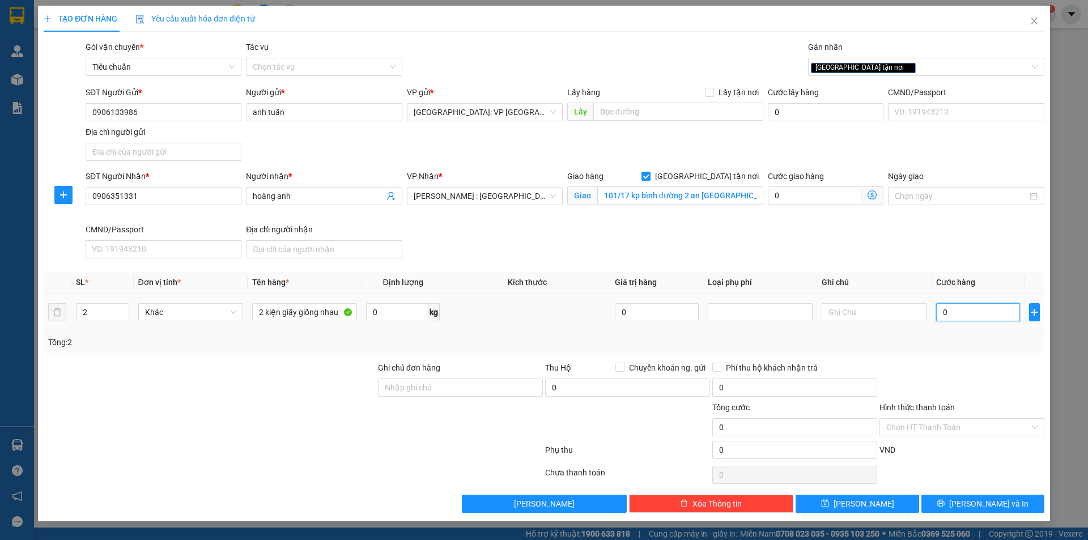
type input "1"
type input "17"
type input "170"
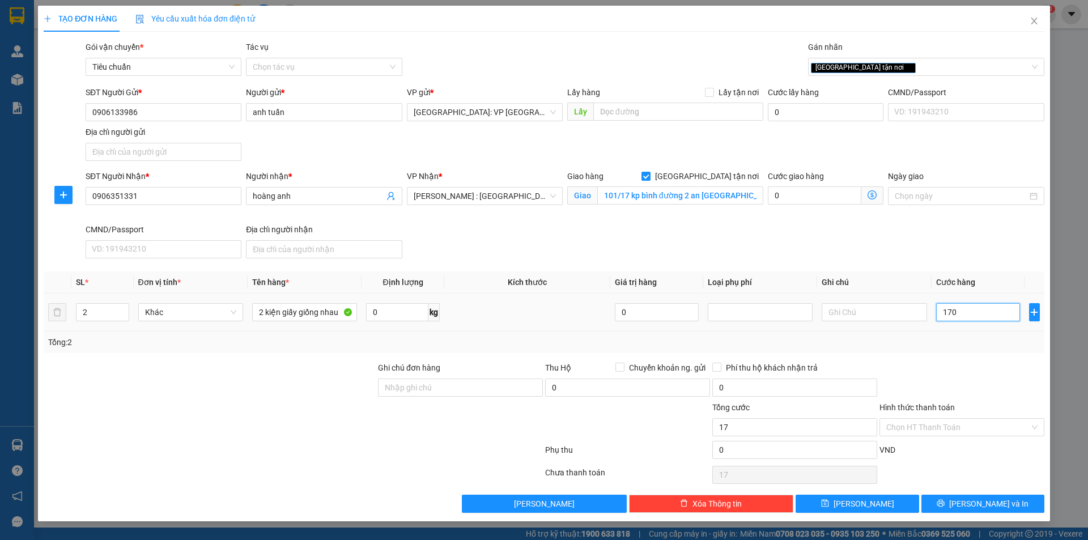
type input "170"
type input "1.700"
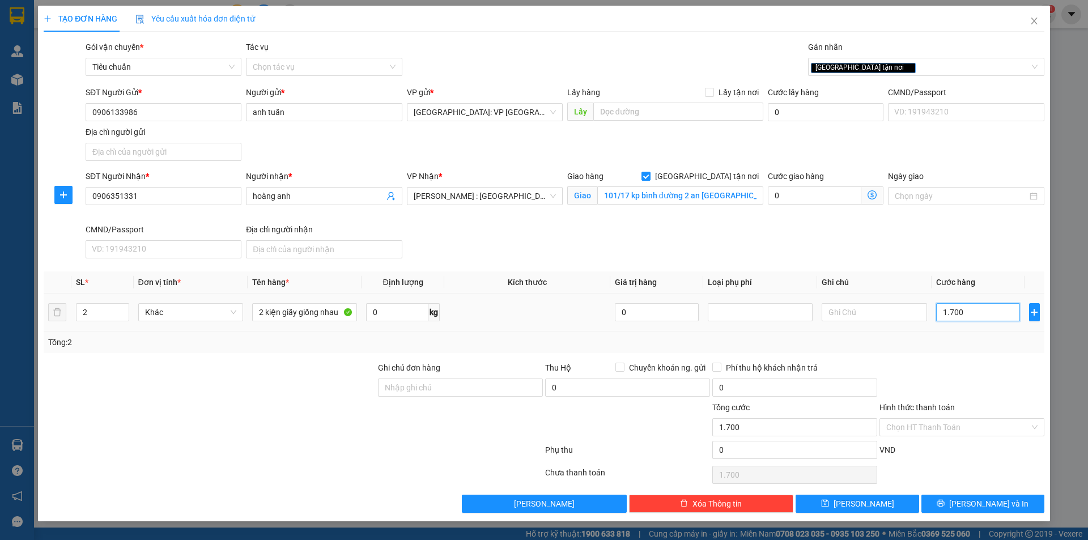
type input "17.000"
type input "170.000"
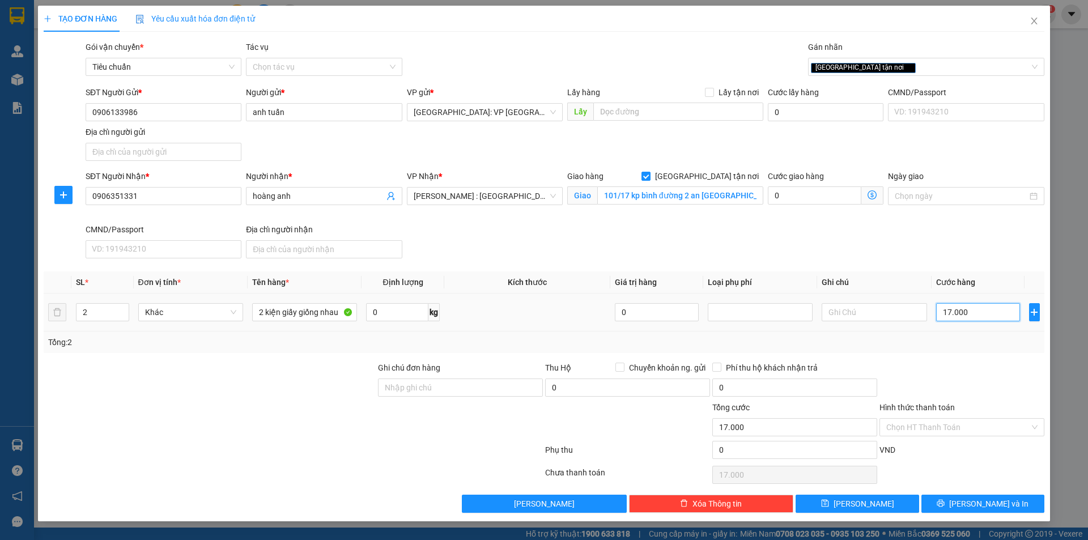
type input "170.000"
click at [961, 424] on input "Hình thức thanh toán" at bounding box center [957, 427] width 143 height 17
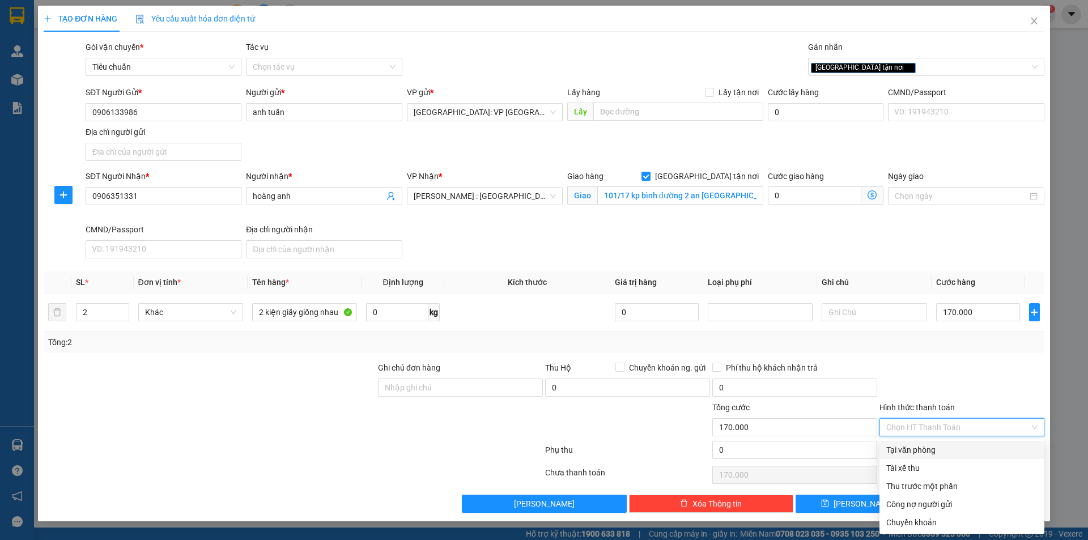
click at [927, 451] on div "Tại văn phòng" at bounding box center [961, 450] width 151 height 12
type input "0"
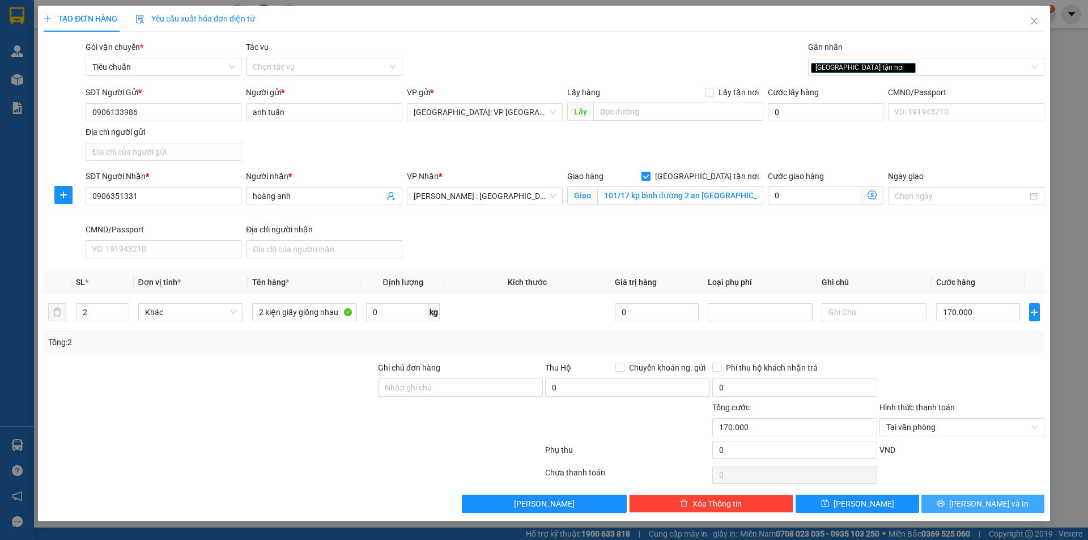
click at [982, 502] on span "Lưu và In" at bounding box center [988, 504] width 79 height 12
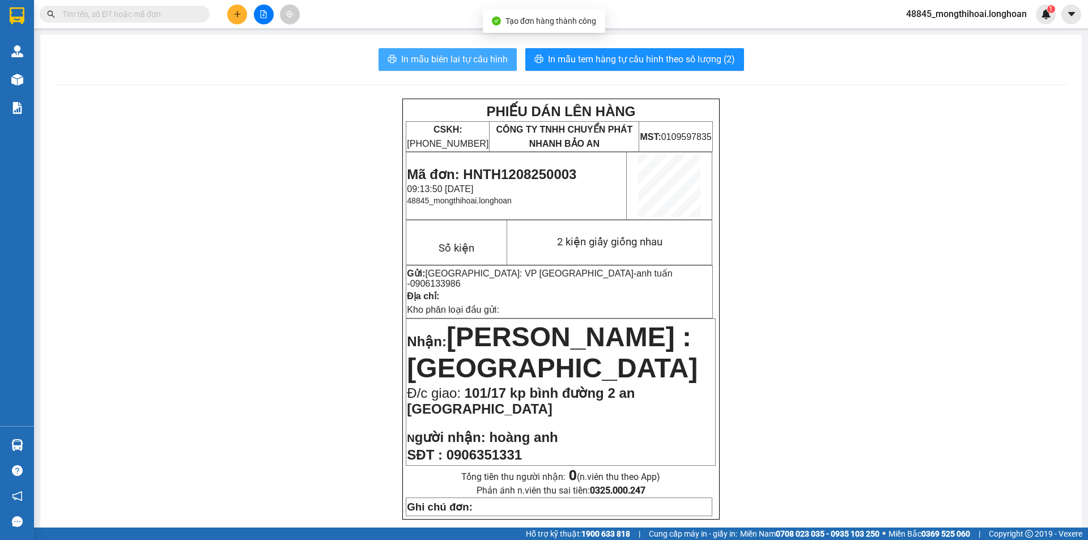
click at [486, 56] on span "In mẫu biên lai tự cấu hình" at bounding box center [454, 59] width 107 height 14
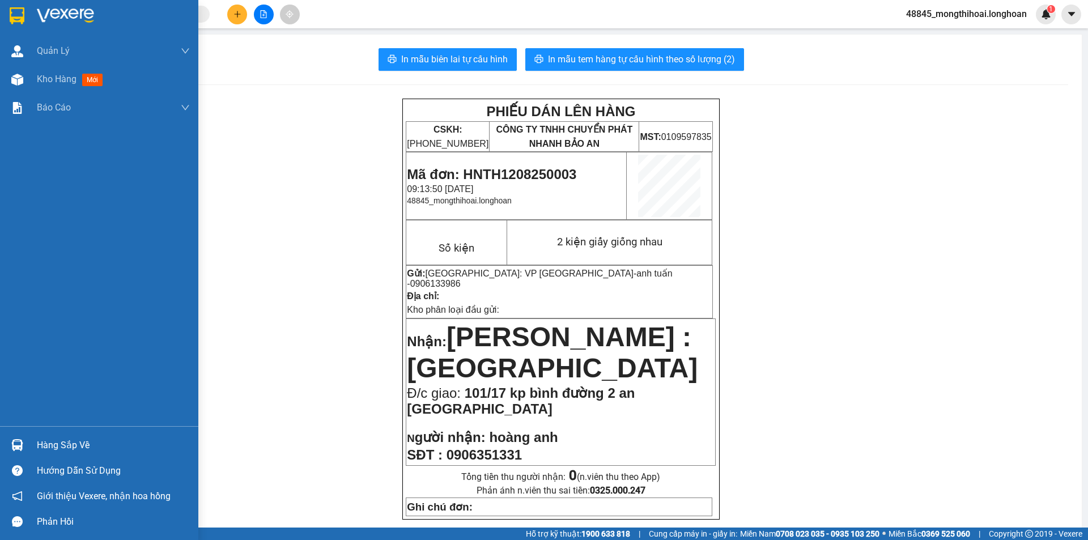
drag, startPoint x: 14, startPoint y: 18, endPoint x: 568, endPoint y: 28, distance: 554.4
click at [14, 18] on img at bounding box center [17, 15] width 15 height 17
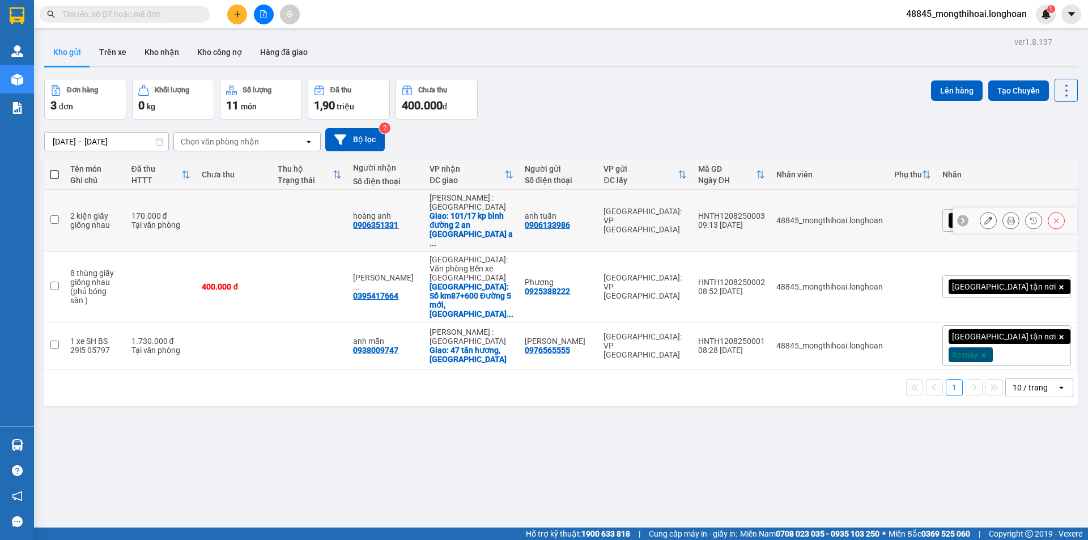
click at [1007, 217] on icon at bounding box center [1011, 221] width 8 height 8
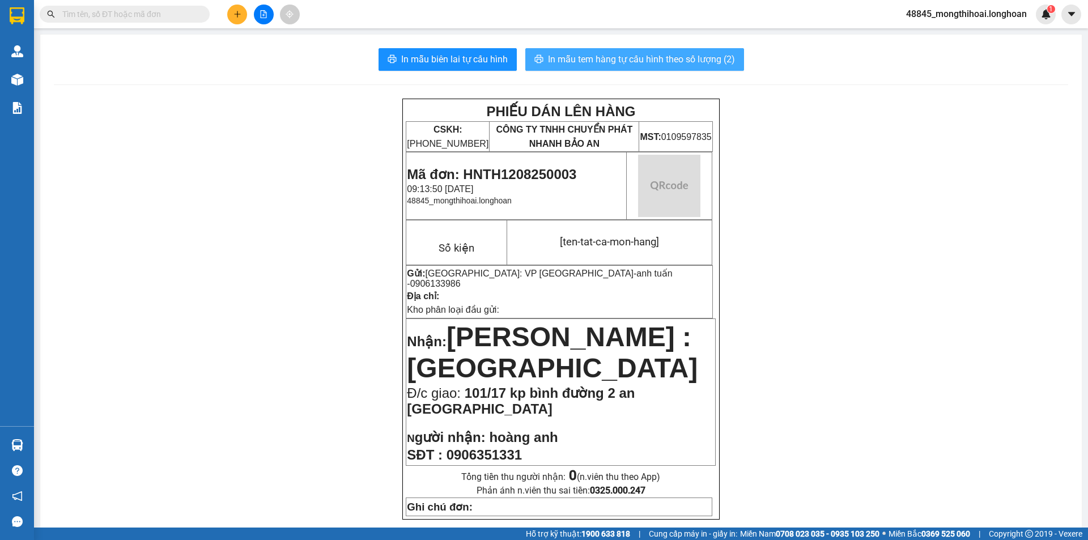
click at [702, 62] on span "In mẫu tem hàng tự cấu hình theo số lượng (2)" at bounding box center [641, 59] width 187 height 14
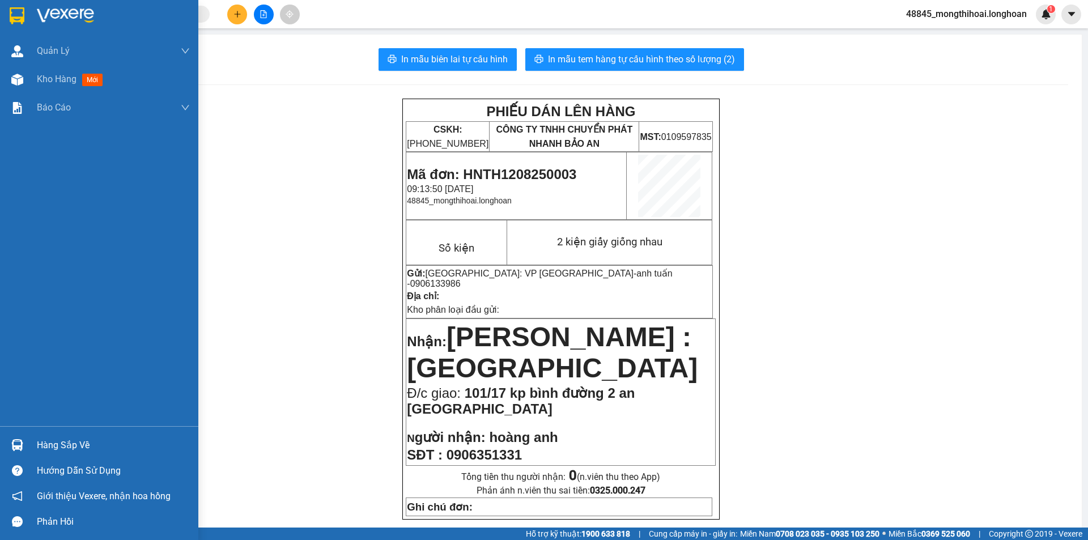
click at [7, 3] on div at bounding box center [99, 18] width 198 height 37
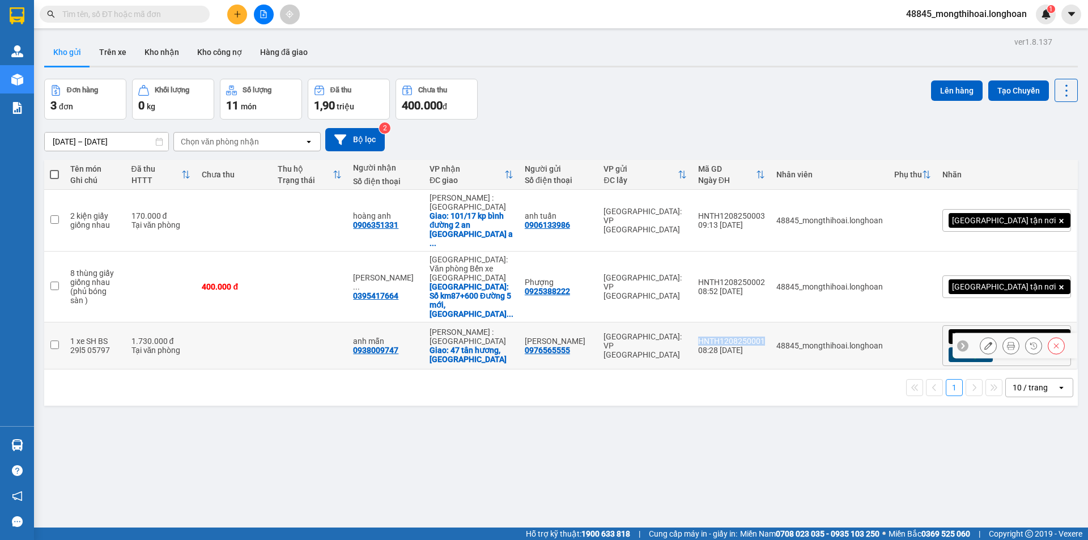
drag, startPoint x: 750, startPoint y: 293, endPoint x: 818, endPoint y: 297, distance: 68.7
click at [771, 322] on td "HNTH1208250001 08:28 12/08" at bounding box center [732, 345] width 78 height 47
checkbox input "true"
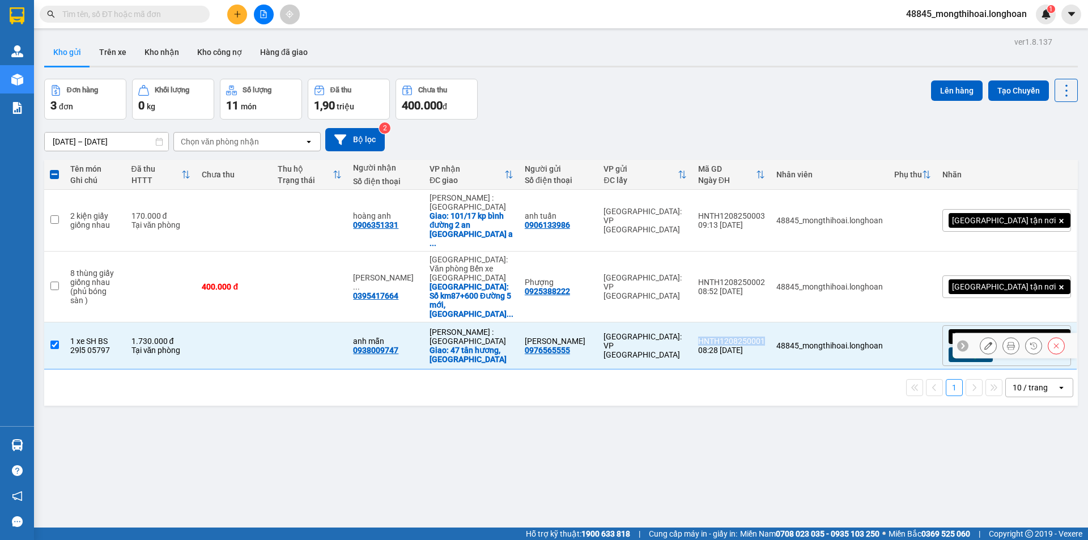
copy div "HNTH1208250001"
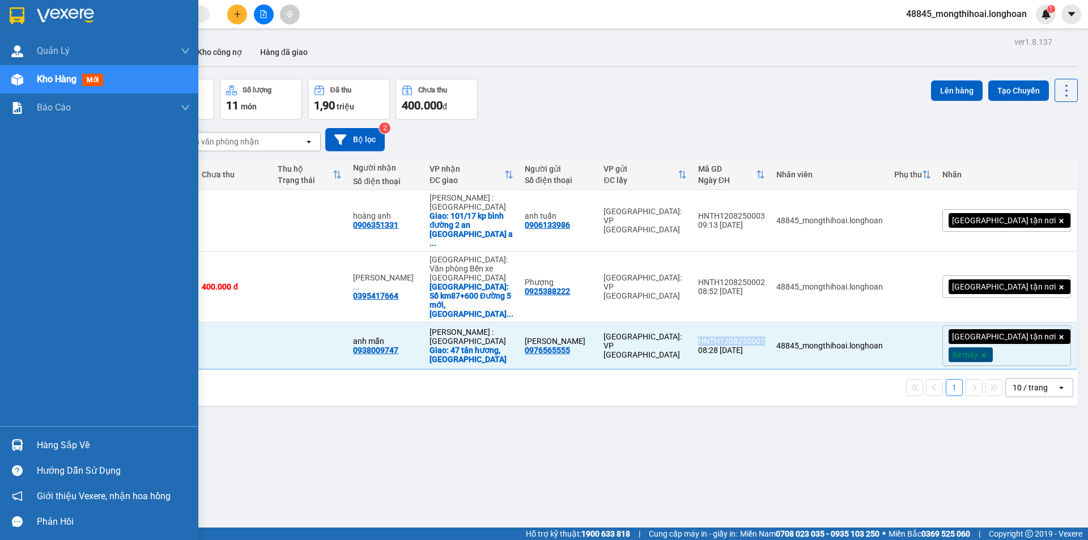
click at [11, 10] on img at bounding box center [17, 15] width 15 height 17
